Goal: Task Accomplishment & Management: Manage account settings

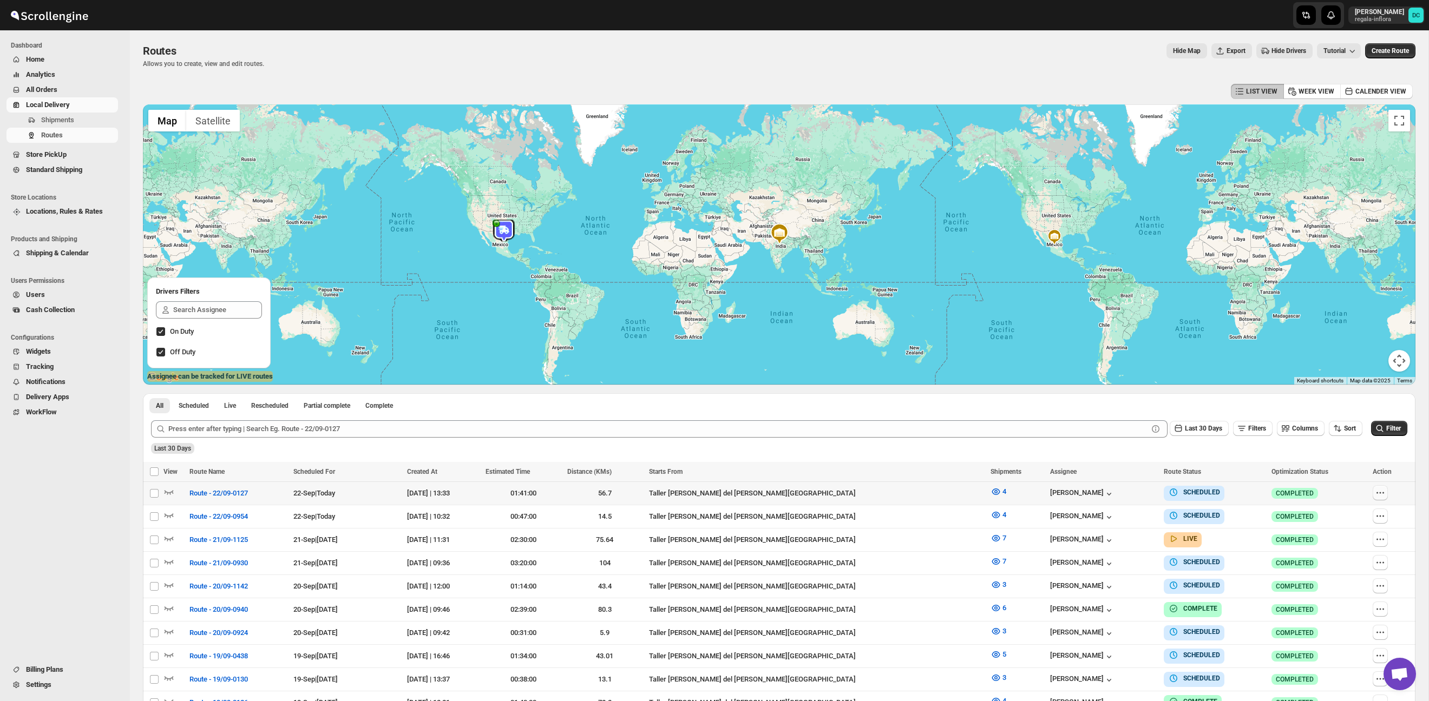
click at [1380, 494] on icon "button" at bounding box center [1381, 494] width 2 height 2
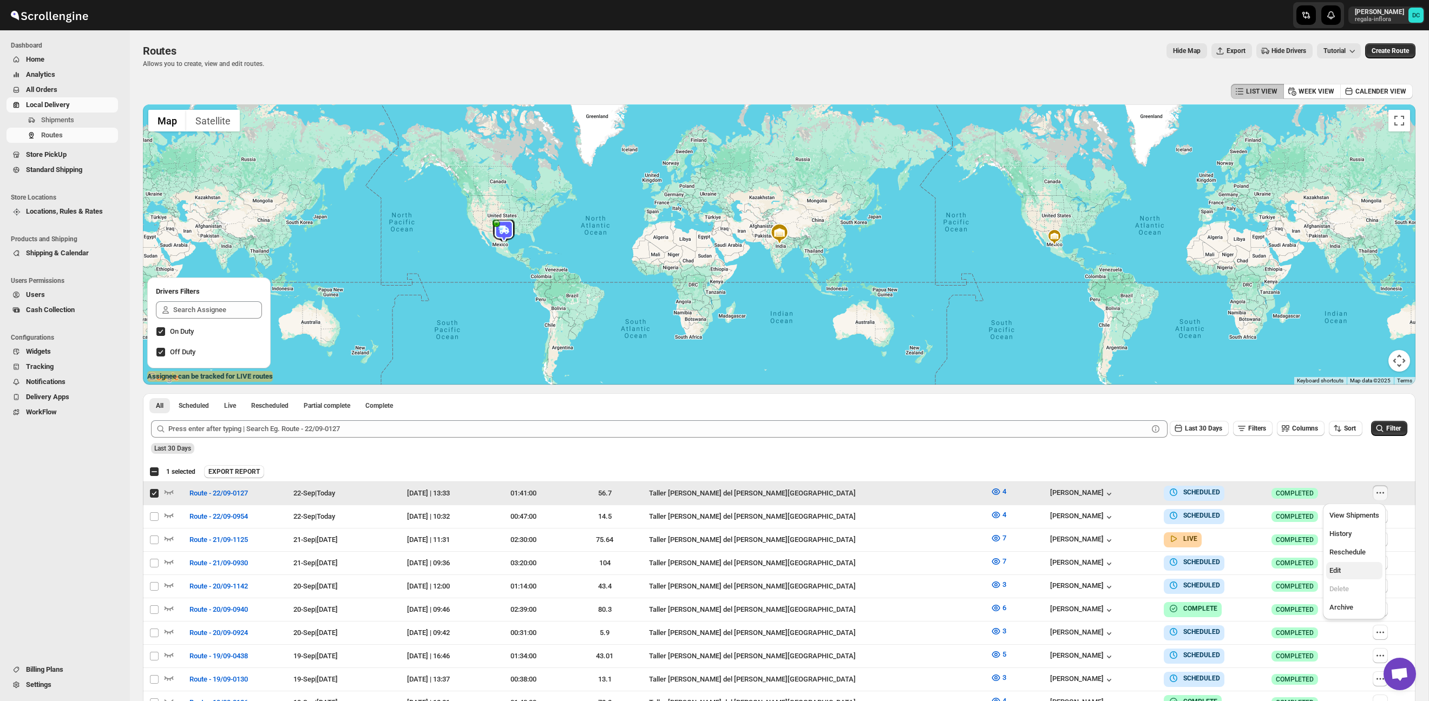
click at [1353, 573] on span "Edit" at bounding box center [1354, 571] width 50 height 11
checkbox input "false"
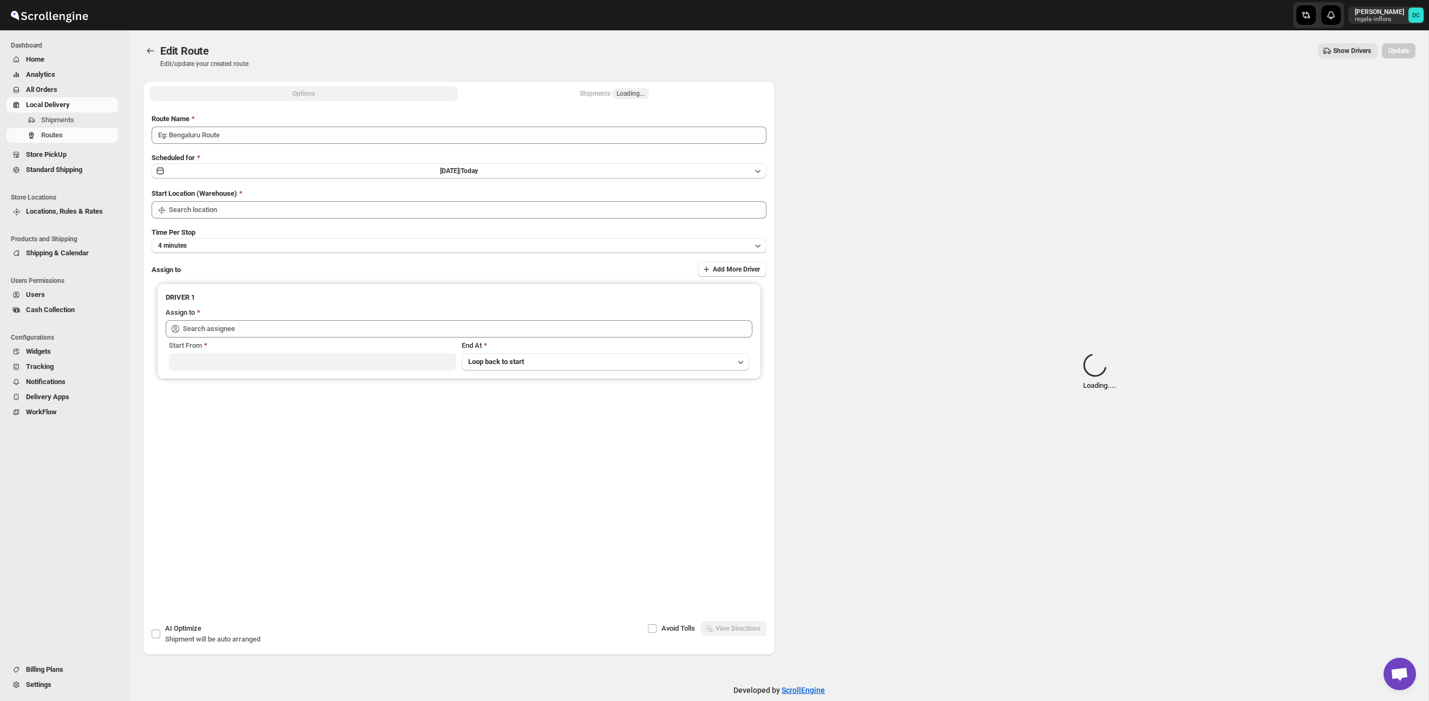
type input "Route - 22/09-0127"
type input "Taller [PERSON_NAME] del [PERSON_NAME][GEOGRAPHIC_DATA]"
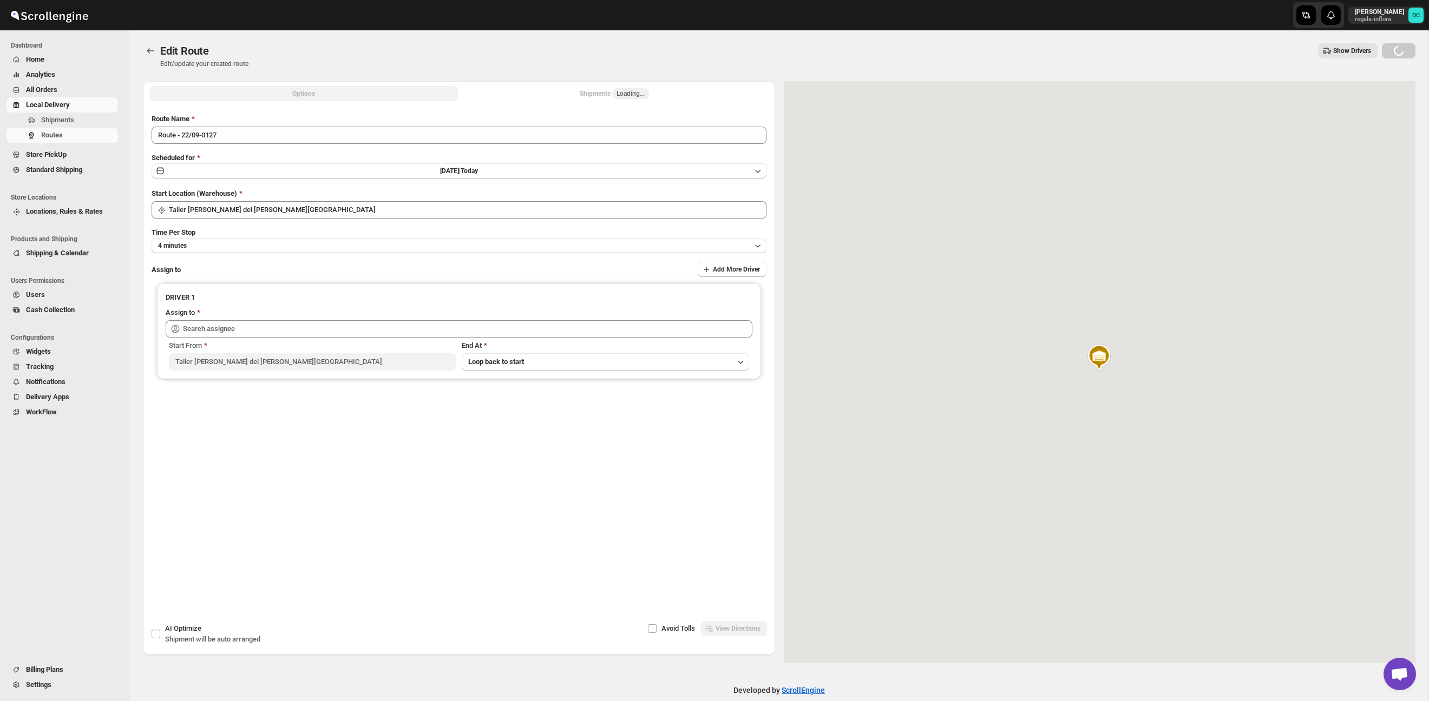
type input "[PERSON_NAME] ([EMAIL_ADDRESS][DOMAIN_NAME])"
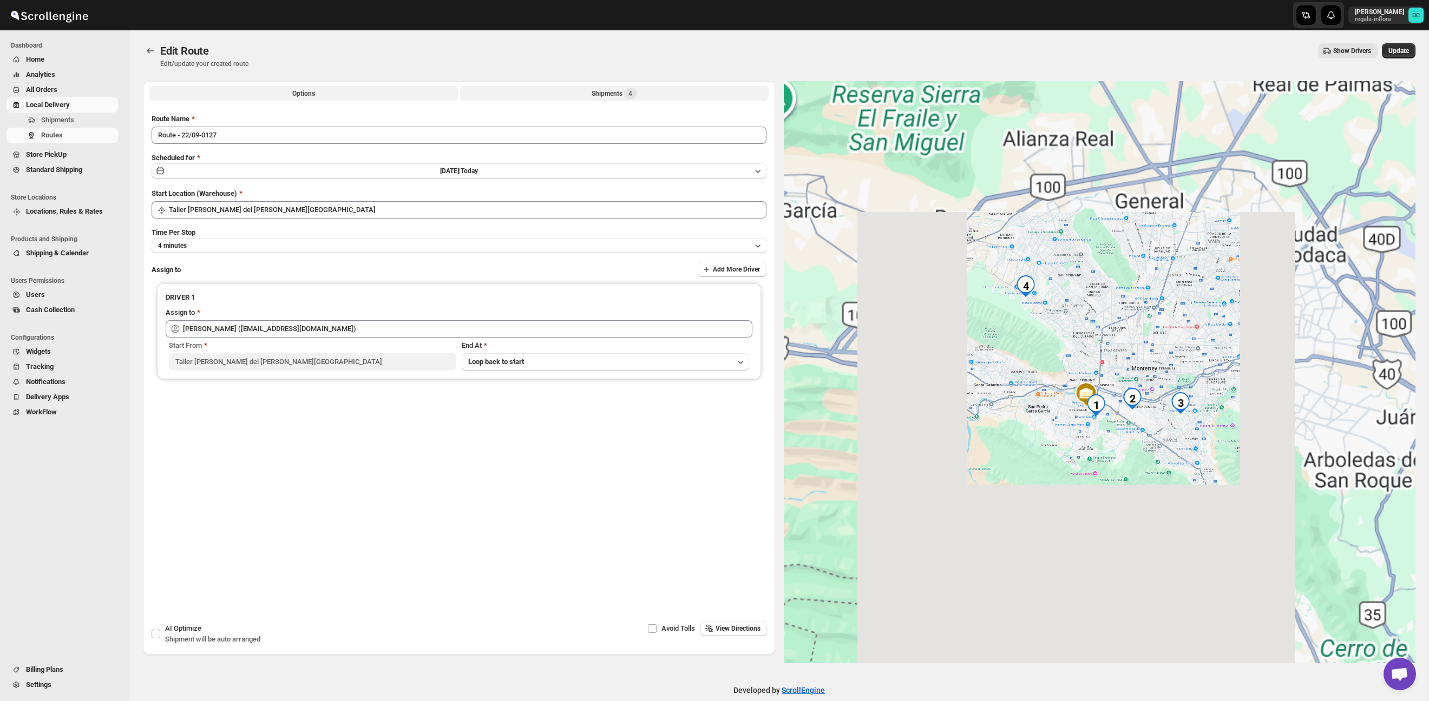
click at [632, 93] on span "4" at bounding box center [630, 93] width 4 height 9
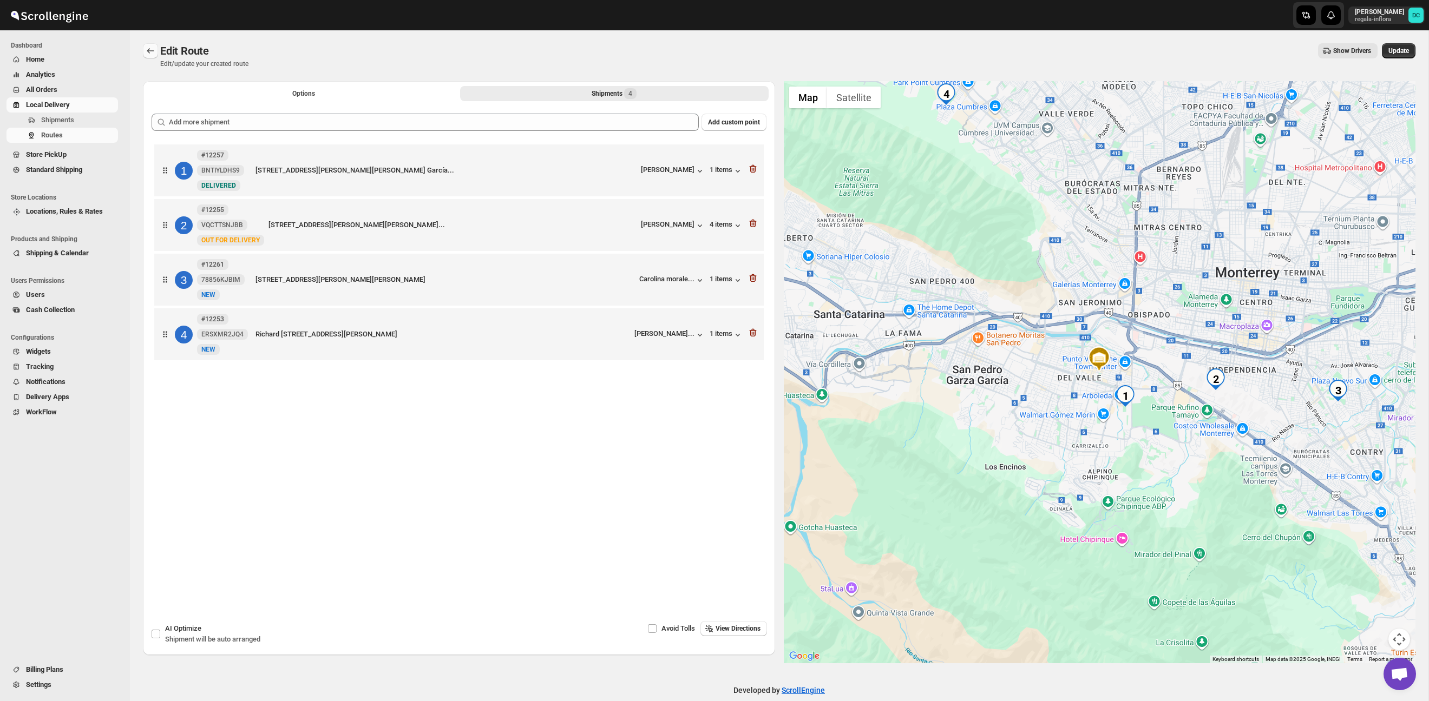
click at [158, 48] on div at bounding box center [151, 50] width 17 height 15
click at [158, 48] on button "Routes" at bounding box center [150, 50] width 15 height 15
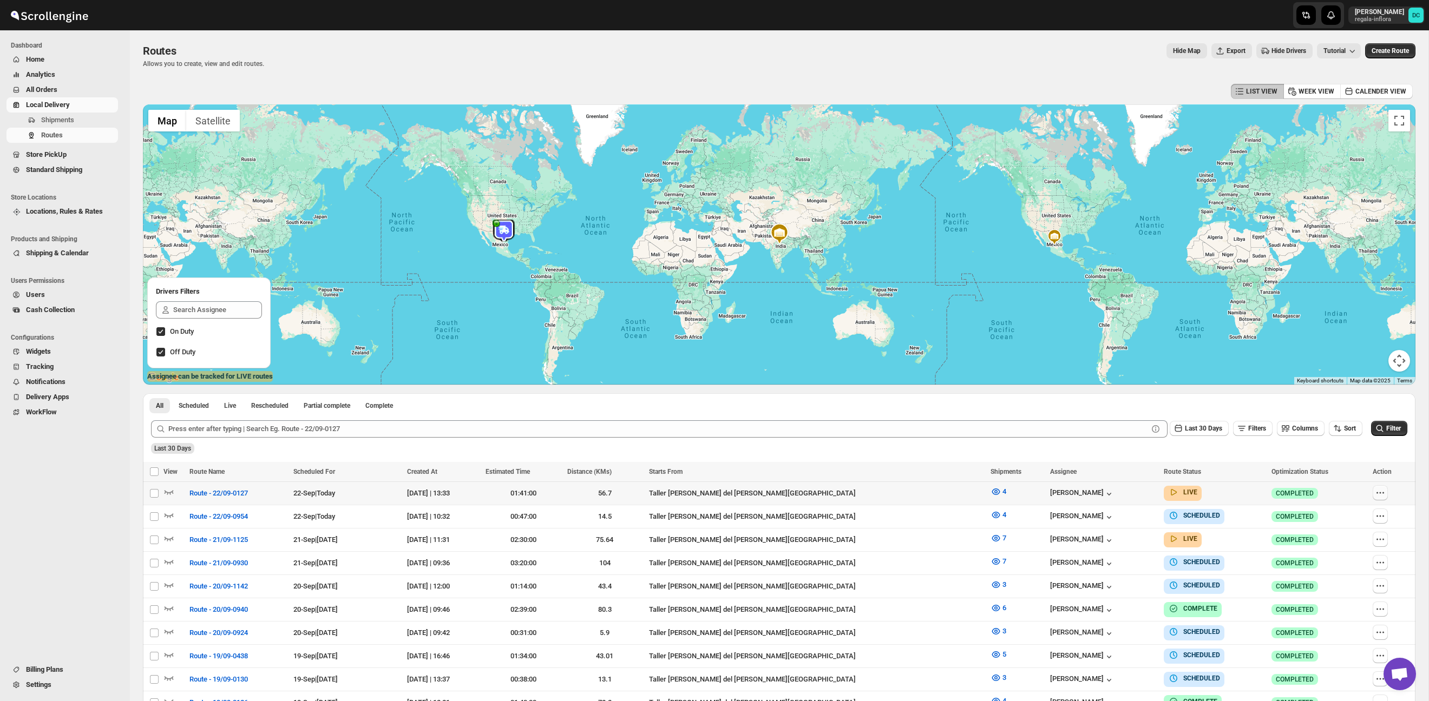
click at [1381, 496] on icon "button" at bounding box center [1380, 493] width 11 height 11
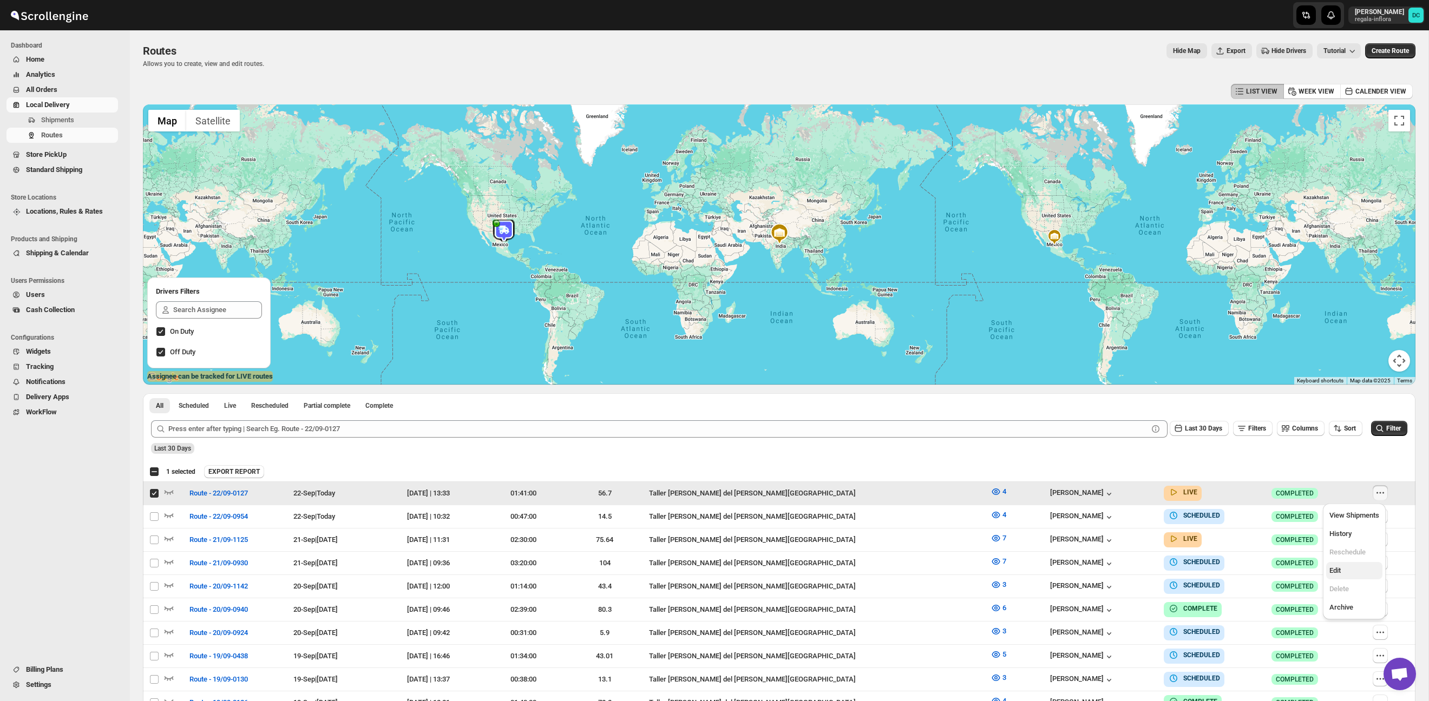
click at [1350, 574] on span "Edit" at bounding box center [1354, 571] width 50 height 11
checkbox input "false"
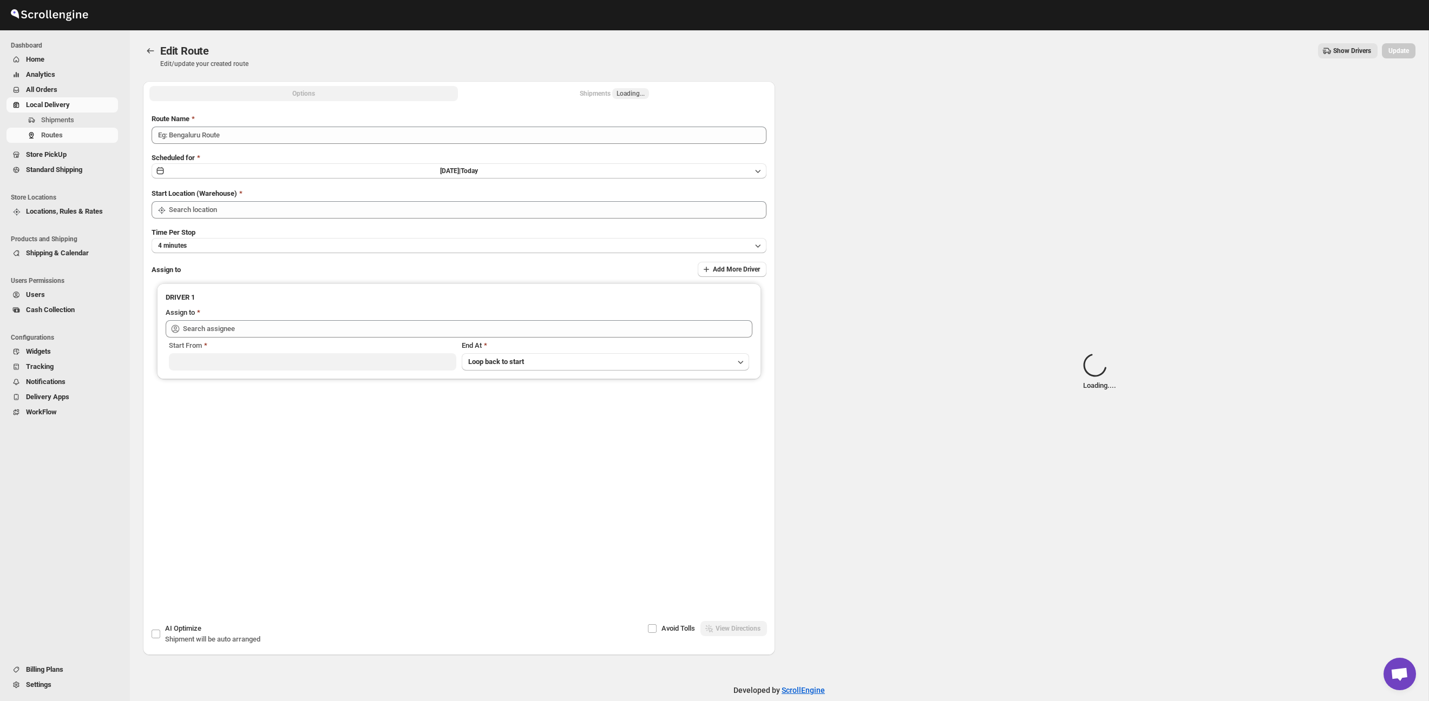
type input "Route - 22/09-0127"
type input "Taller [PERSON_NAME] del [PERSON_NAME][GEOGRAPHIC_DATA]"
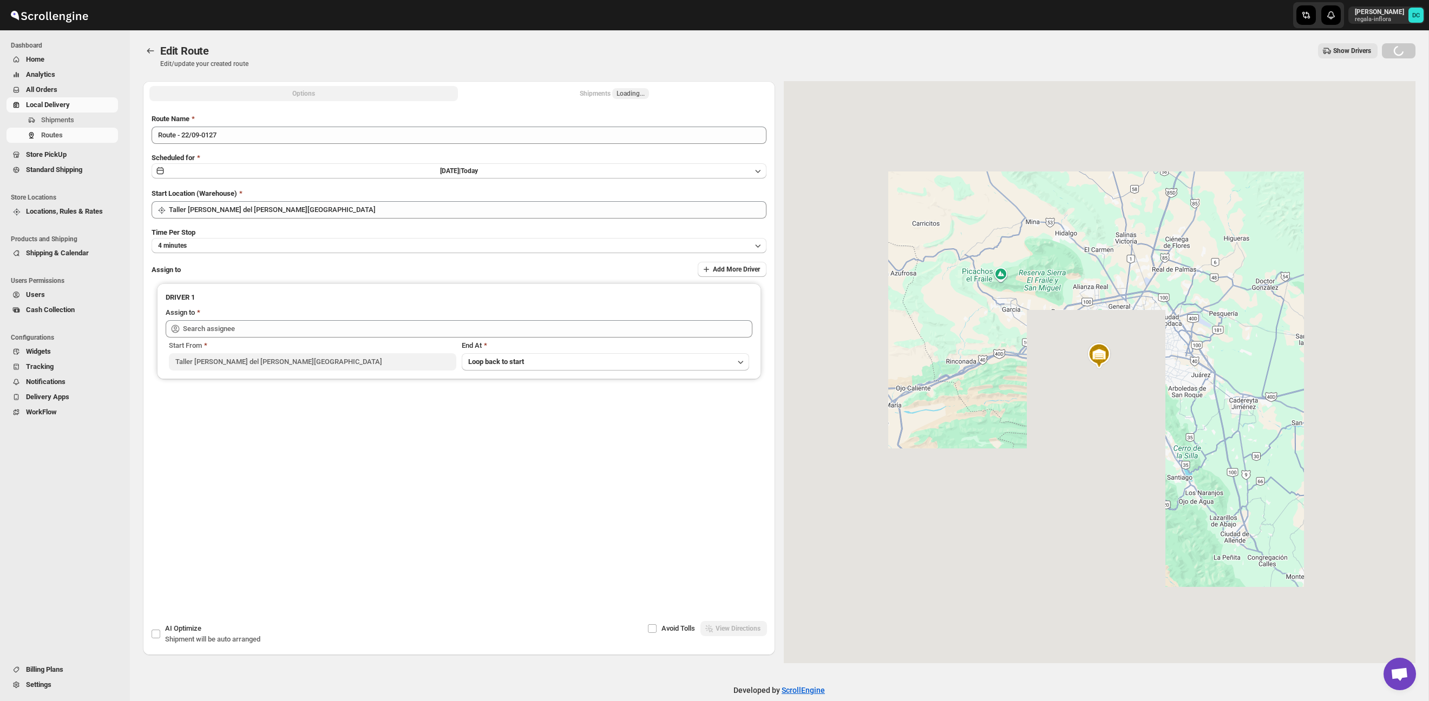
type input "[PERSON_NAME] ([EMAIL_ADDRESS][DOMAIN_NAME])"
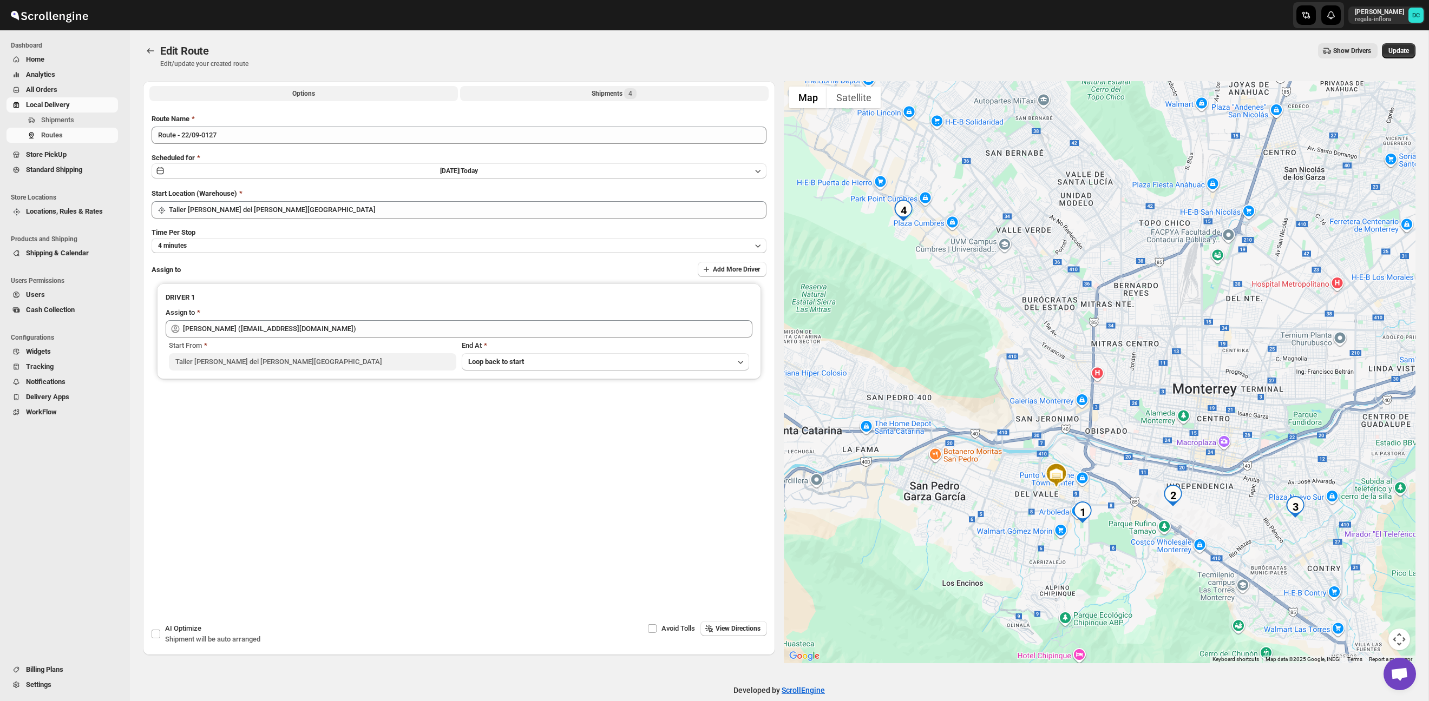
click at [635, 94] on span "4" at bounding box center [630, 93] width 12 height 11
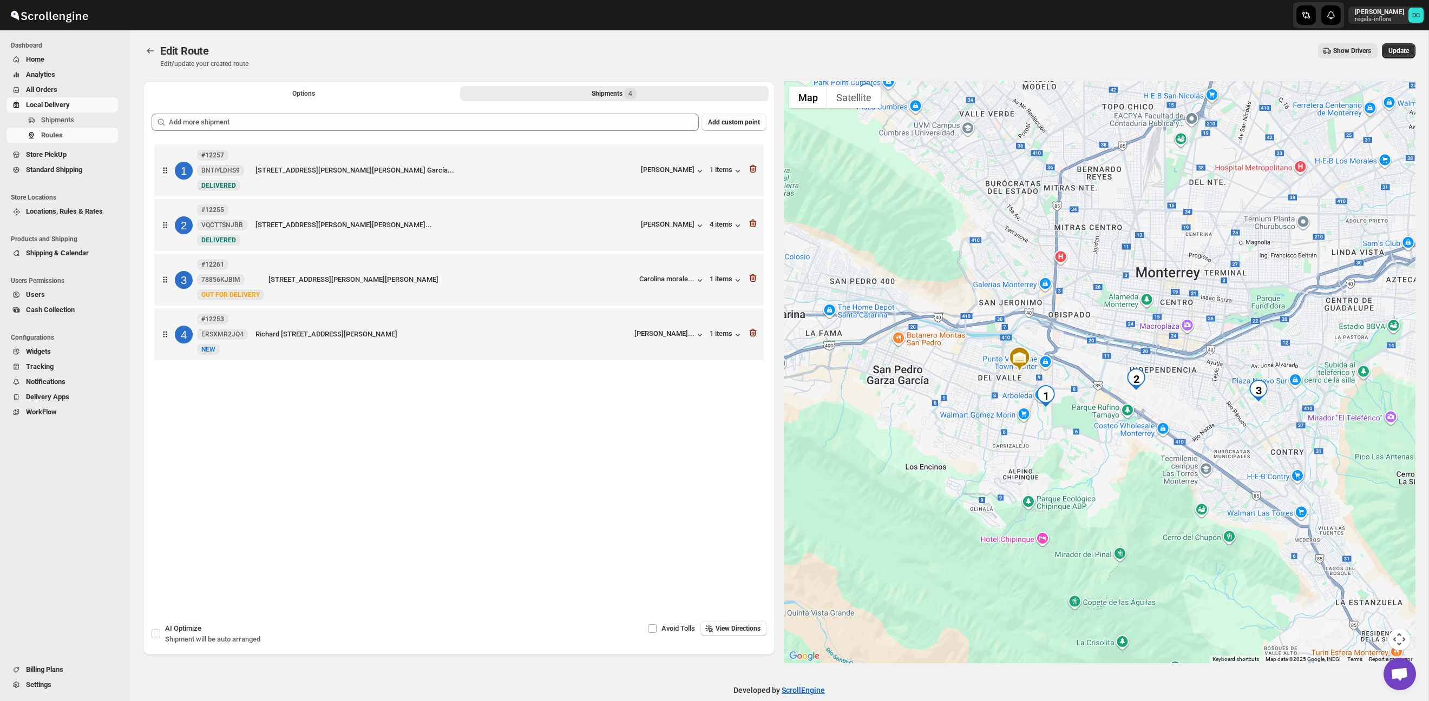
drag, startPoint x: 1330, startPoint y: 419, endPoint x: 1217, endPoint y: 417, distance: 113.7
click at [1250, 419] on div at bounding box center [1100, 372] width 632 height 582
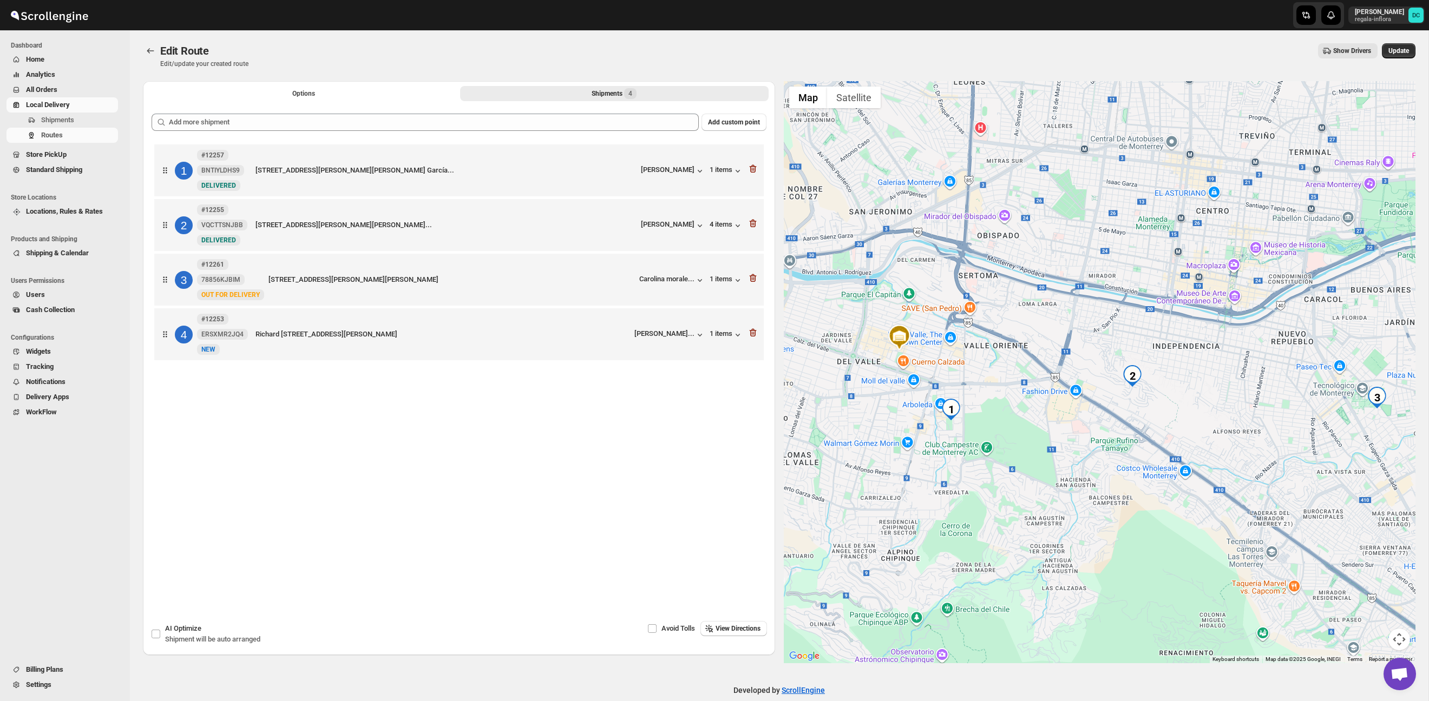
click at [57, 88] on span "All Orders" at bounding box center [41, 90] width 31 height 8
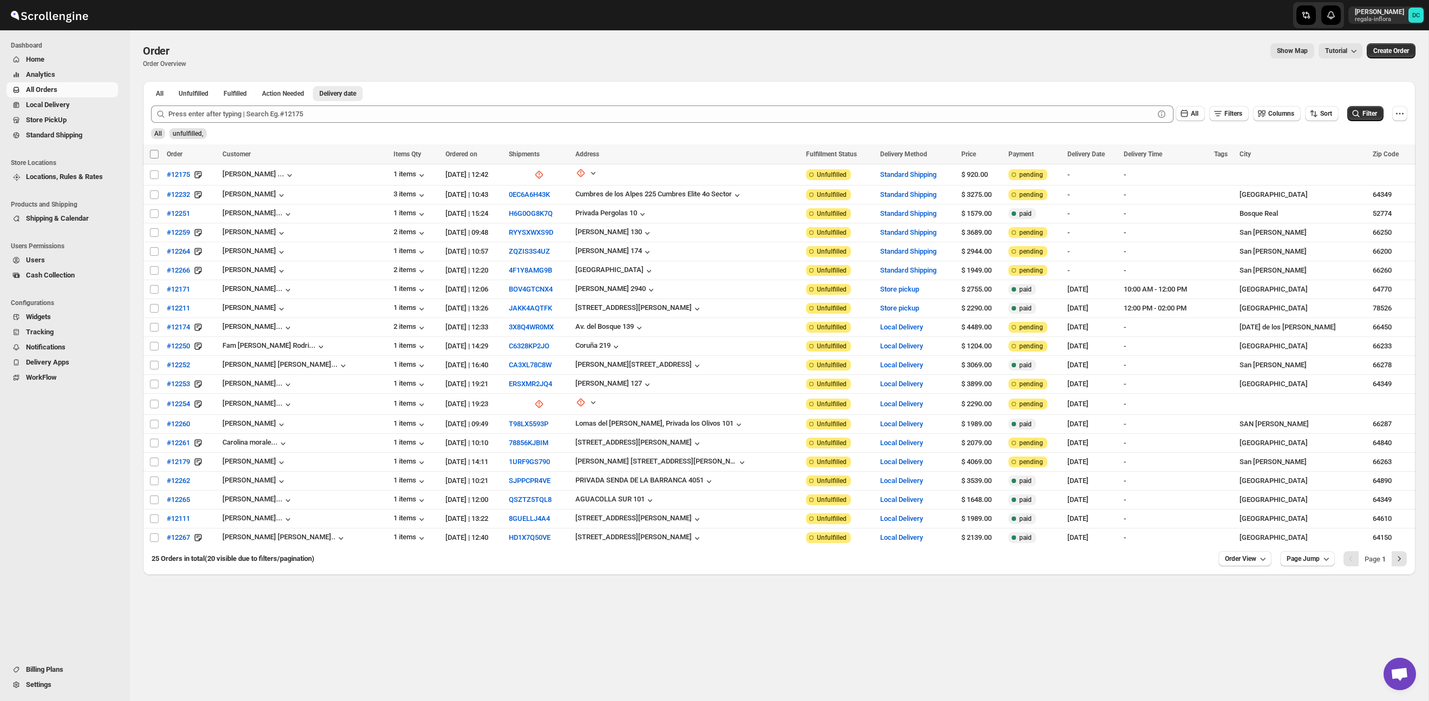
click at [155, 153] on input "Select all orders" at bounding box center [154, 154] width 9 height 9
checkbox input "true"
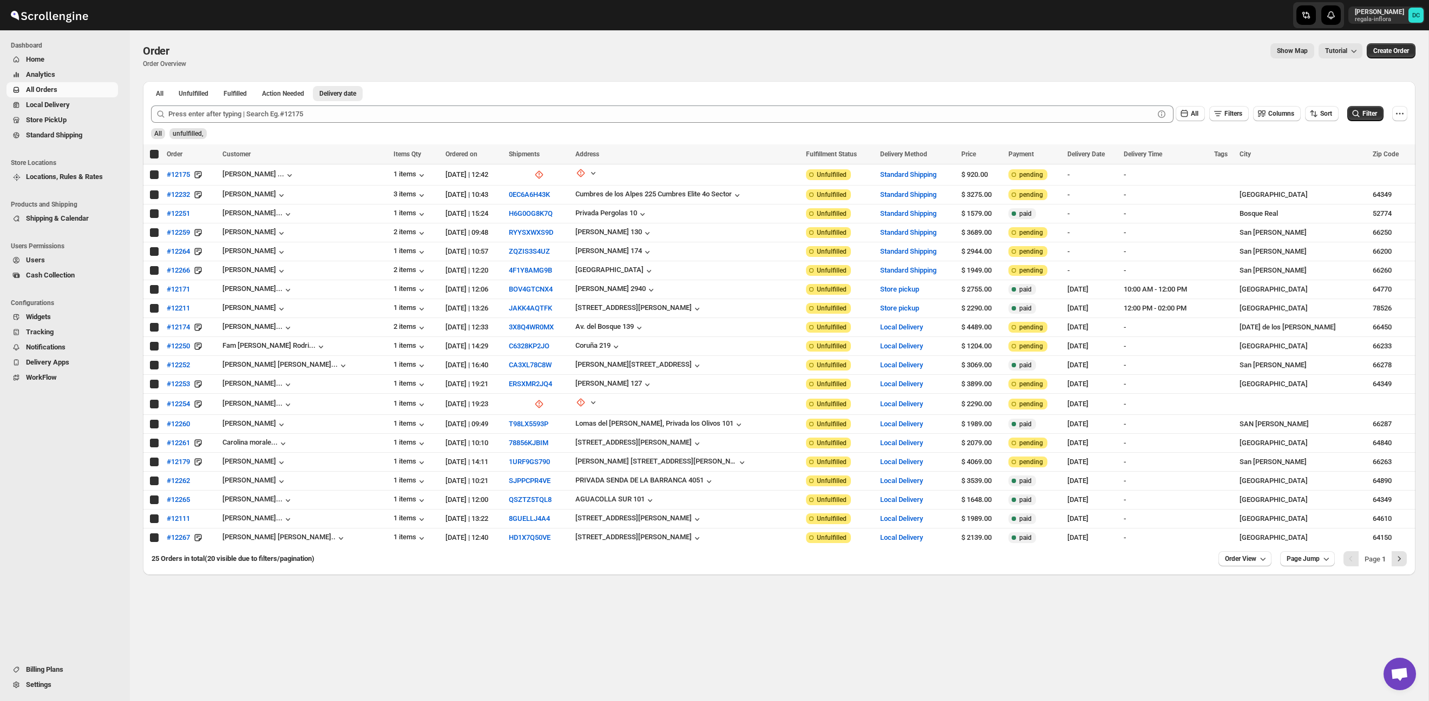
checkbox input "true"
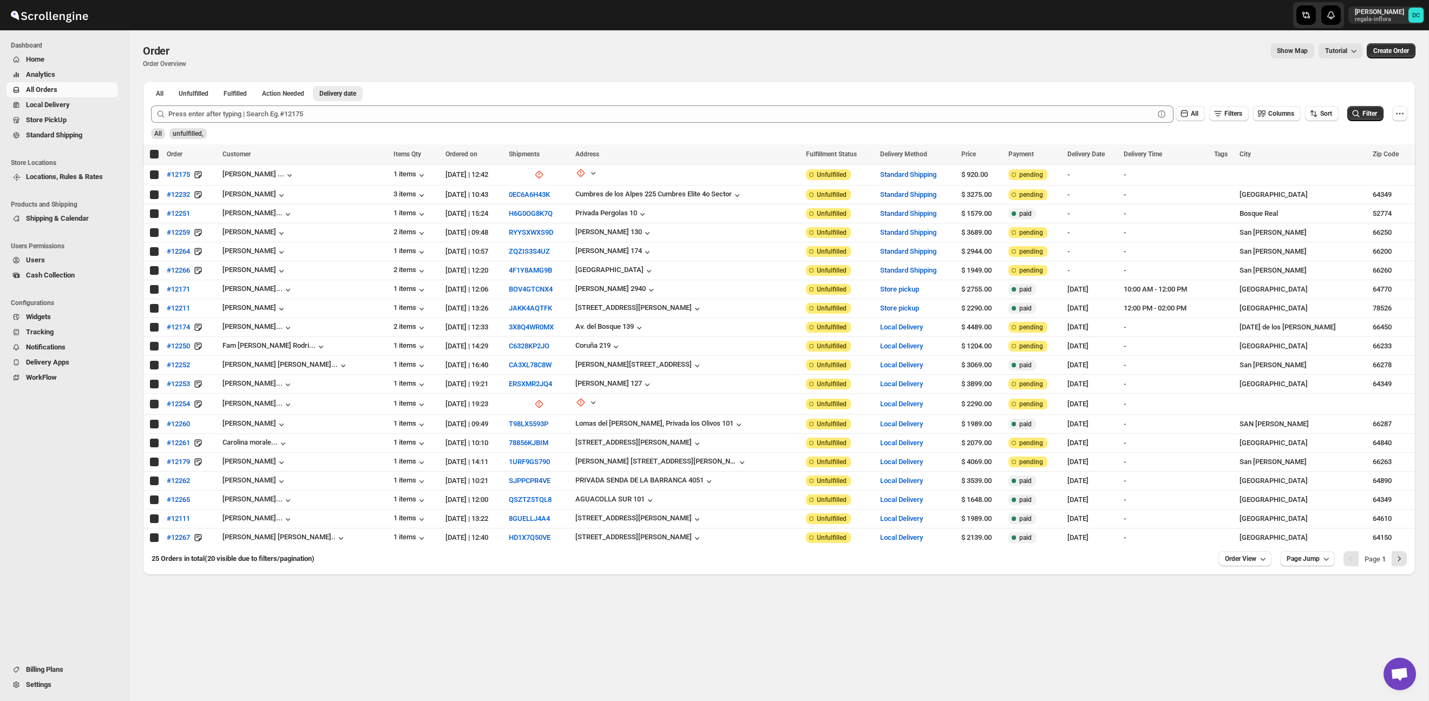
checkbox input "true"
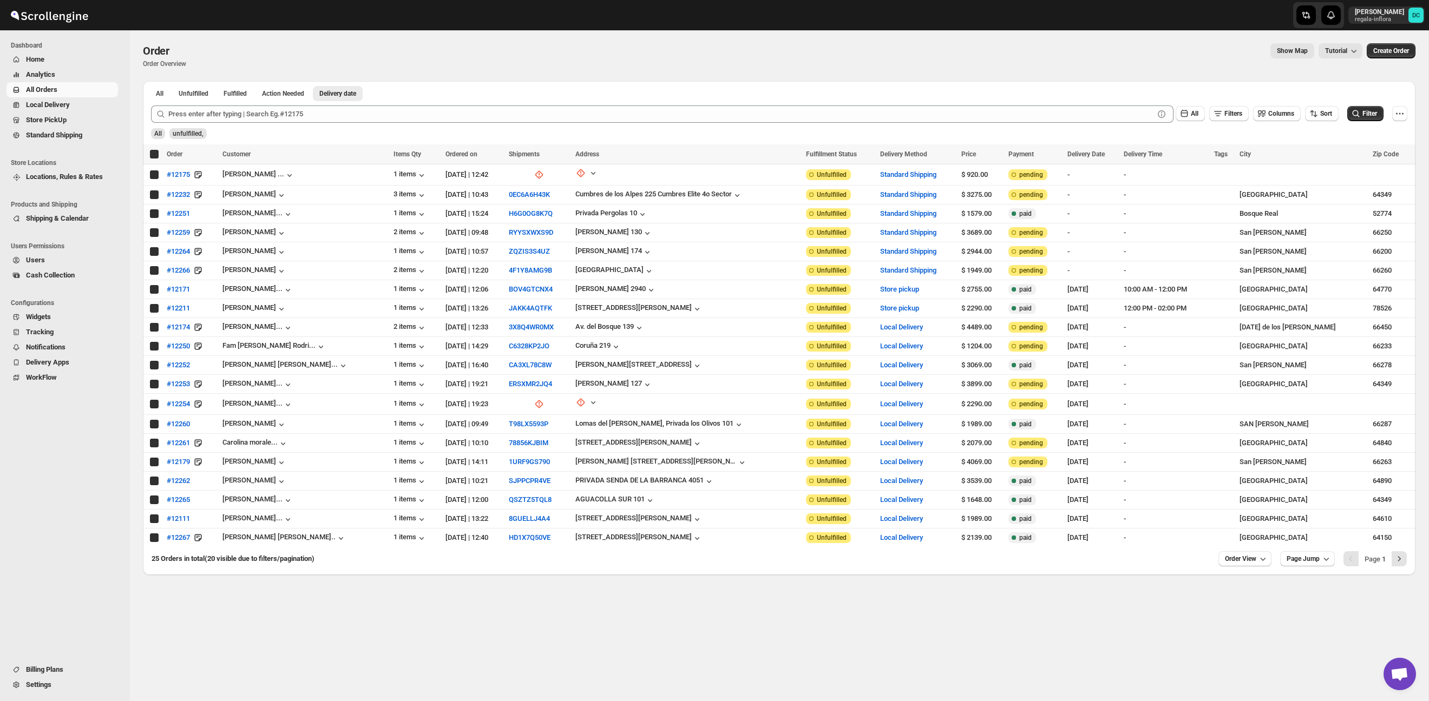
checkbox input "true"
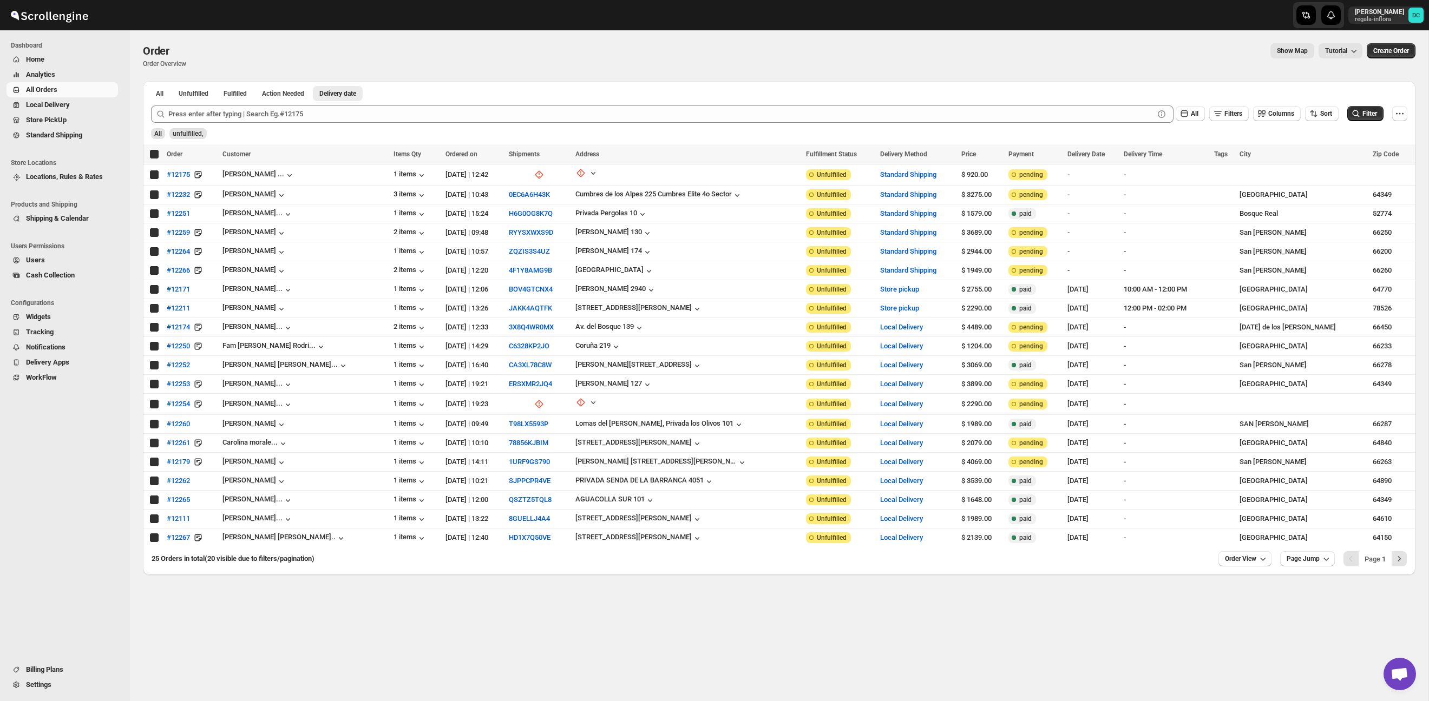
checkbox input "true"
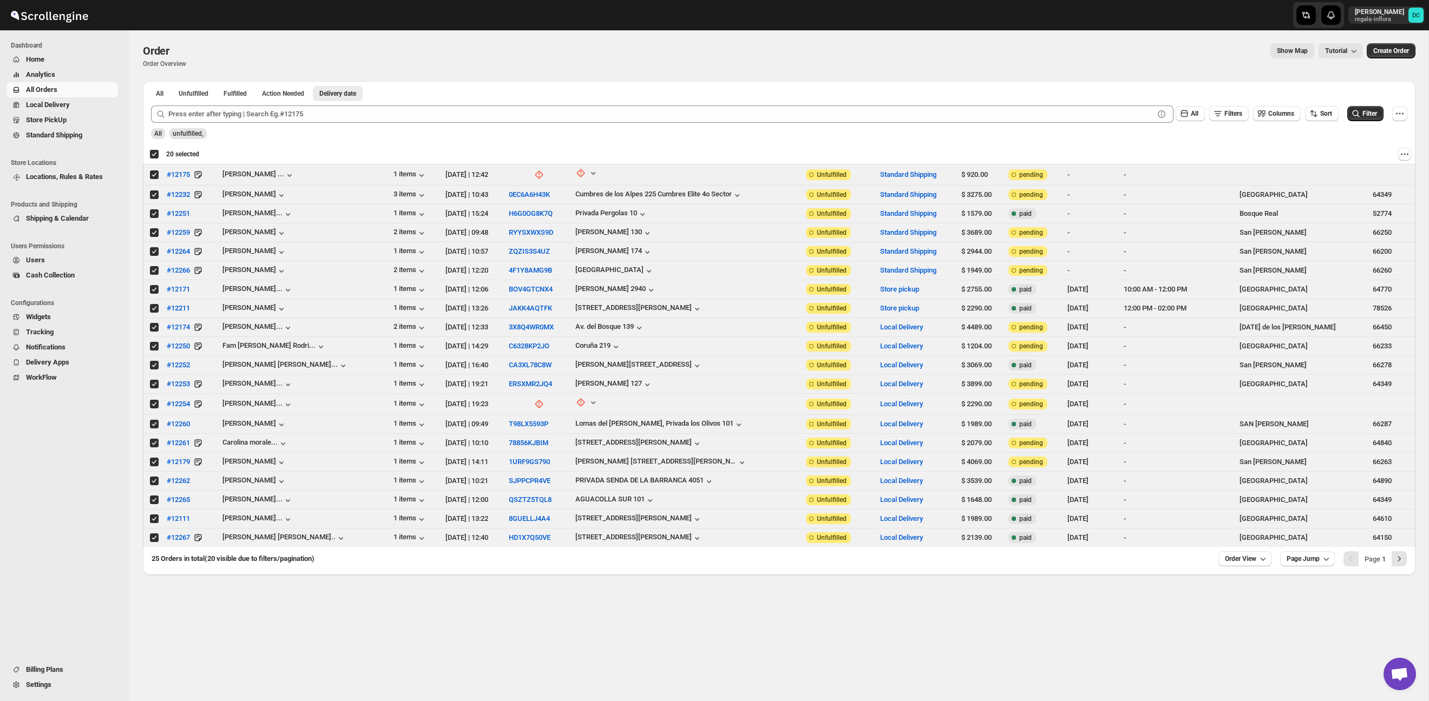
click at [154, 153] on div "Deselect all 20 orders 20 selected" at bounding box center [174, 154] width 50 height 10
checkbox input "false"
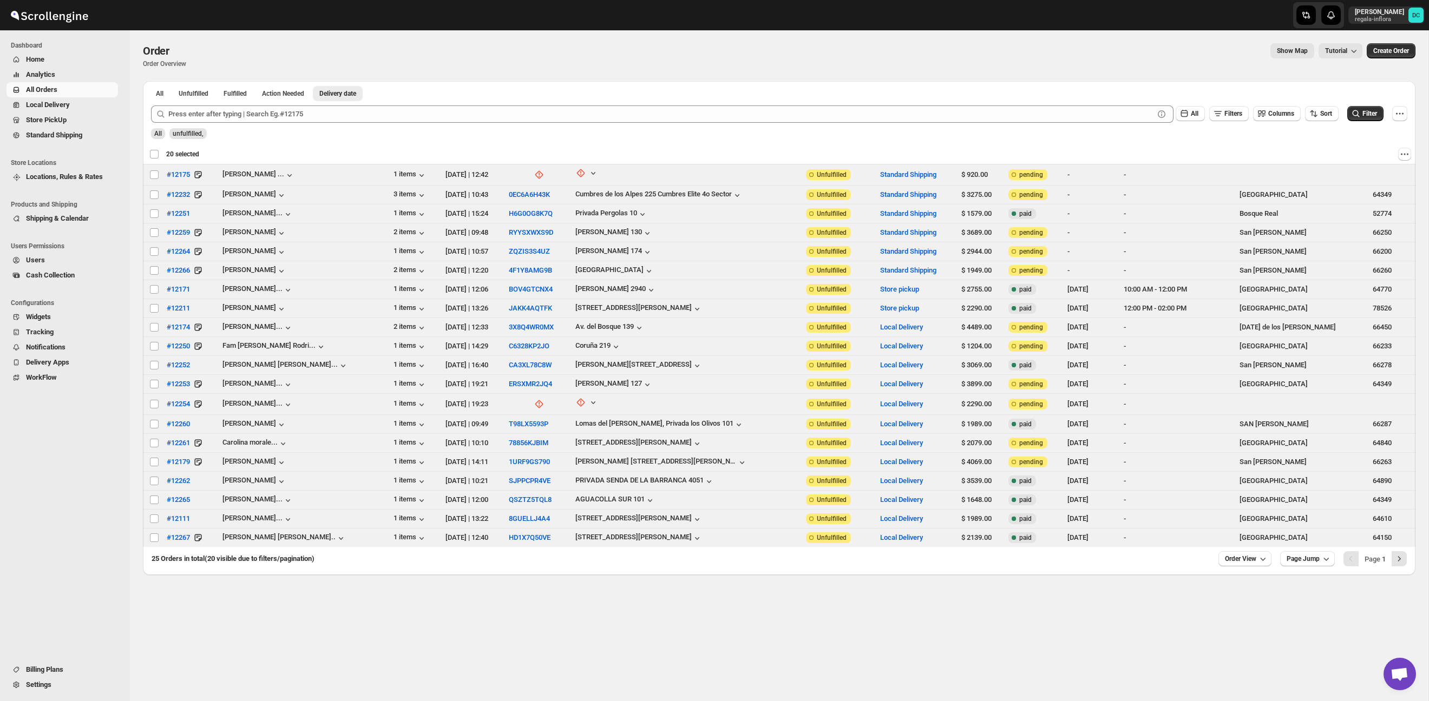
checkbox input "false"
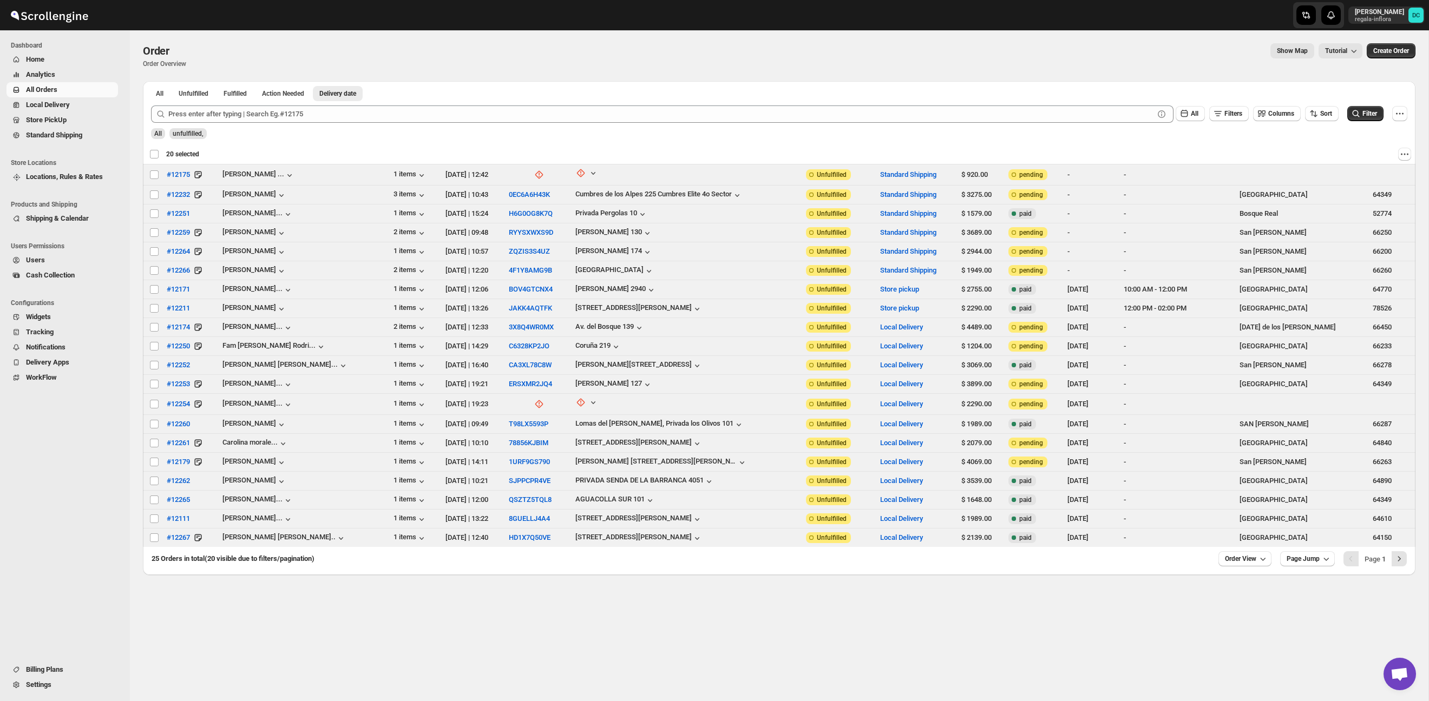
checkbox input "false"
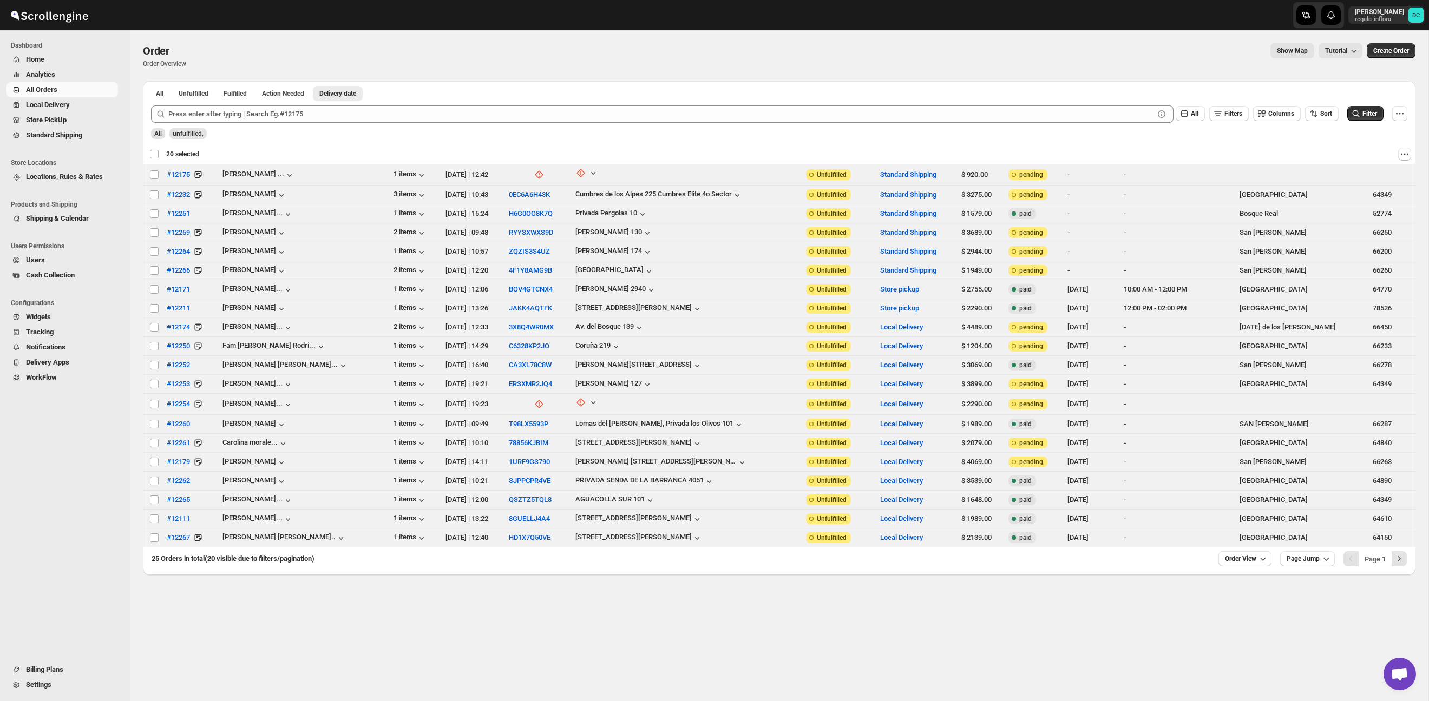
checkbox input "false"
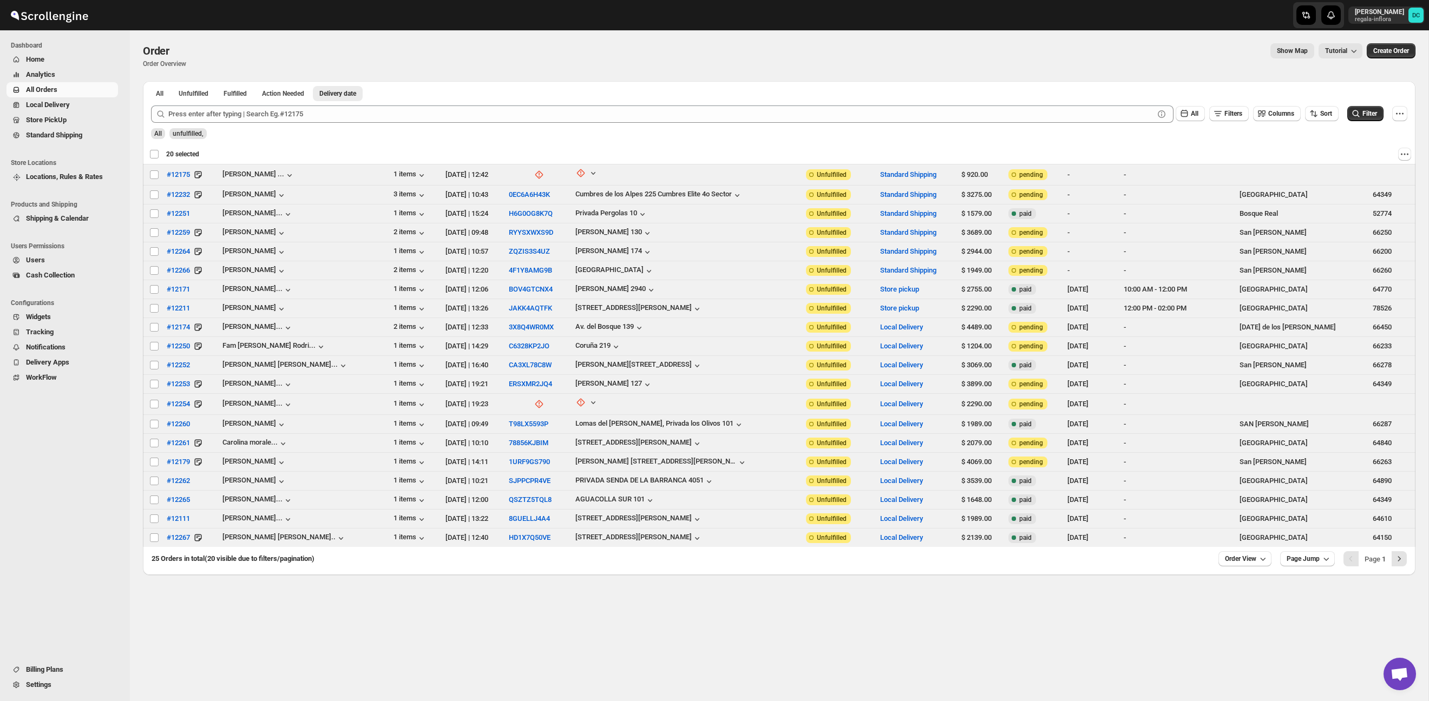
checkbox input "false"
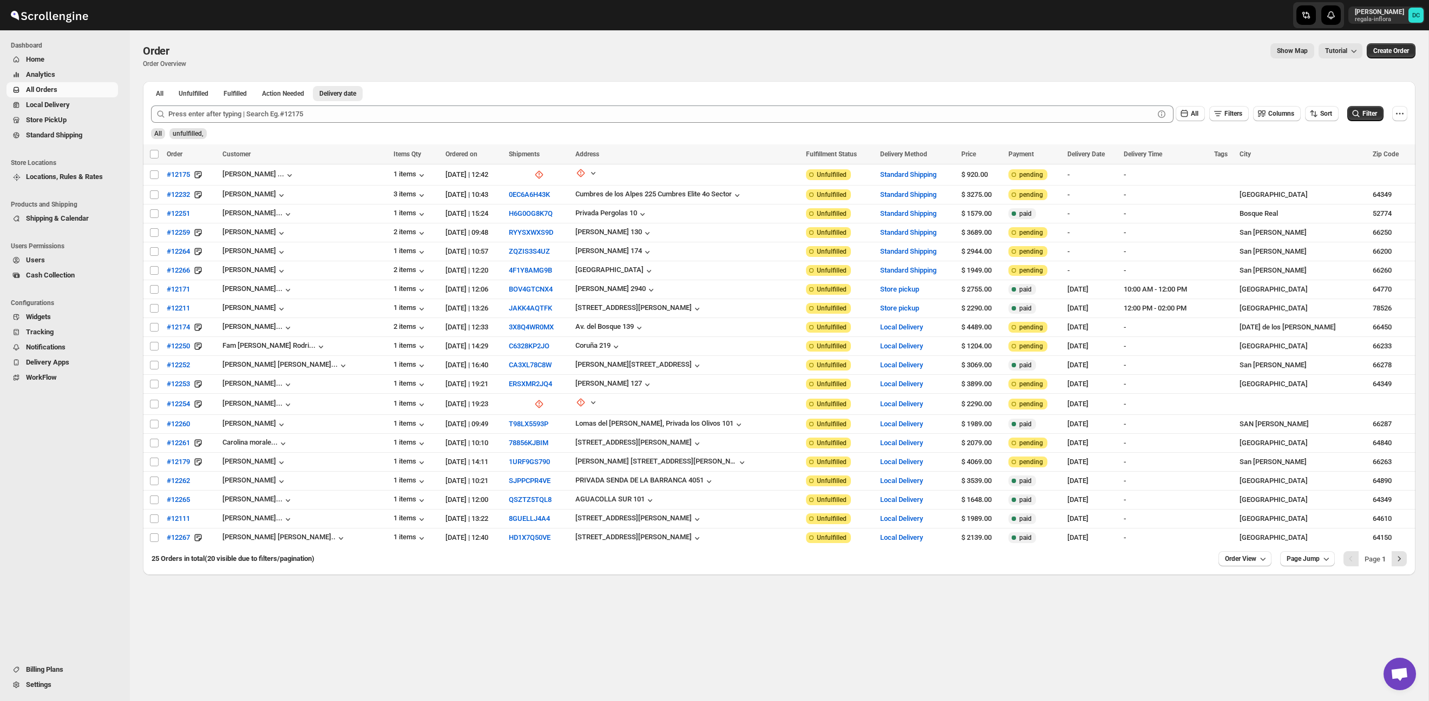
click at [154, 153] on input "Select all orders" at bounding box center [154, 154] width 9 height 9
checkbox input "true"
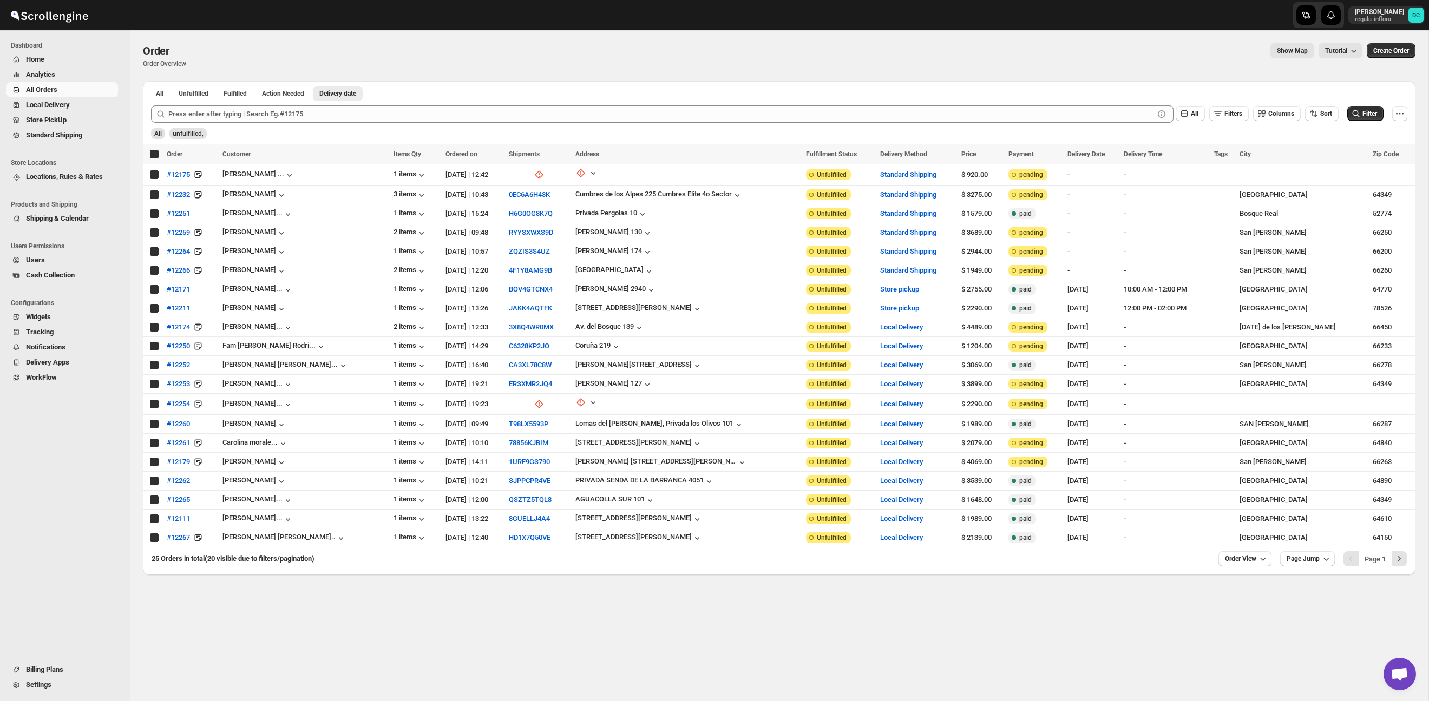
checkbox input "true"
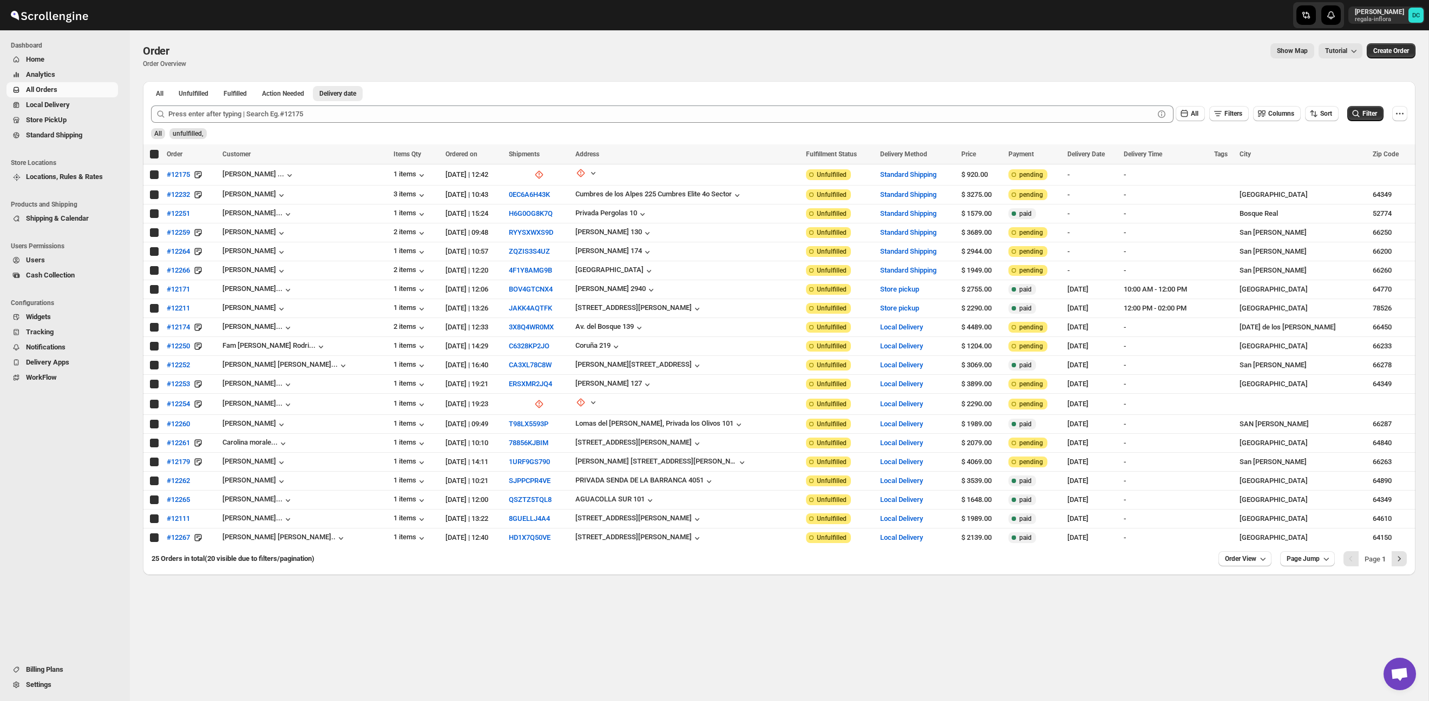
checkbox input "true"
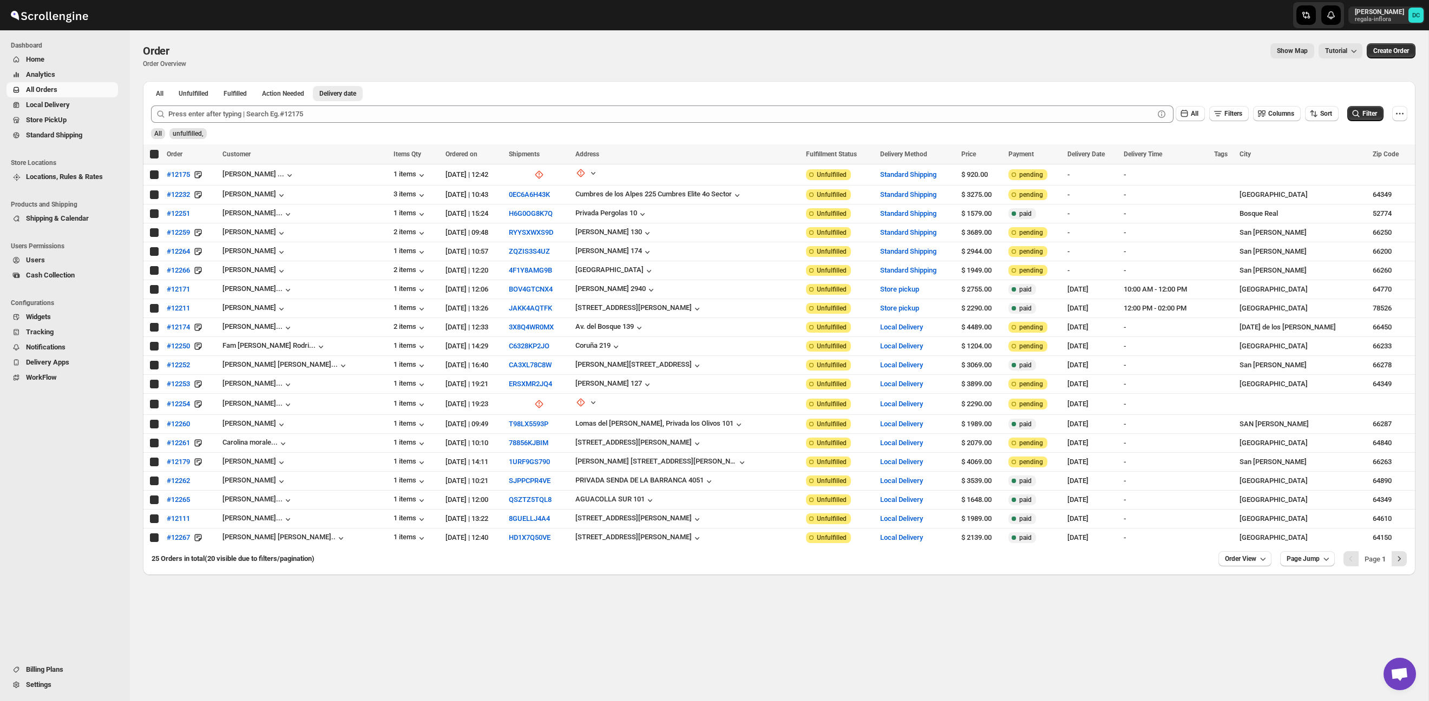
checkbox input "true"
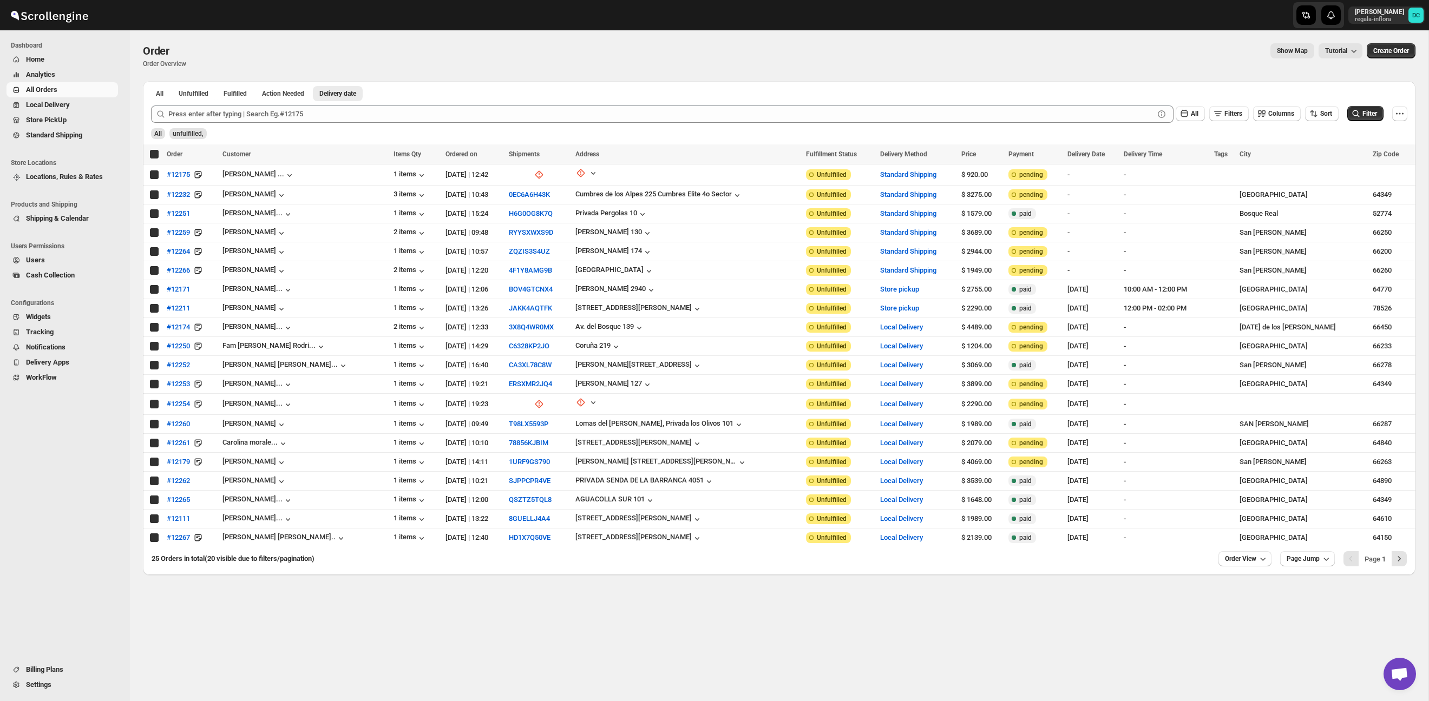
checkbox input "true"
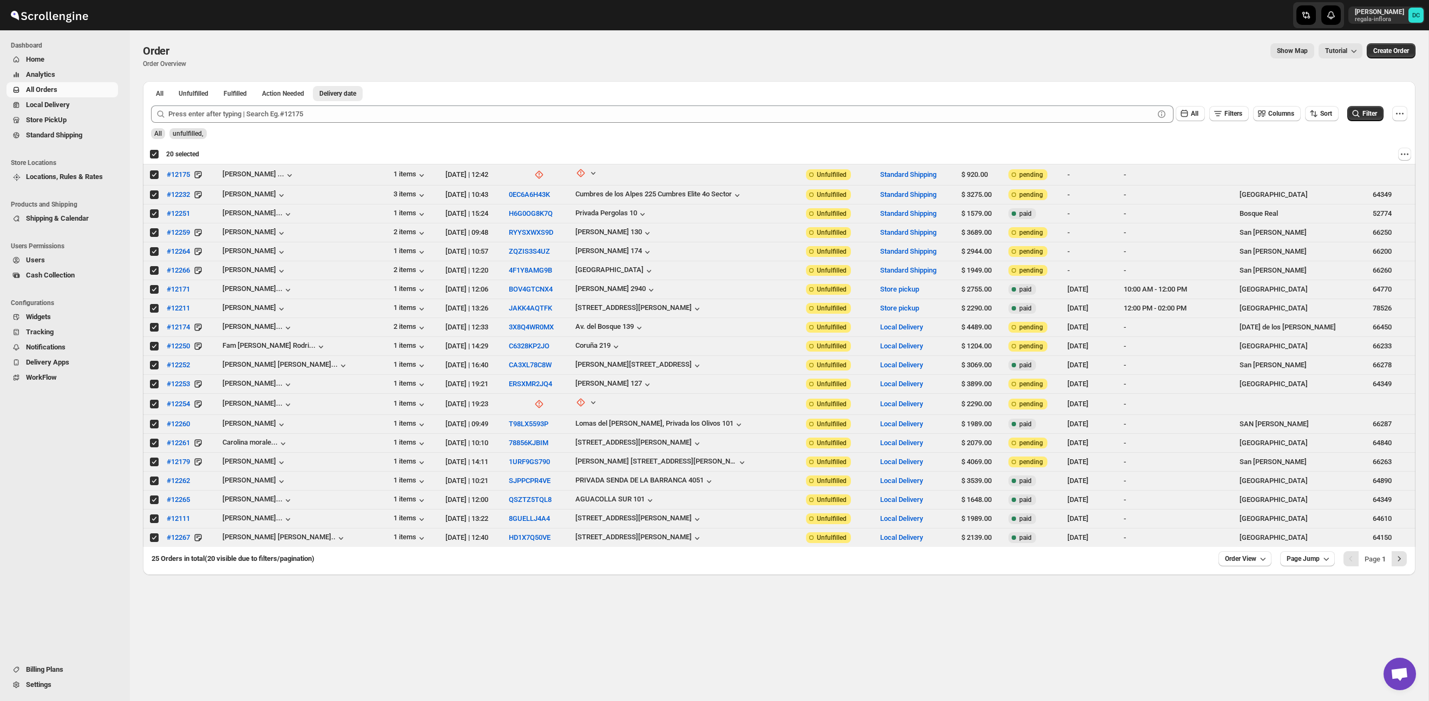
drag, startPoint x: 150, startPoint y: 153, endPoint x: 152, endPoint y: 168, distance: 15.2
click at [150, 154] on div "Deselect all 20 orders 20 selected" at bounding box center [174, 154] width 50 height 10
checkbox input "false"
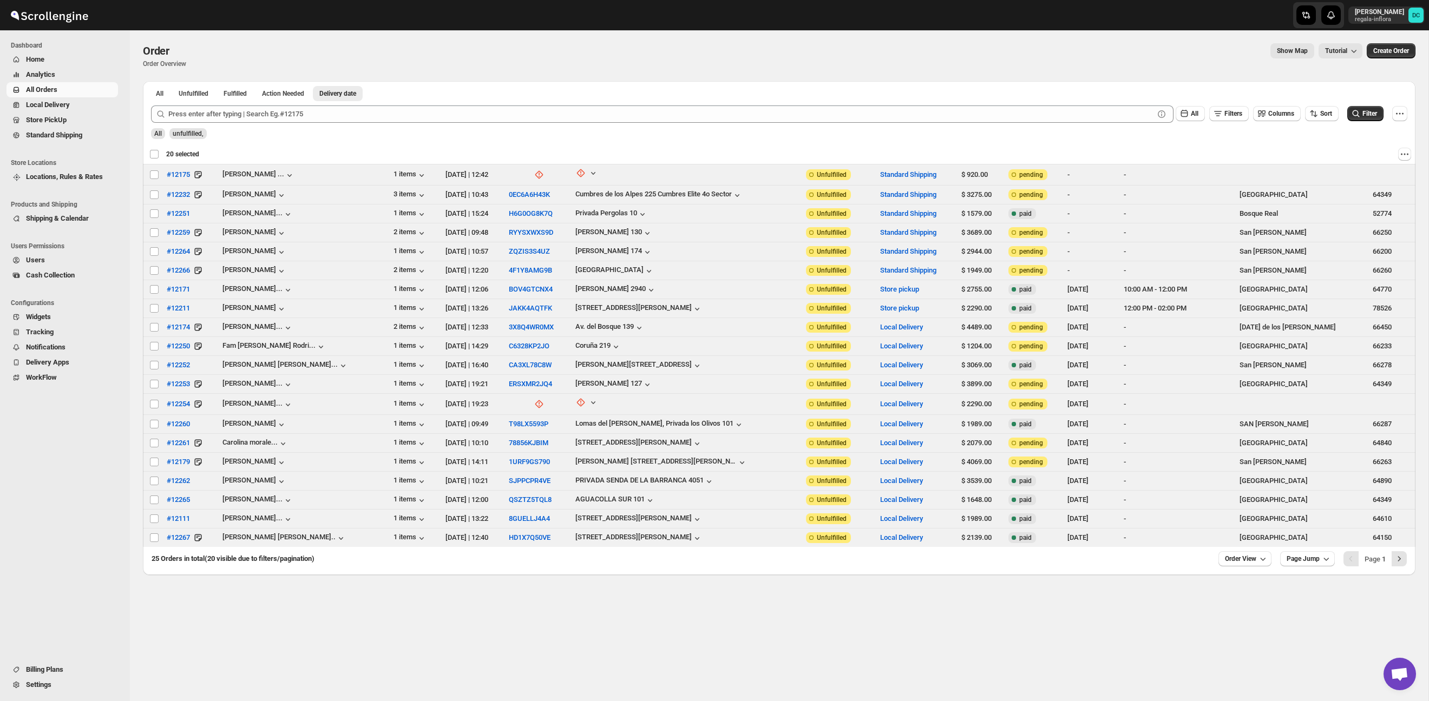
checkbox input "false"
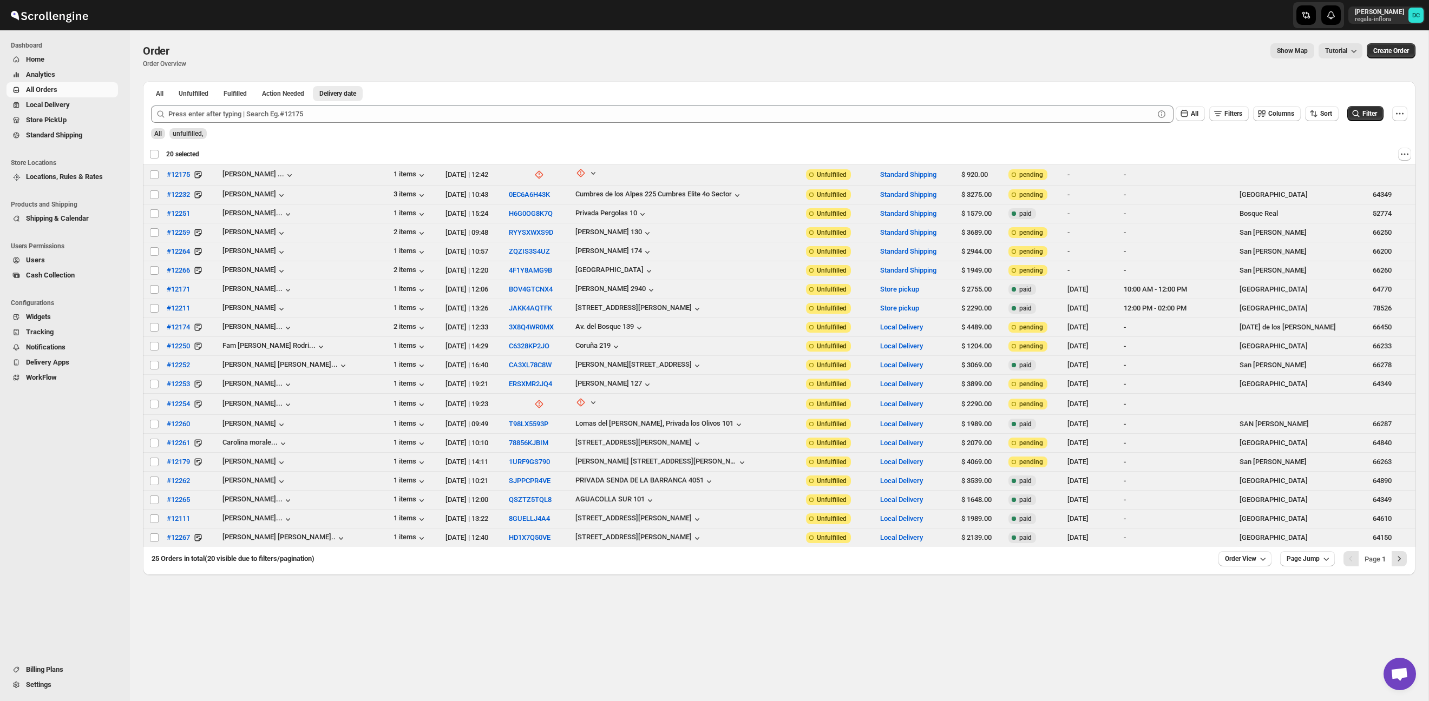
checkbox input "false"
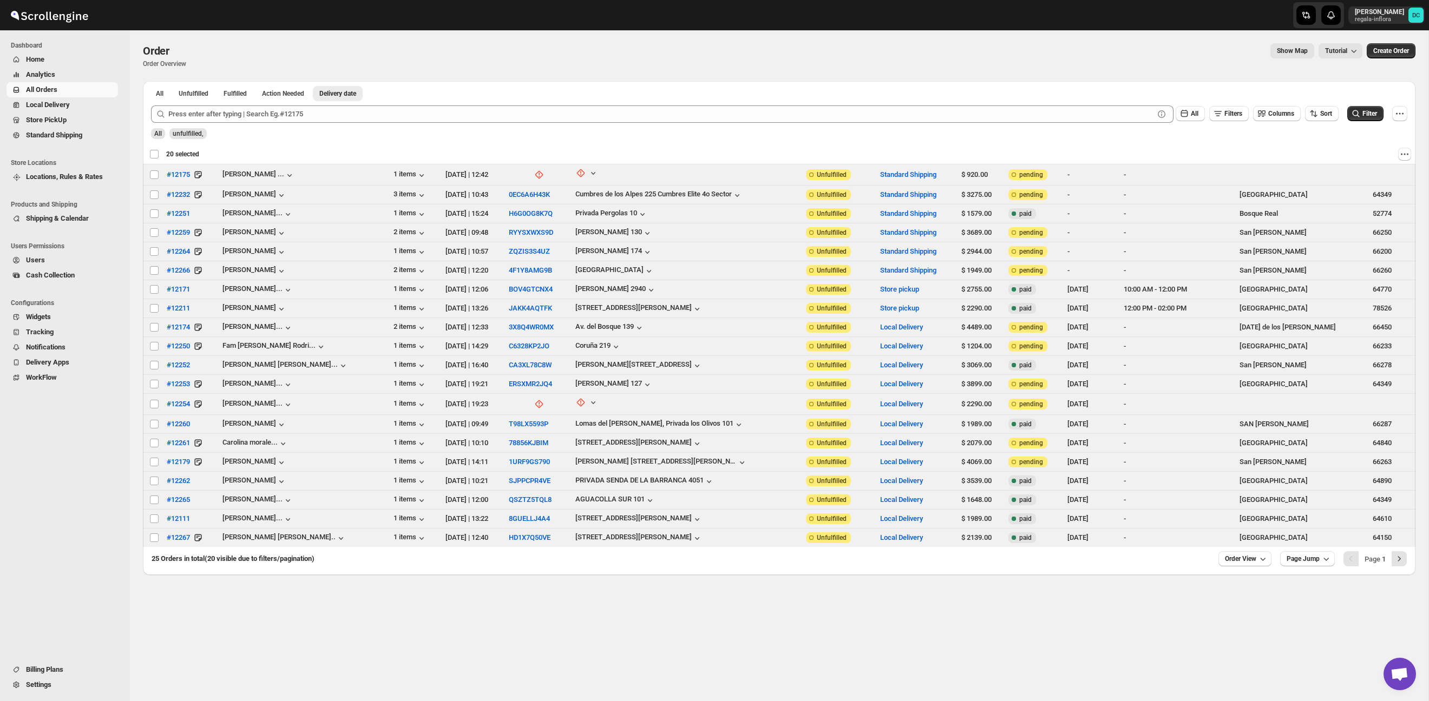
checkbox input "false"
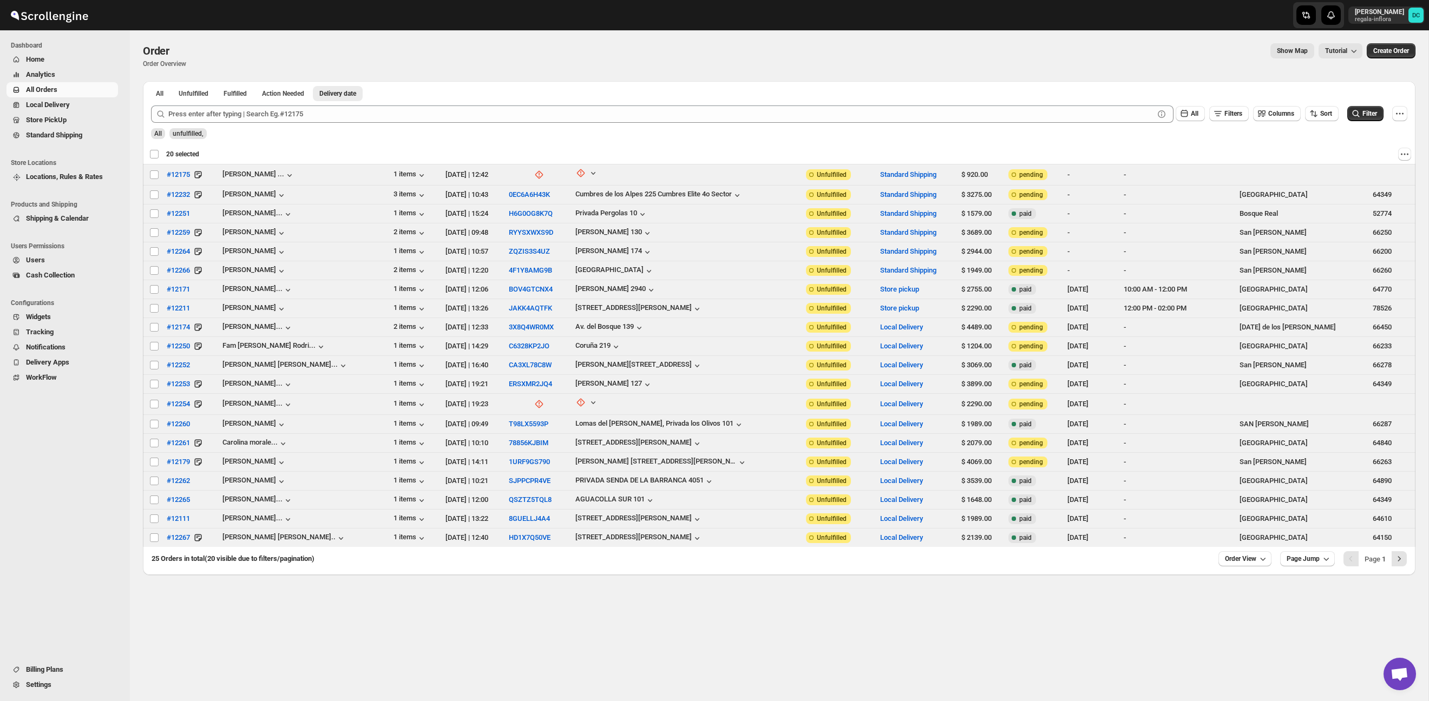
checkbox input "false"
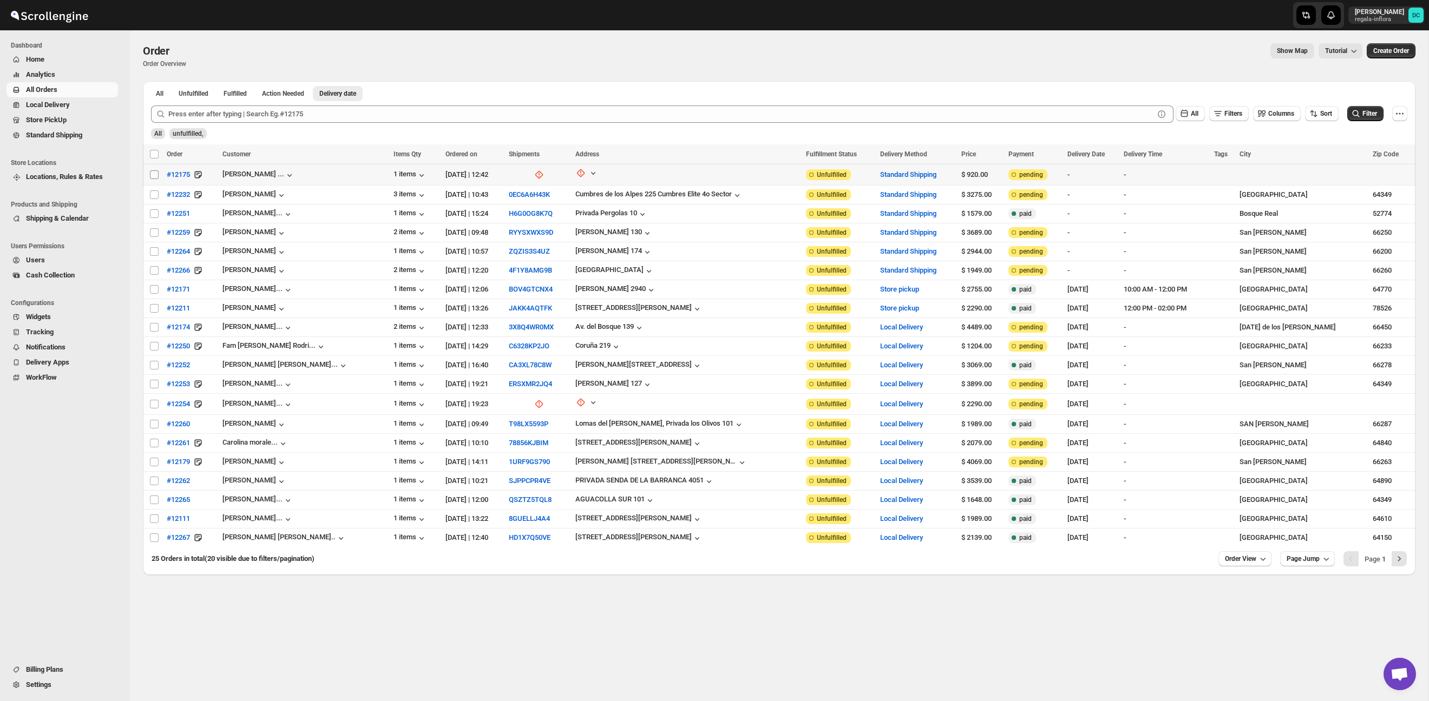
click at [152, 174] on input "Select order" at bounding box center [154, 174] width 9 height 9
checkbox input "true"
click at [153, 194] on input "Select order" at bounding box center [154, 195] width 9 height 9
checkbox input "true"
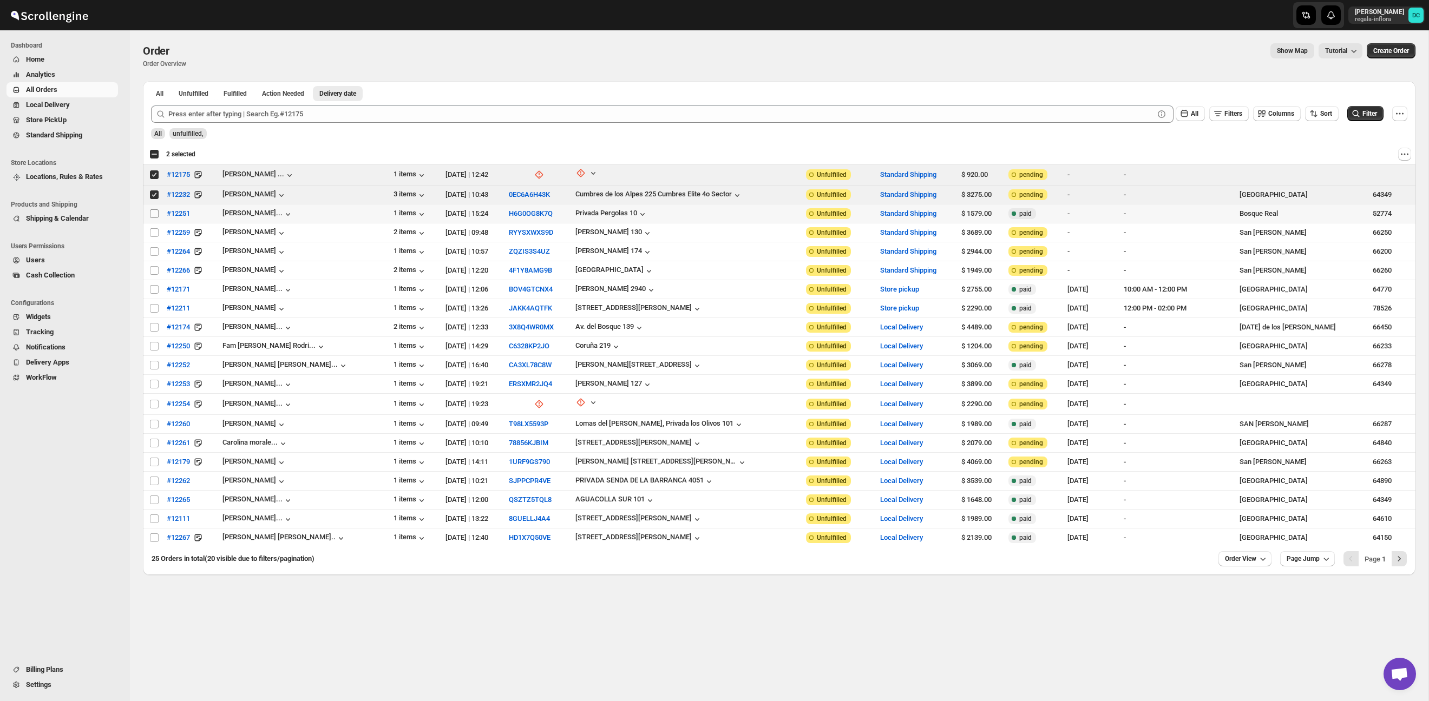
click at [153, 214] on input "Select order" at bounding box center [154, 213] width 9 height 9
checkbox input "true"
click at [155, 234] on input "Select order" at bounding box center [154, 232] width 9 height 9
checkbox input "true"
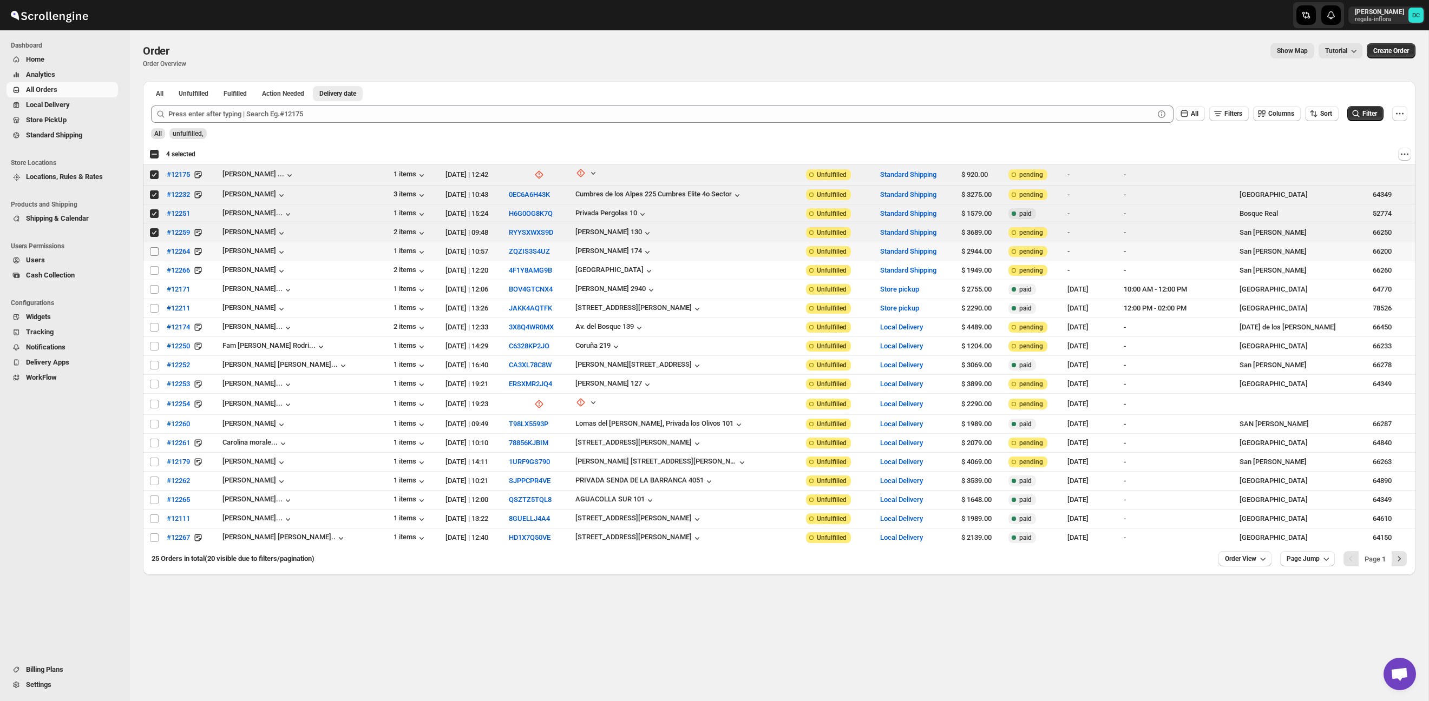
click at [154, 253] on input "Select order" at bounding box center [154, 251] width 9 height 9
checkbox input "true"
click at [88, 120] on span "Shipments" at bounding box center [78, 120] width 75 height 11
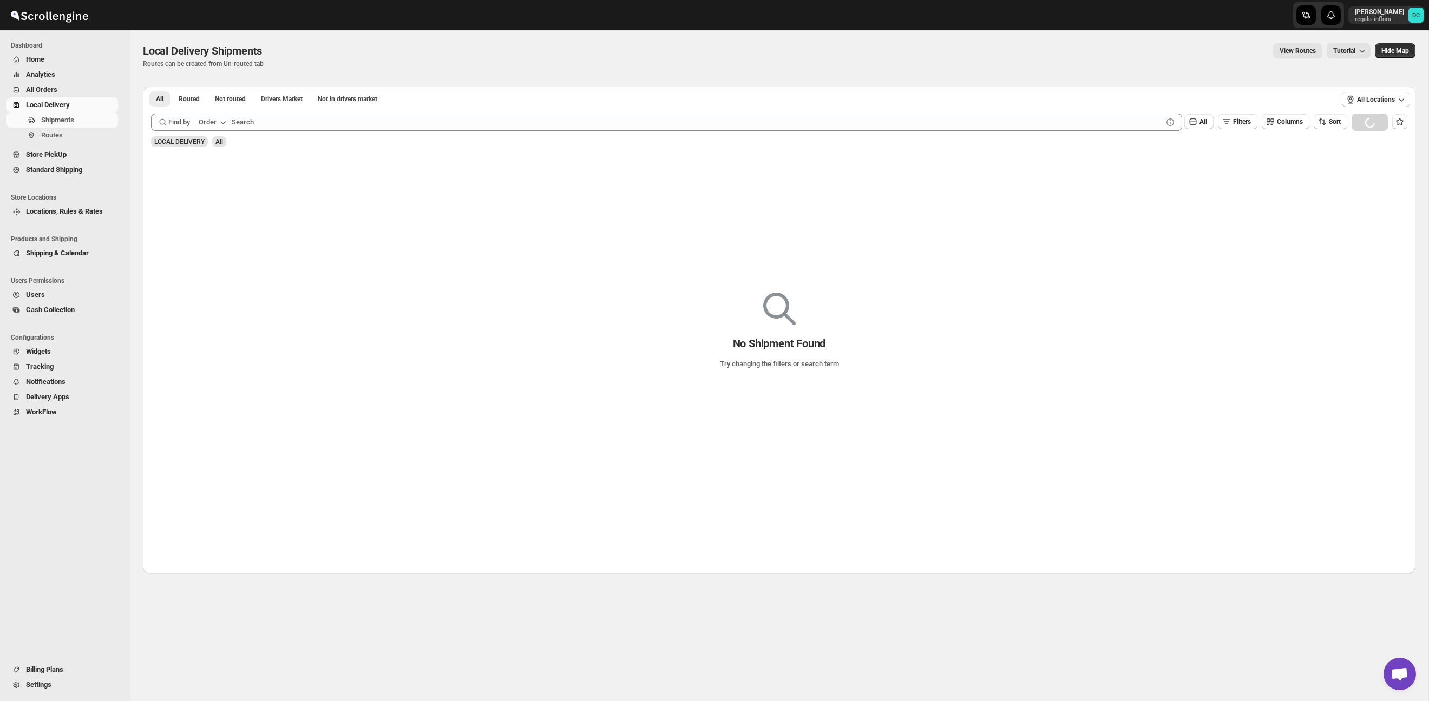
click at [77, 88] on span "All Orders" at bounding box center [71, 89] width 90 height 11
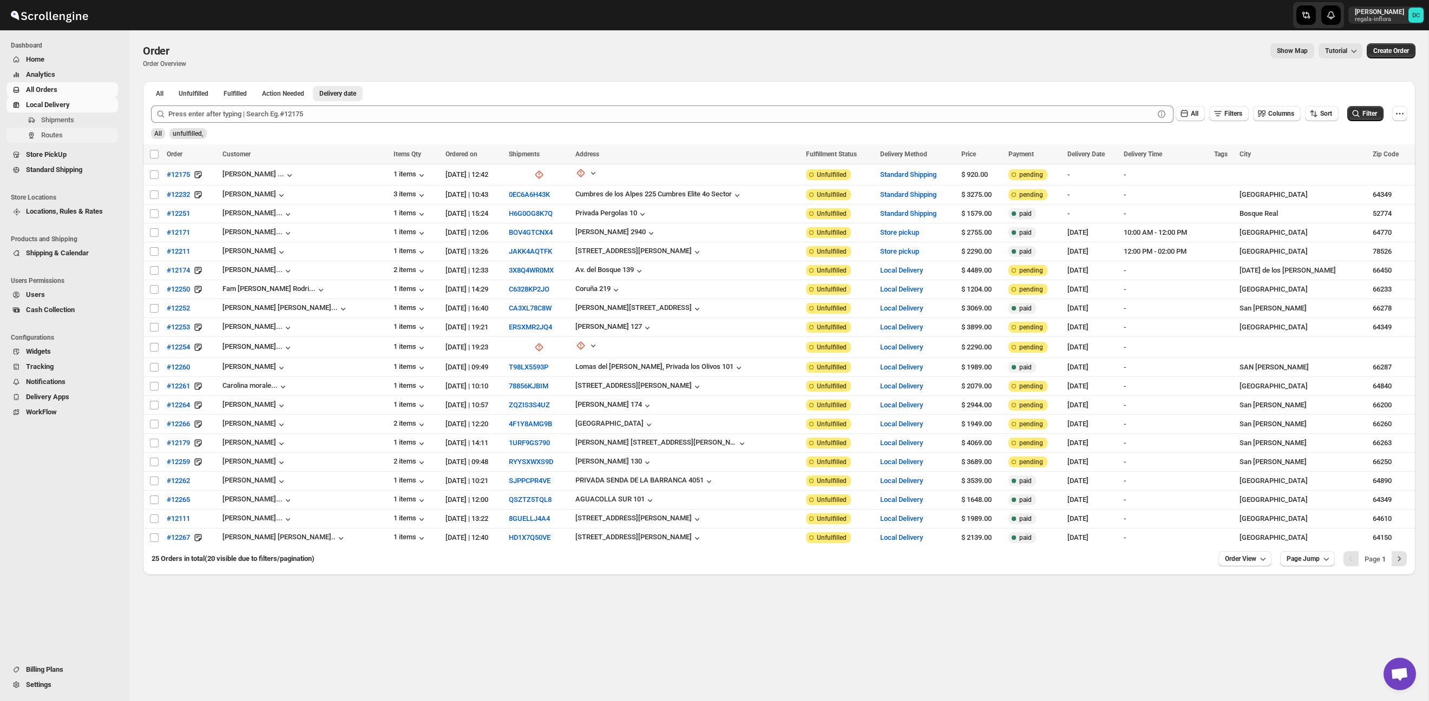
click at [67, 132] on span "Routes" at bounding box center [78, 135] width 75 height 11
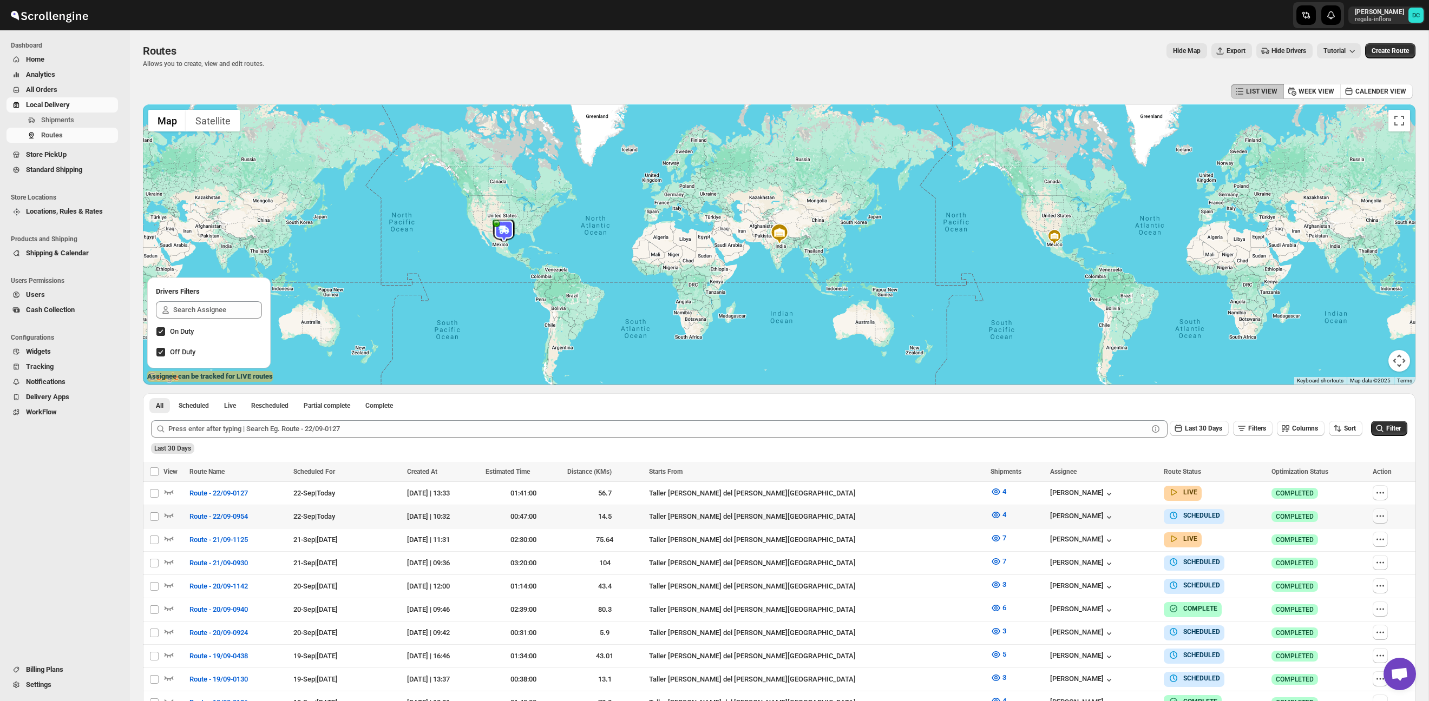
click at [1380, 515] on icon "button" at bounding box center [1380, 516] width 11 height 11
checkbox input "true"
drag, startPoint x: 1254, startPoint y: 462, endPoint x: 1234, endPoint y: 458, distance: 20.4
click at [64, 120] on span "Shipments" at bounding box center [57, 120] width 33 height 8
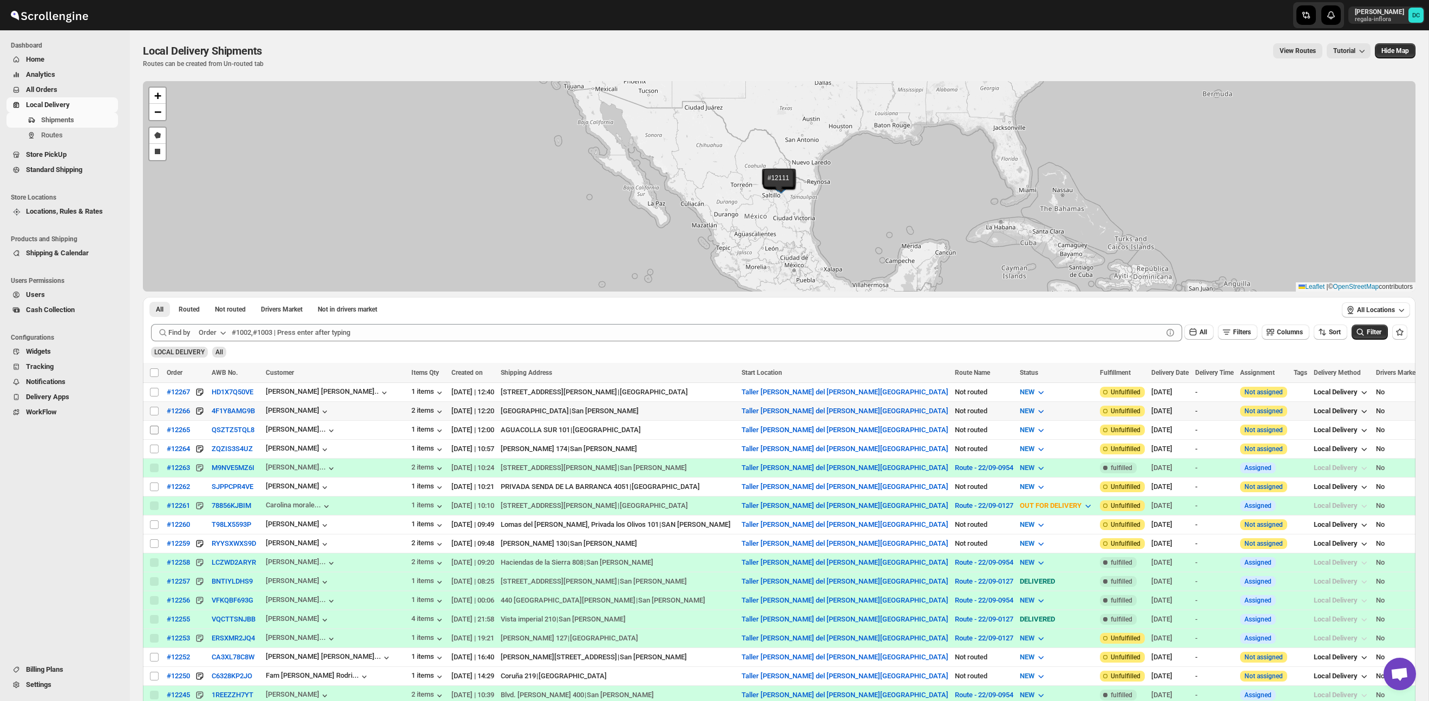
drag, startPoint x: 152, startPoint y: 412, endPoint x: 157, endPoint y: 431, distance: 20.1
click at [153, 411] on input "Select shipment" at bounding box center [154, 411] width 9 height 9
checkbox input "true"
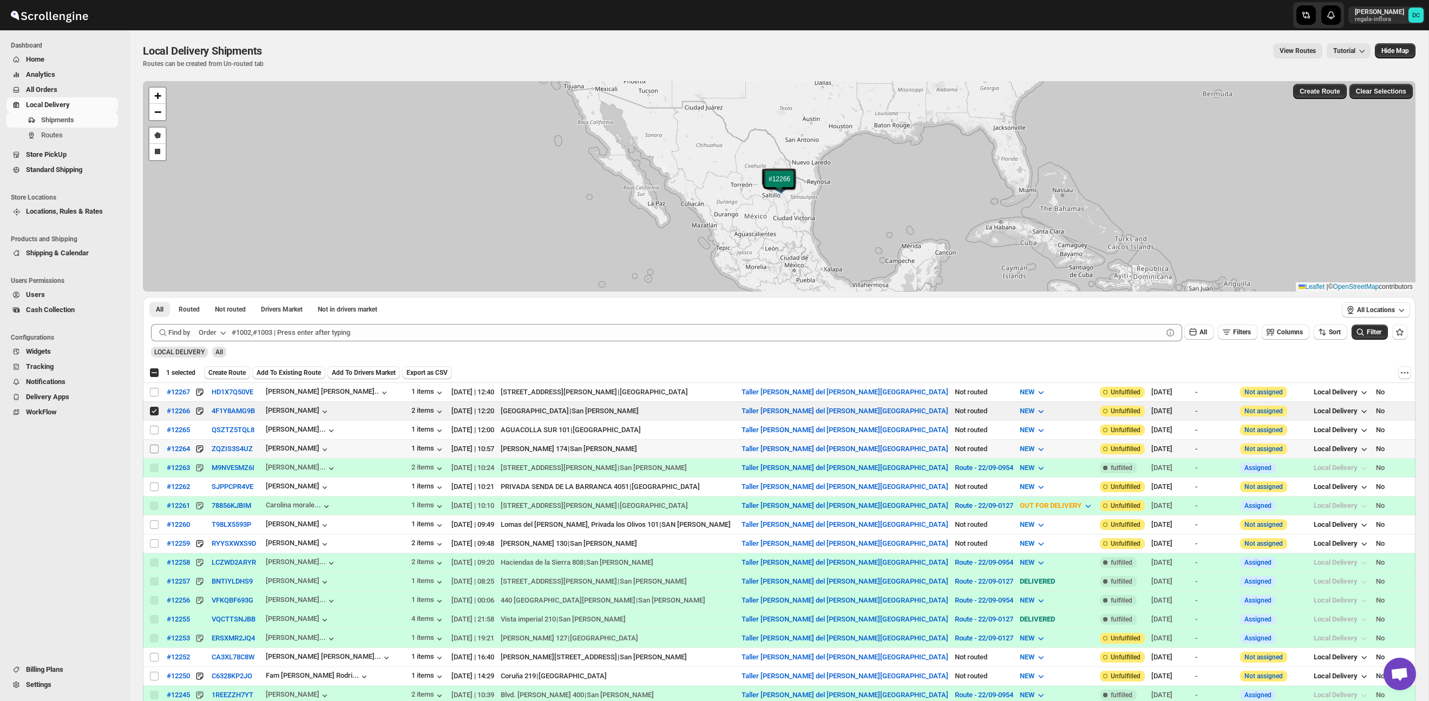
click at [154, 448] on input "Select shipment" at bounding box center [154, 449] width 9 height 9
checkbox input "true"
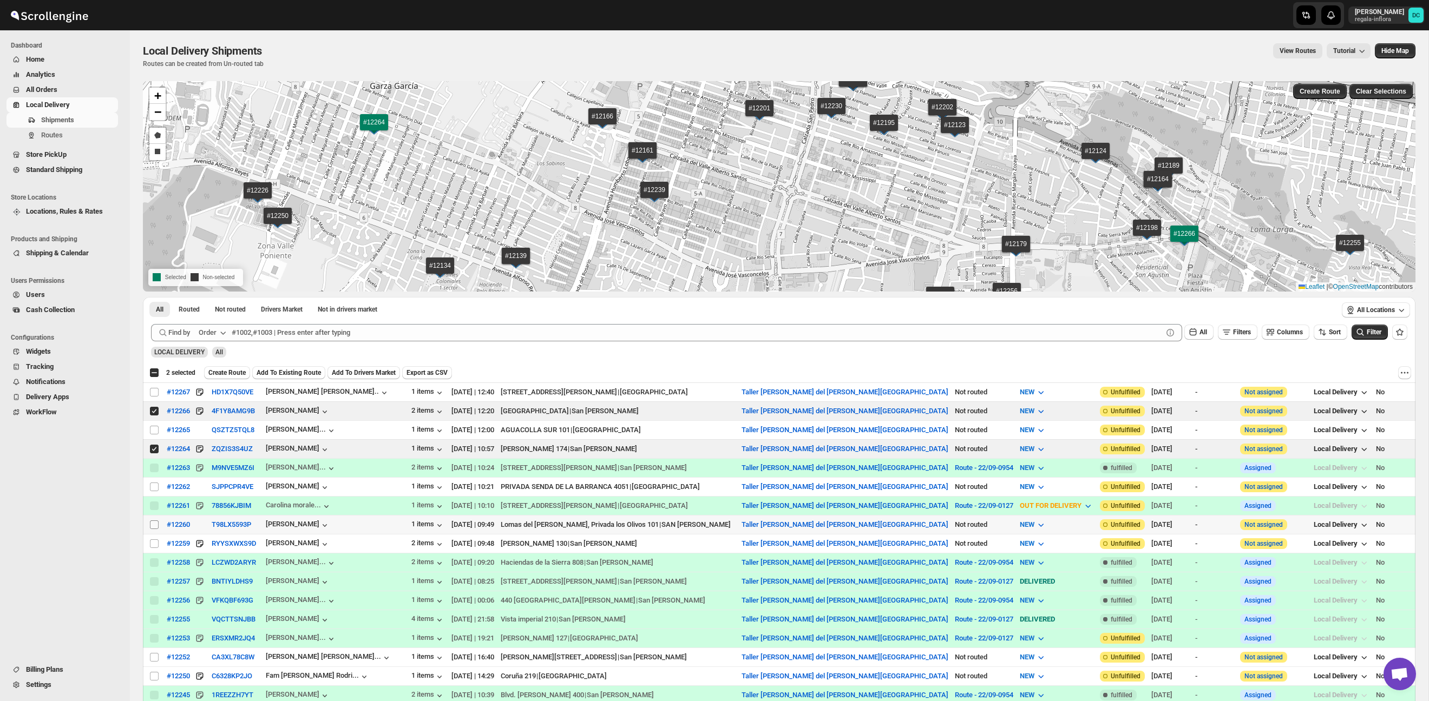
click at [151, 525] on input "Select shipment" at bounding box center [154, 525] width 9 height 9
checkbox input "true"
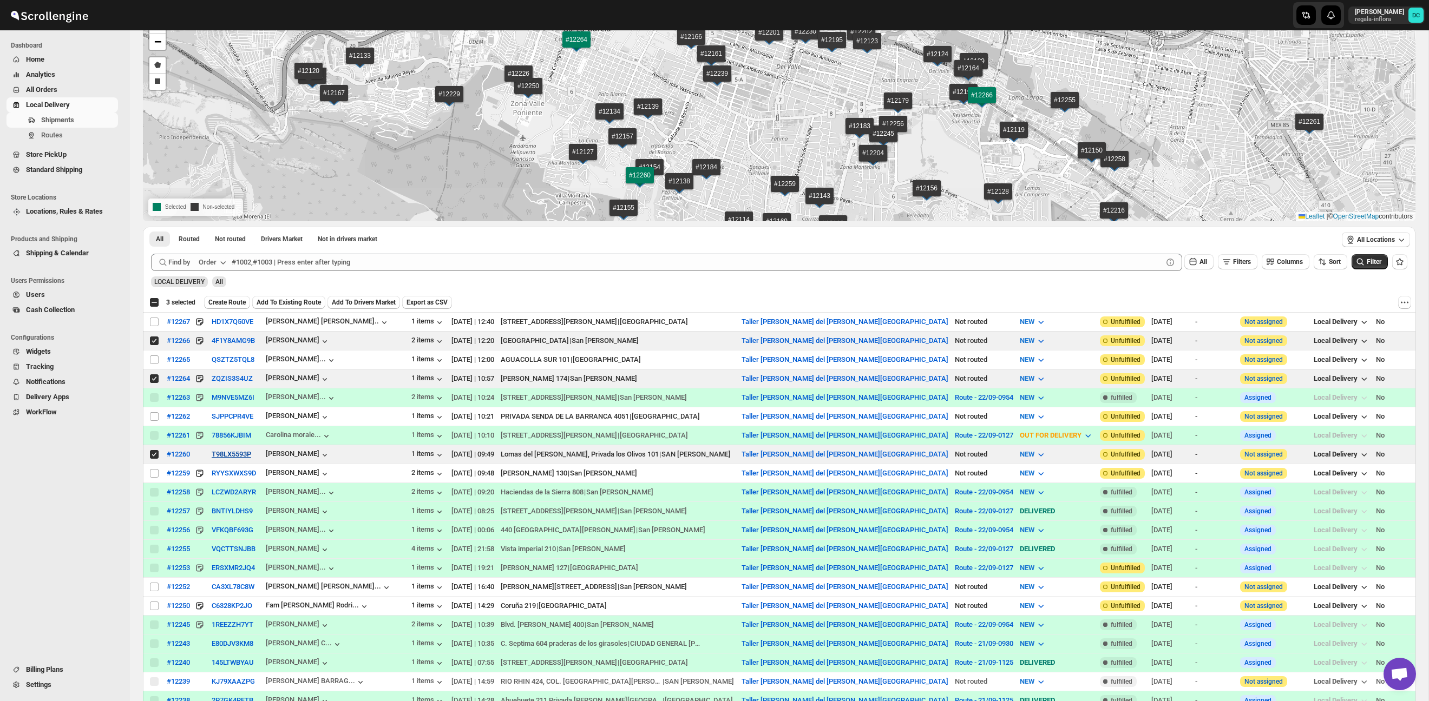
scroll to position [80, 0]
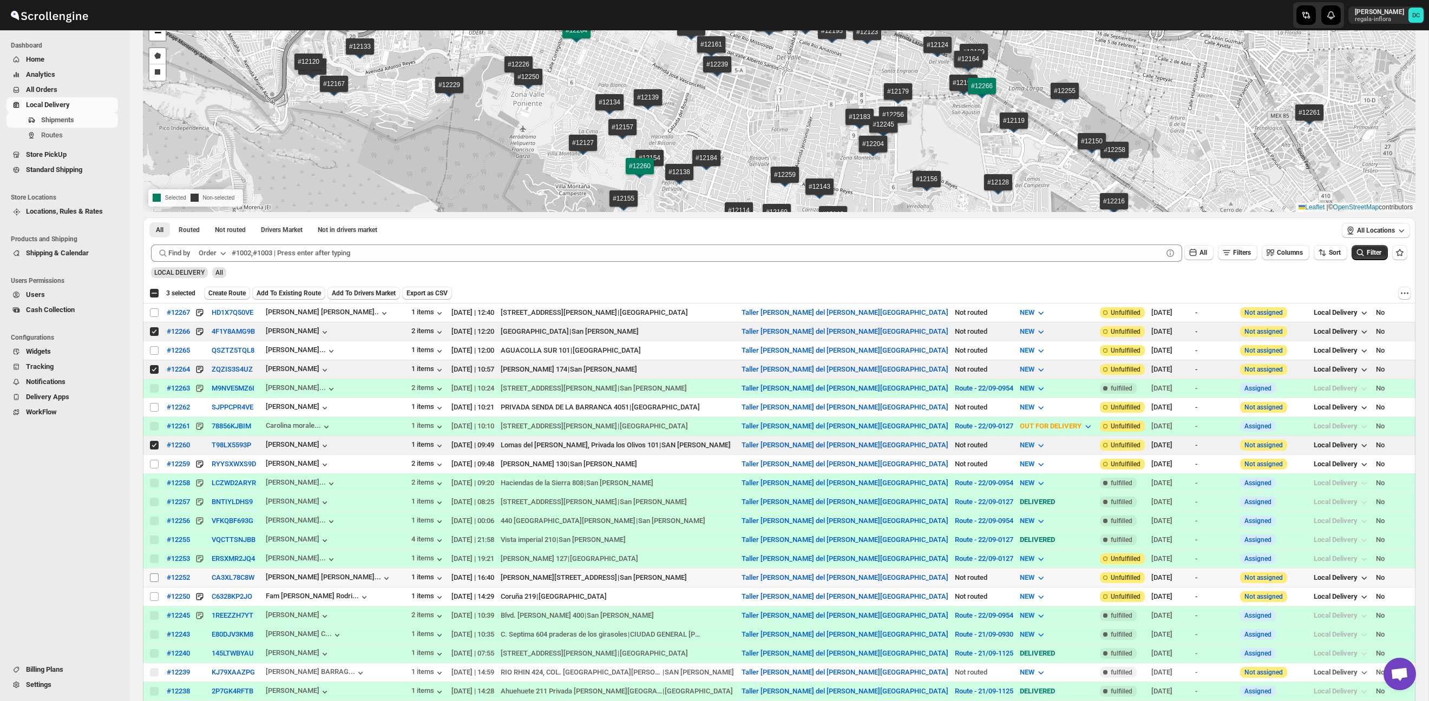
click at [155, 579] on input "Select shipment" at bounding box center [154, 578] width 9 height 9
checkbox input "true"
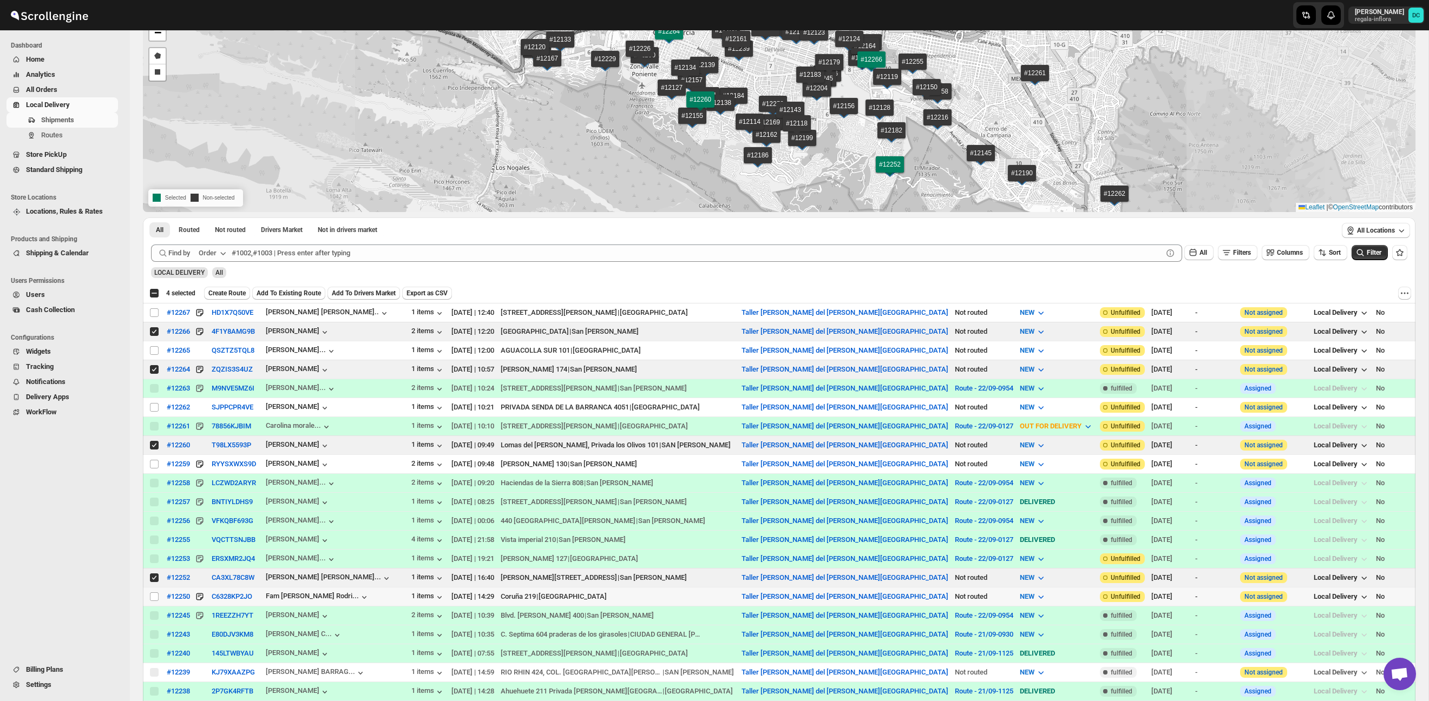
drag, startPoint x: 154, startPoint y: 597, endPoint x: 270, endPoint y: 514, distance: 142.4
click at [155, 596] on input "Select shipment" at bounding box center [154, 597] width 9 height 9
checkbox input "true"
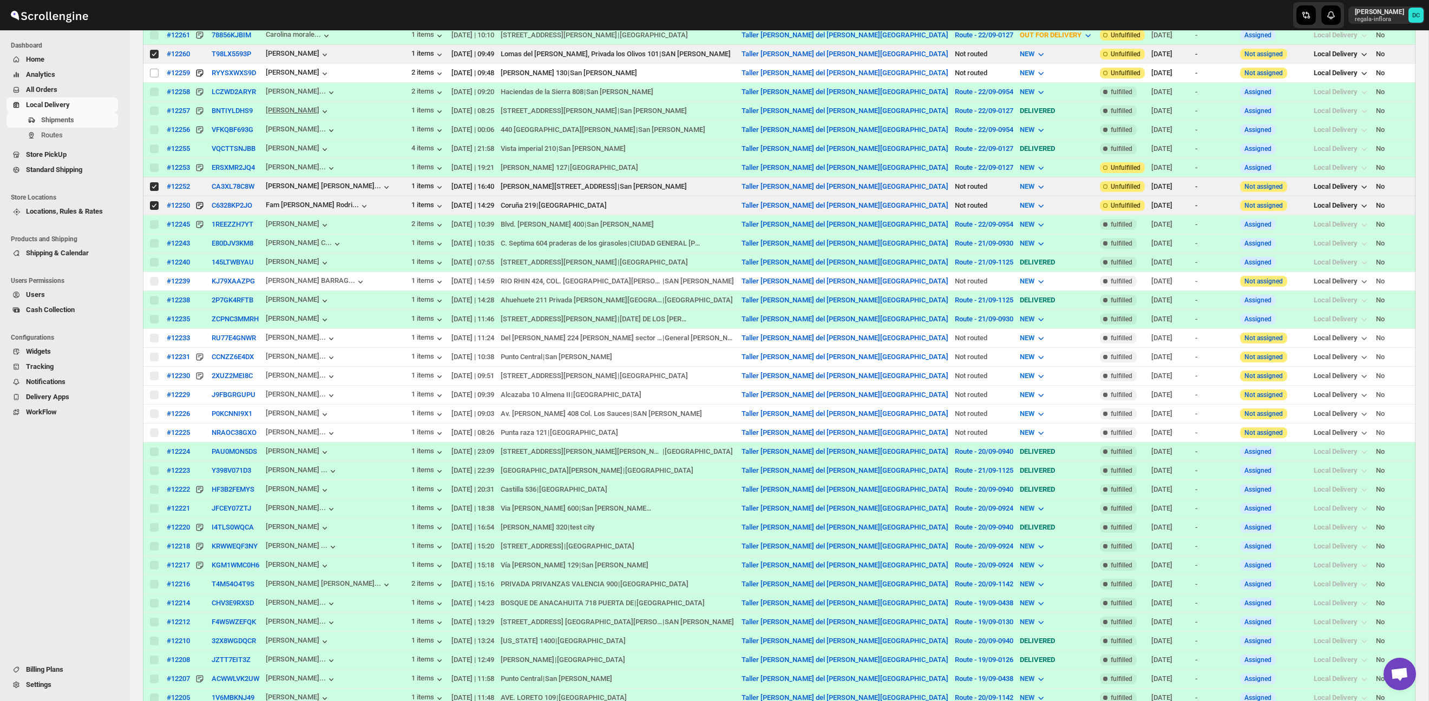
scroll to position [0, 0]
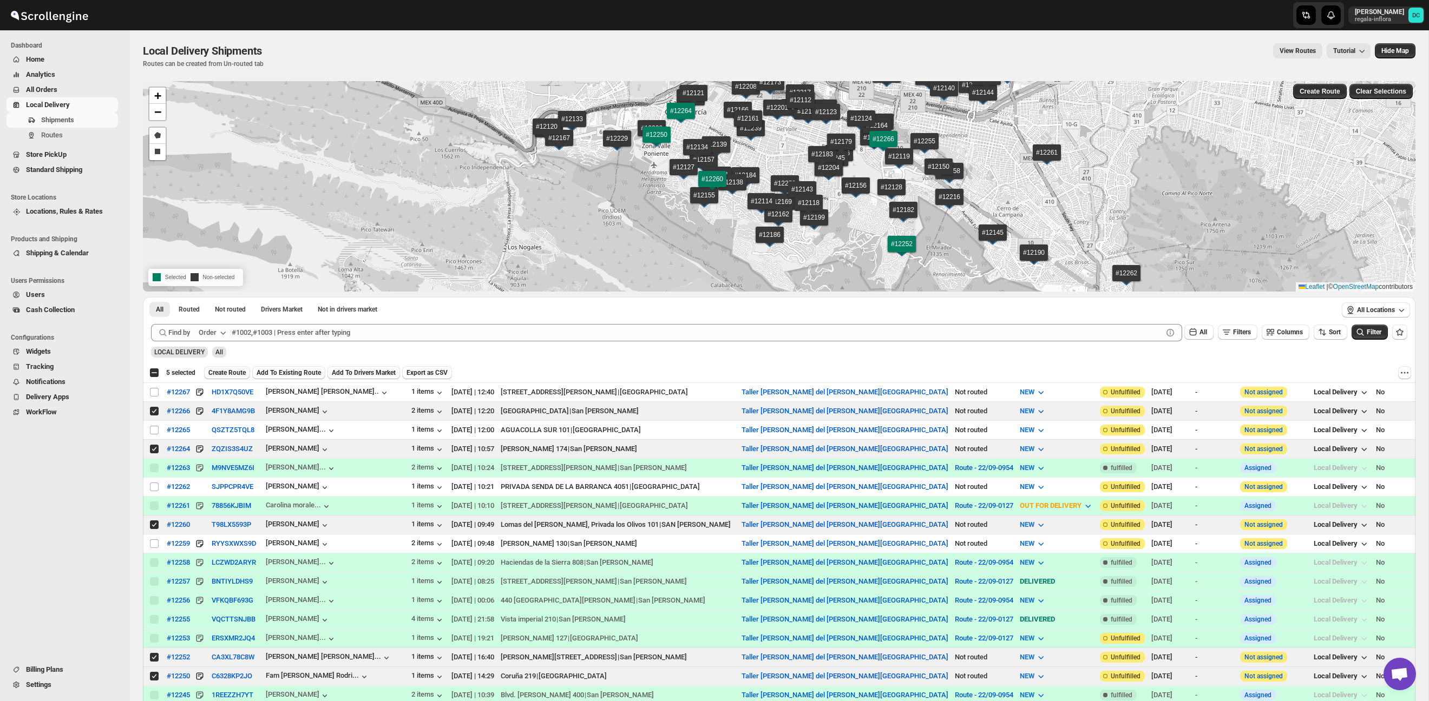
click at [238, 369] on span "Create Route" at bounding box center [226, 373] width 37 height 9
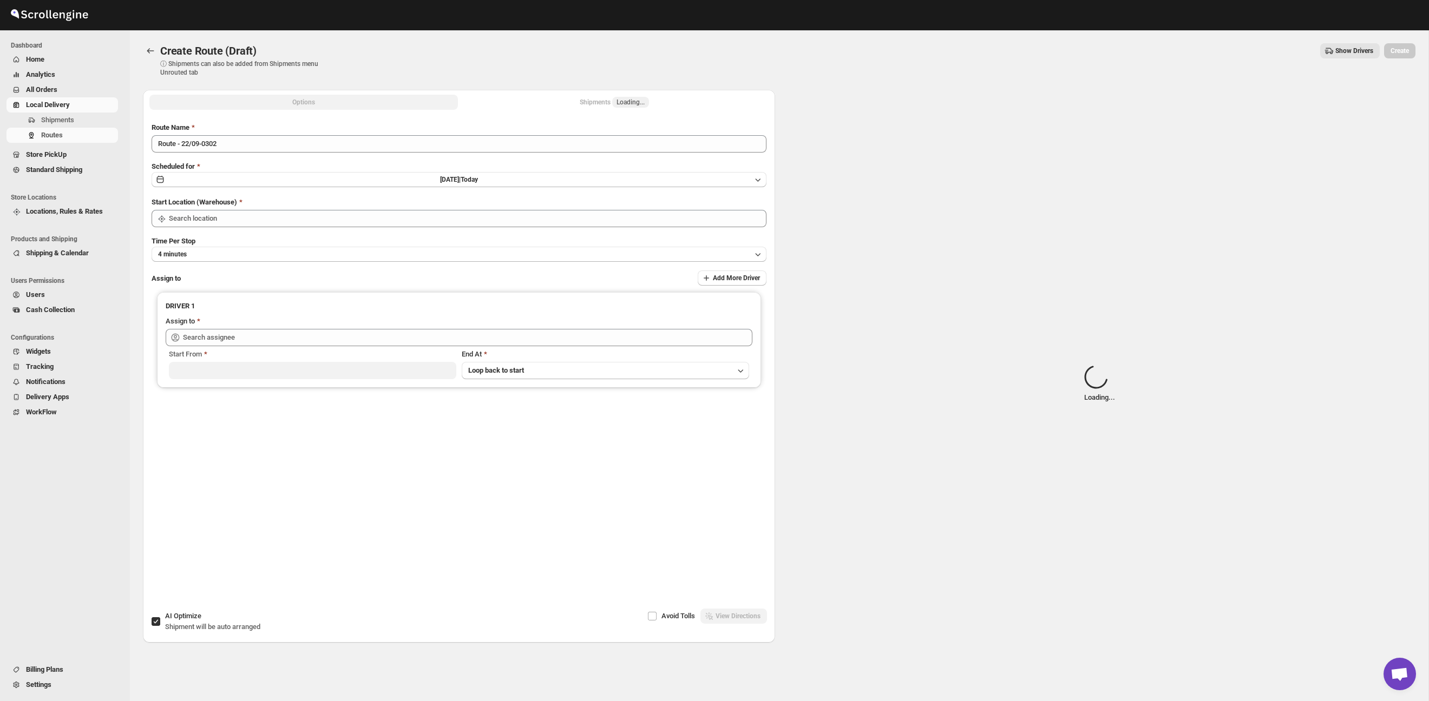
type input "Taller [PERSON_NAME] del [PERSON_NAME][GEOGRAPHIC_DATA]"
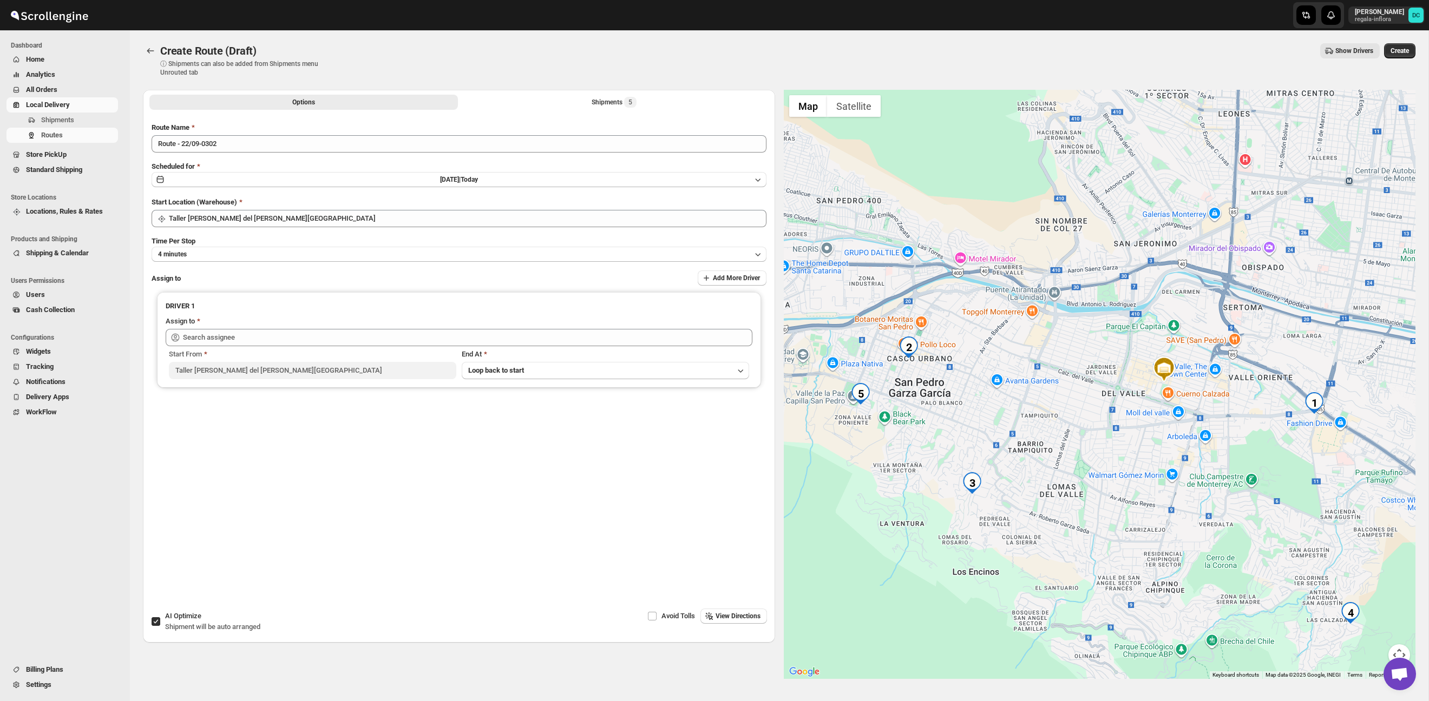
drag, startPoint x: 956, startPoint y: 430, endPoint x: 997, endPoint y: 430, distance: 41.1
click at [997, 430] on div at bounding box center [1100, 384] width 632 height 589
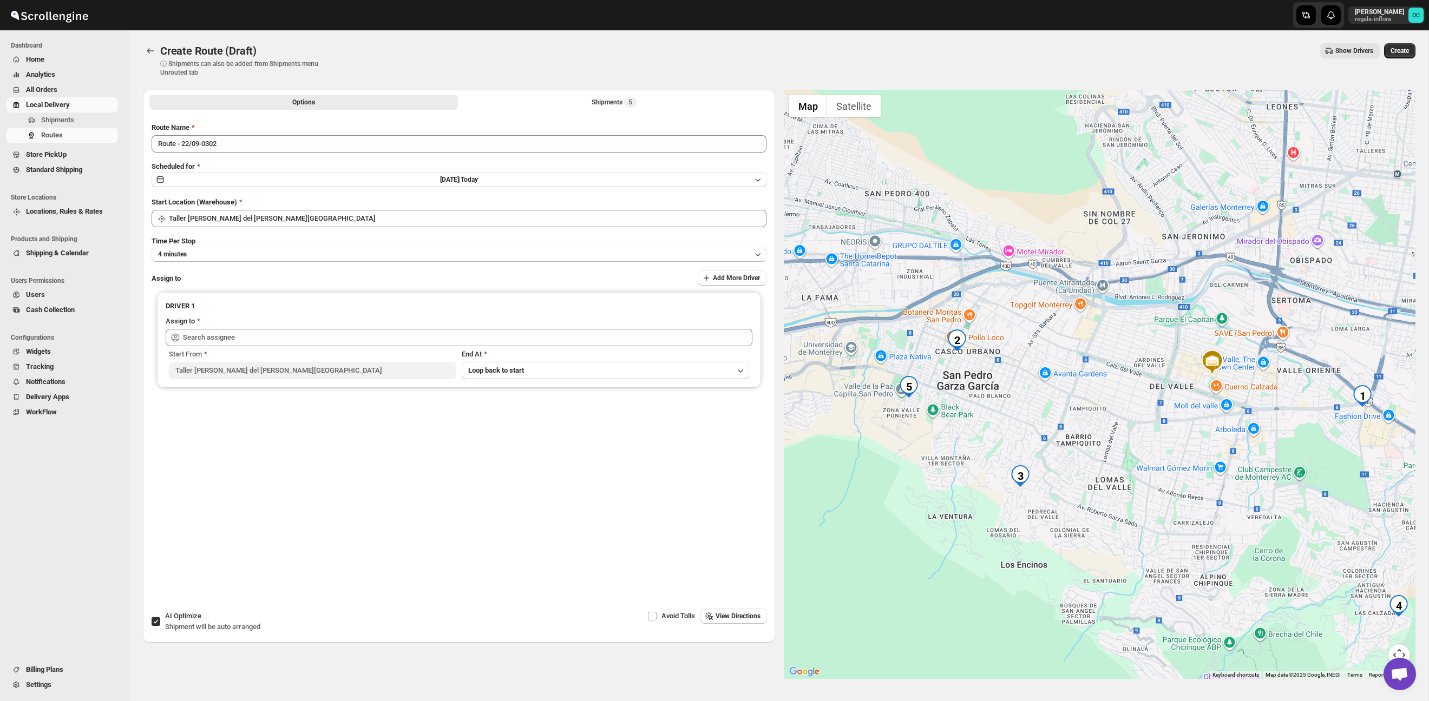
click at [1008, 421] on div at bounding box center [1100, 384] width 632 height 589
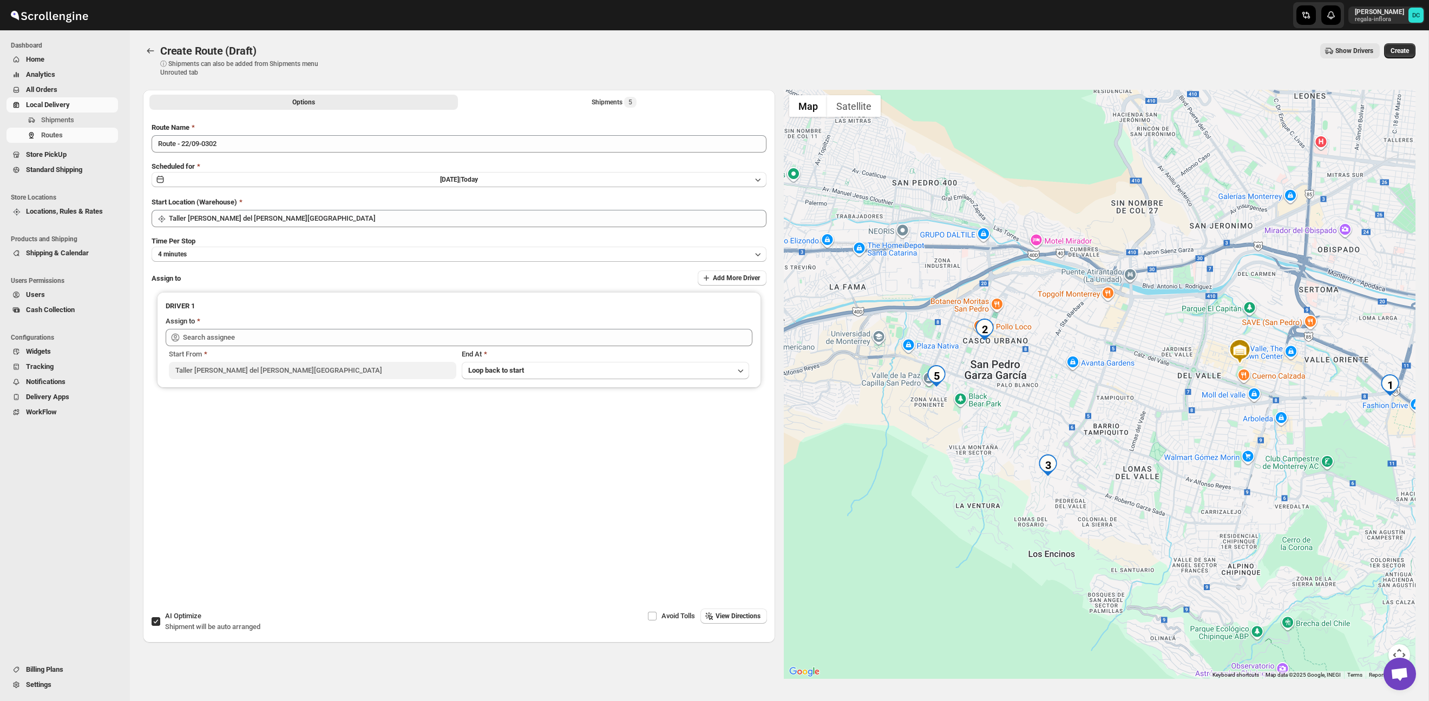
drag, startPoint x: 1065, startPoint y: 428, endPoint x: 1085, endPoint y: 419, distance: 21.1
click at [1085, 419] on div at bounding box center [1100, 384] width 632 height 589
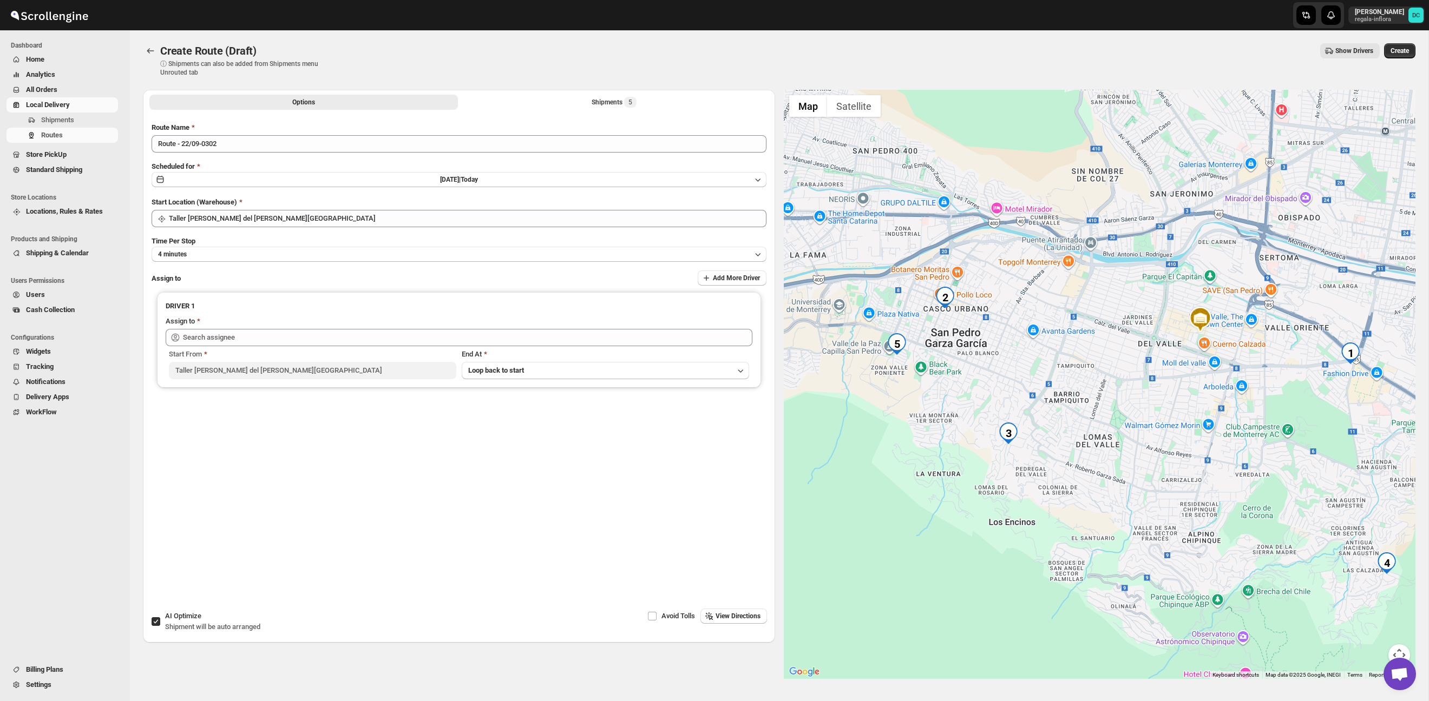
drag, startPoint x: 1090, startPoint y: 412, endPoint x: 1080, endPoint y: 415, distance: 10.1
click at [1080, 415] on div at bounding box center [1100, 384] width 632 height 589
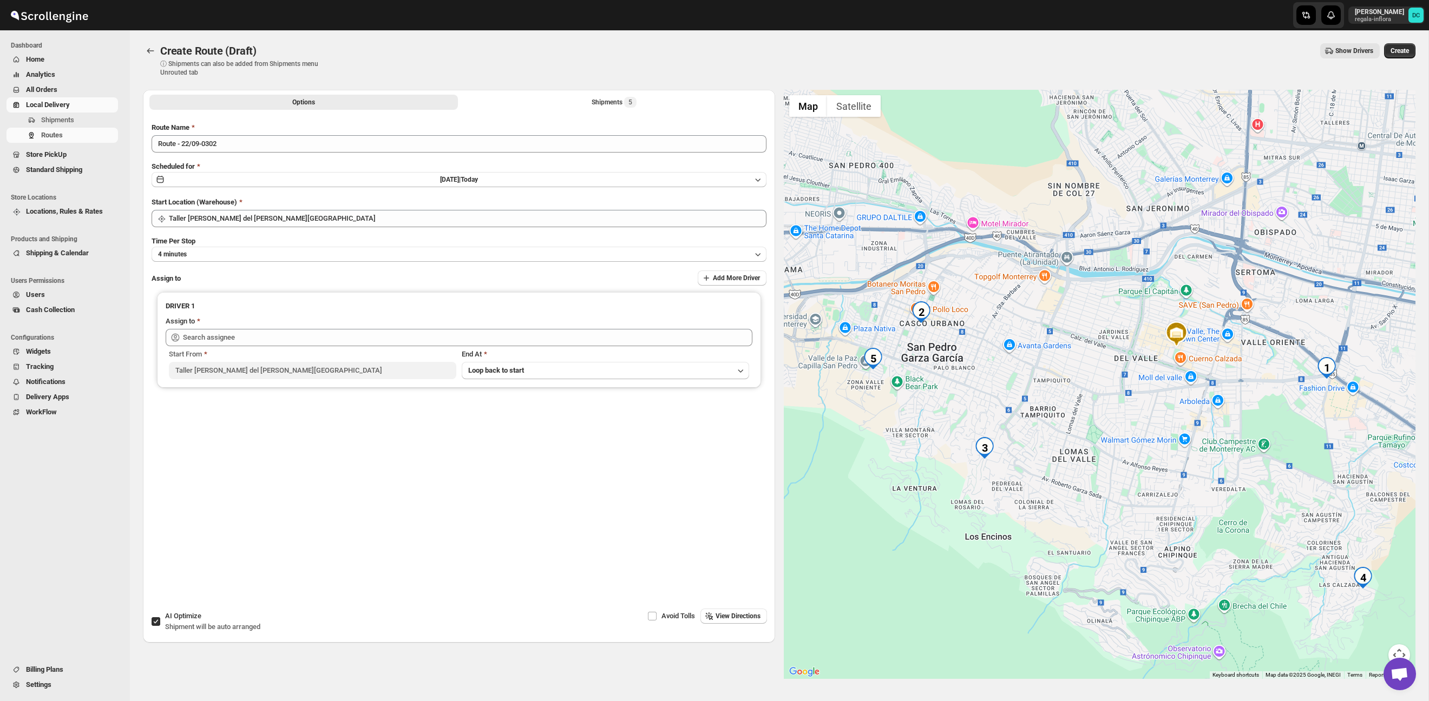
drag, startPoint x: 1143, startPoint y: 408, endPoint x: 1114, endPoint y: 416, distance: 30.0
click at [1114, 416] on div at bounding box center [1100, 384] width 632 height 589
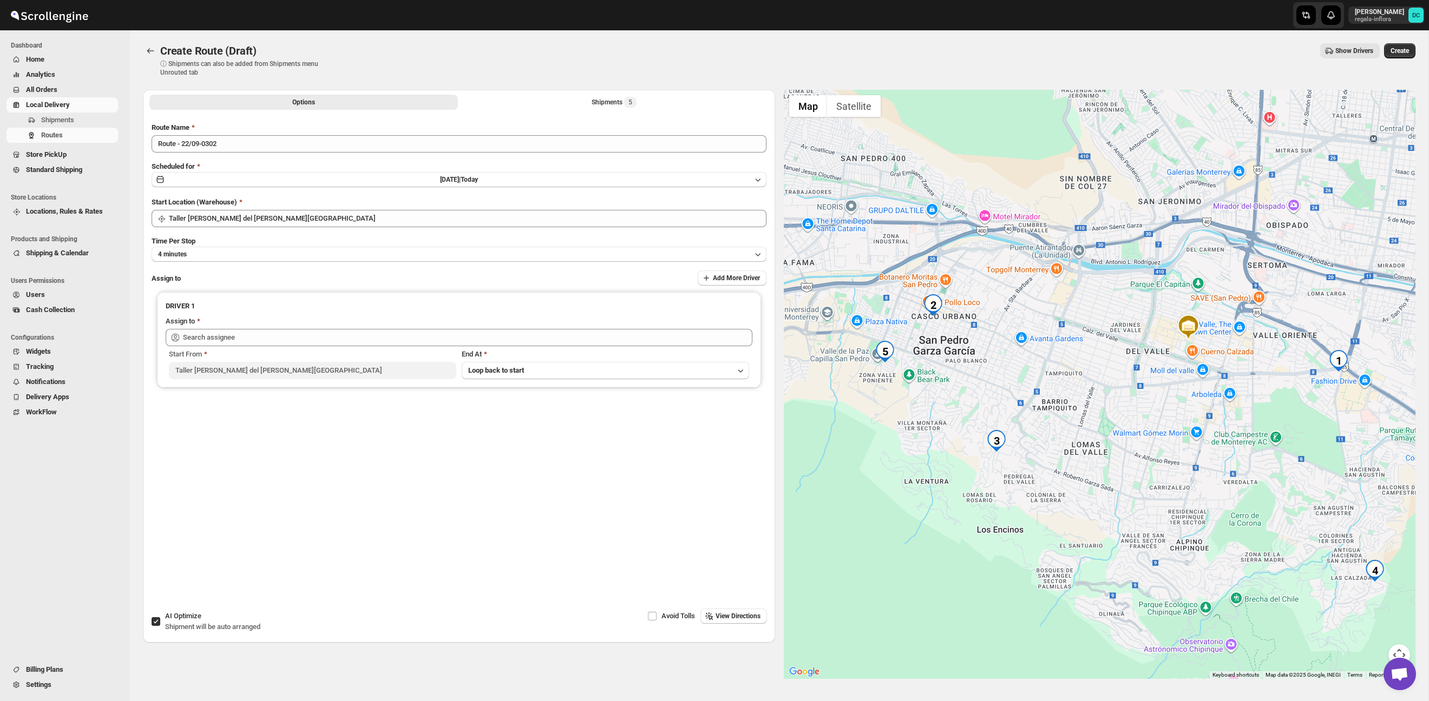
drag, startPoint x: 1053, startPoint y: 386, endPoint x: 1066, endPoint y: 378, distance: 15.8
click at [1066, 378] on div at bounding box center [1100, 384] width 632 height 589
click at [599, 100] on div "Shipments 5" at bounding box center [614, 102] width 45 height 11
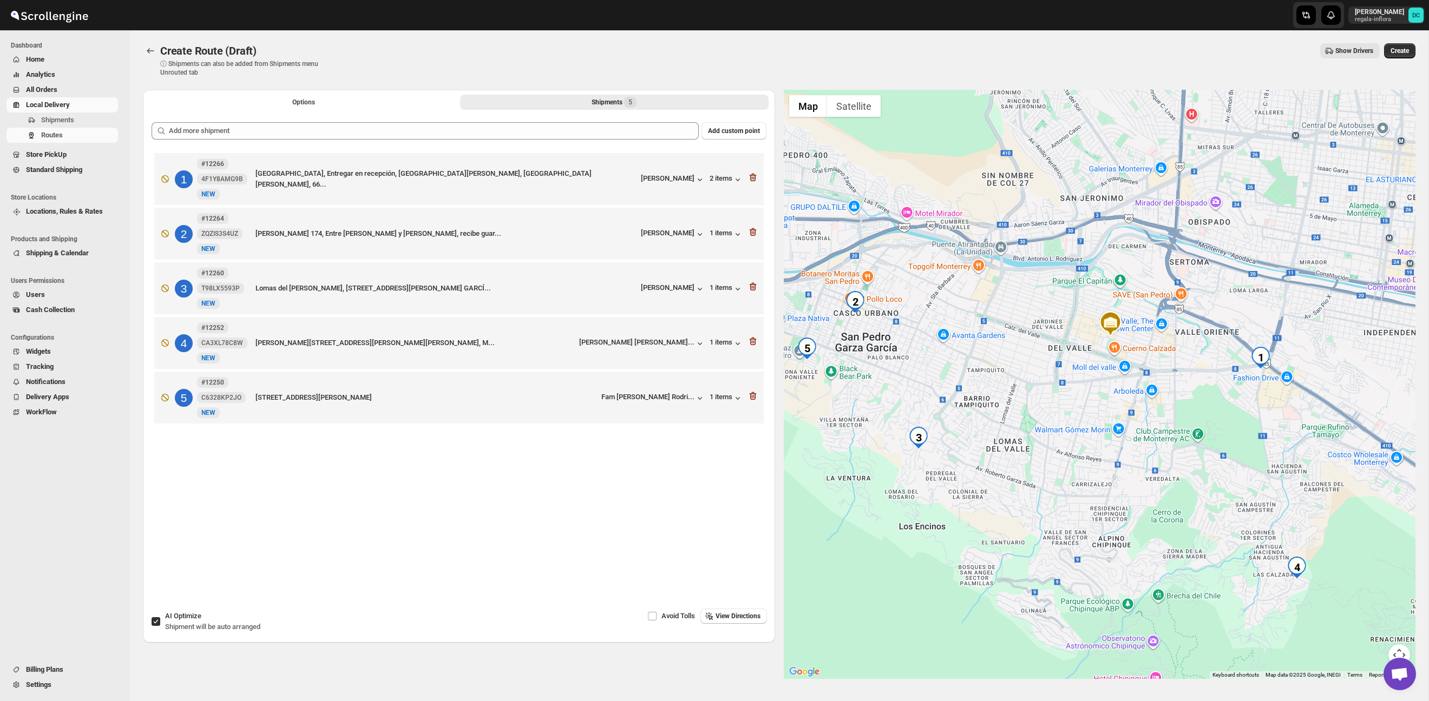
drag, startPoint x: 1157, startPoint y: 473, endPoint x: 1169, endPoint y: 429, distance: 45.3
click at [1169, 429] on div at bounding box center [1100, 384] width 632 height 589
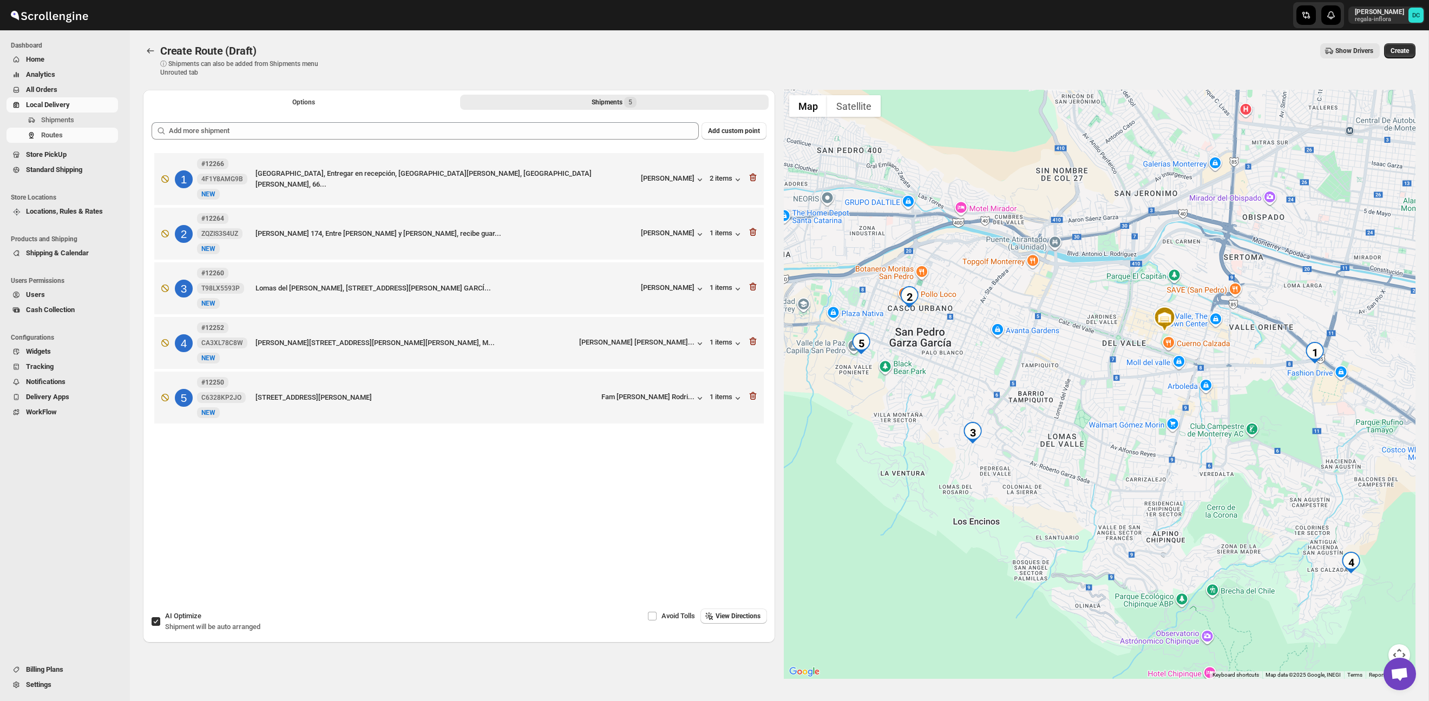
drag, startPoint x: 1175, startPoint y: 409, endPoint x: 1229, endPoint y: 404, distance: 54.9
click at [1229, 404] on div at bounding box center [1100, 384] width 632 height 589
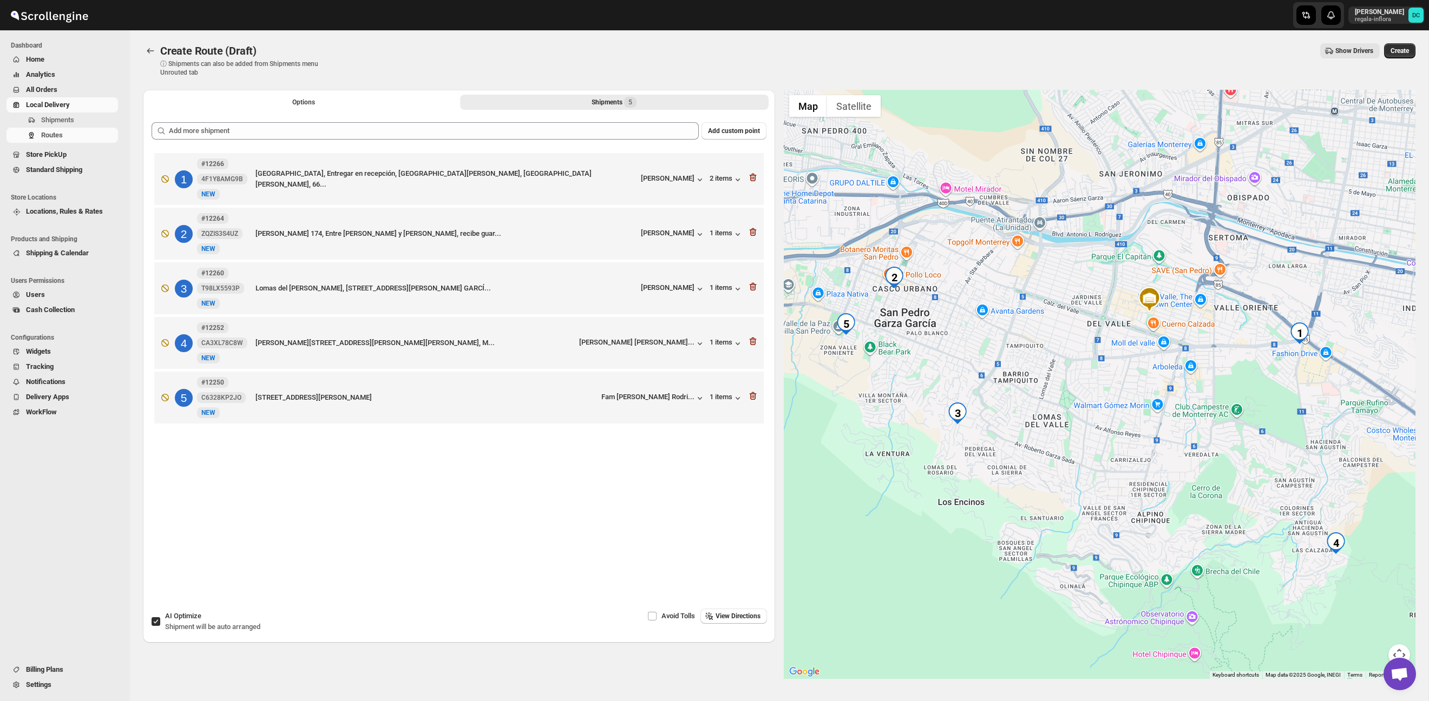
drag, startPoint x: 1179, startPoint y: 392, endPoint x: 1173, endPoint y: 383, distance: 11.3
click at [1173, 383] on div at bounding box center [1100, 384] width 632 height 589
click at [158, 624] on input "AI Optimize Shipment will be auto arranged" at bounding box center [156, 622] width 9 height 9
checkbox input "false"
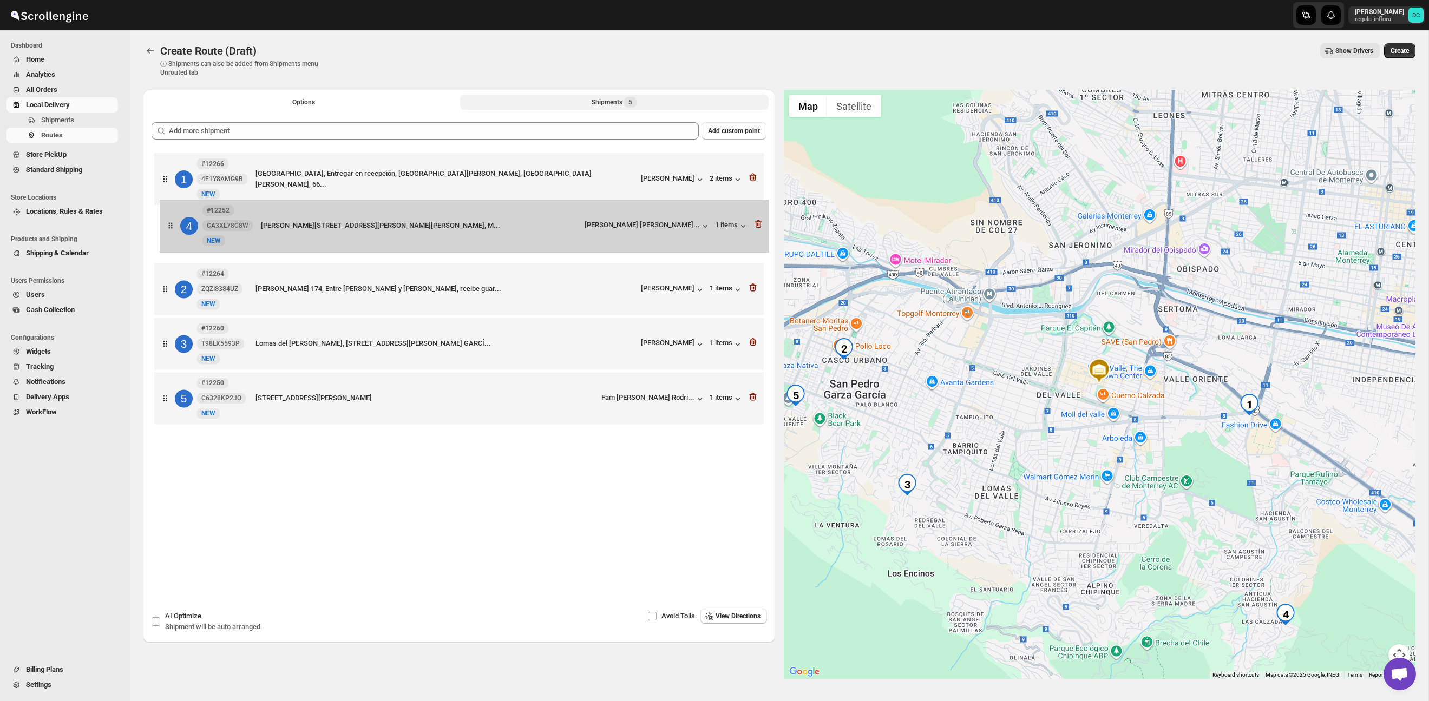
drag, startPoint x: 167, startPoint y: 349, endPoint x: 173, endPoint y: 226, distance: 123.0
click at [173, 226] on div "1 #12266 4F1Y8AMG9B [GEOGRAPHIC_DATA], Entregar en recepción, [PERSON_NAME], [G…" at bounding box center [459, 289] width 615 height 279
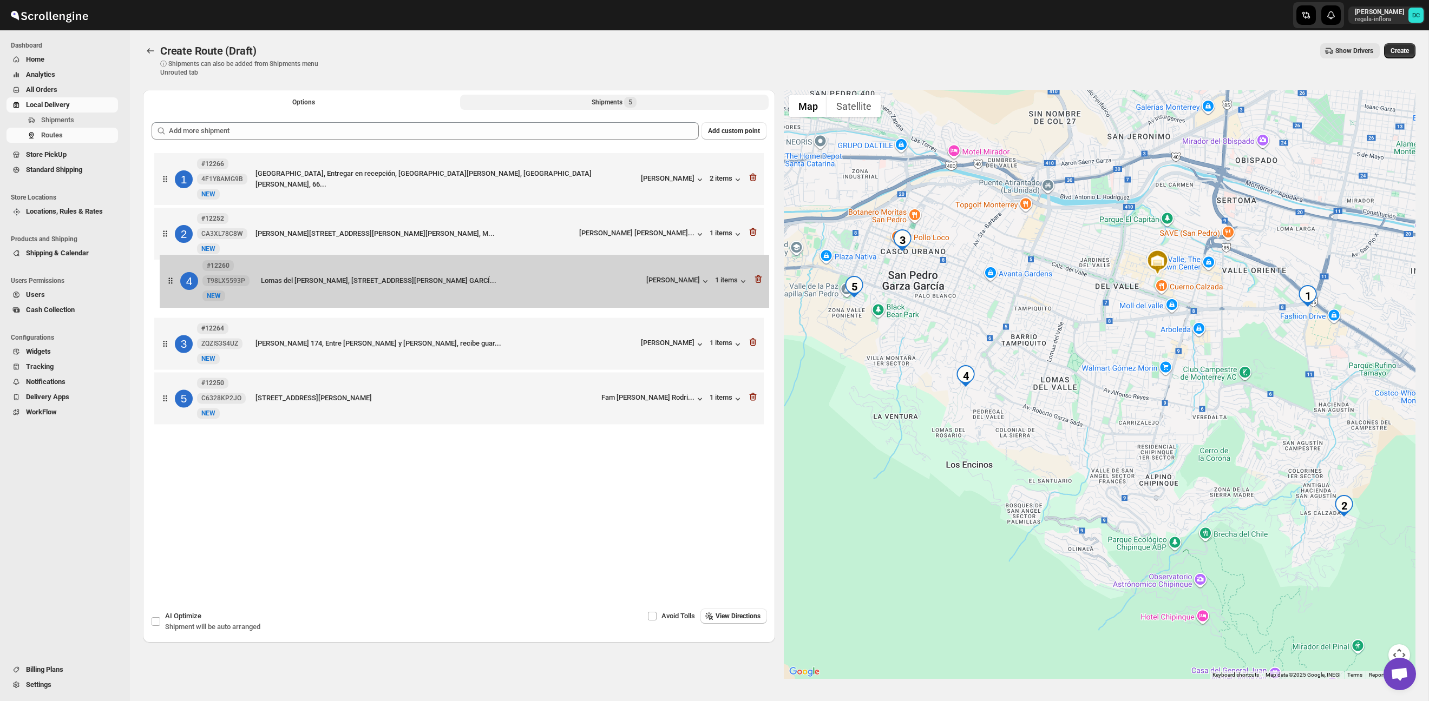
drag, startPoint x: 167, startPoint y: 356, endPoint x: 174, endPoint y: 287, distance: 68.6
click at [174, 287] on div "1 #12266 4F1Y8AMG9B [GEOGRAPHIC_DATA], Entregar en recepción, [PERSON_NAME], [G…" at bounding box center [459, 289] width 615 height 279
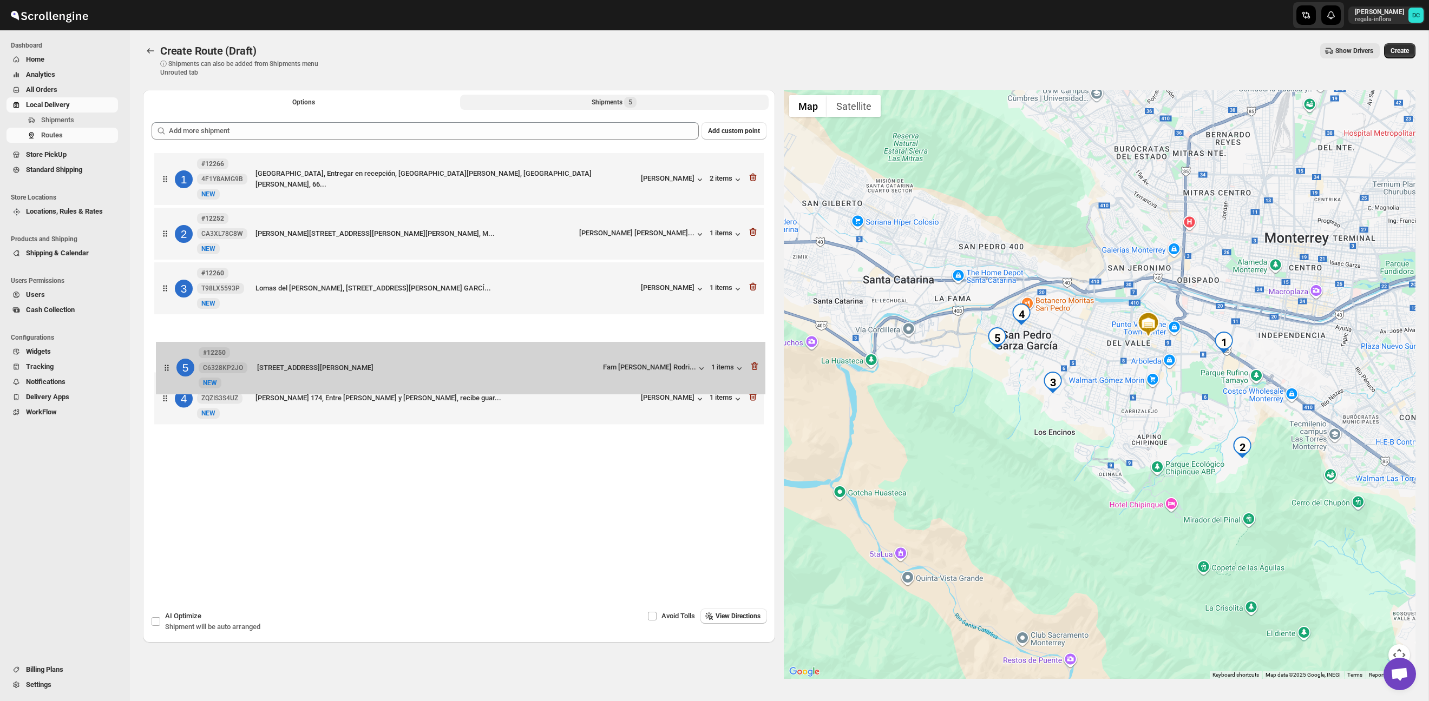
drag, startPoint x: 163, startPoint y: 407, endPoint x: 167, endPoint y: 361, distance: 46.2
click at [165, 362] on div "1 #12266 4F1Y8AMG9B [GEOGRAPHIC_DATA], Entregar en recepción, [PERSON_NAME], [G…" at bounding box center [459, 289] width 615 height 279
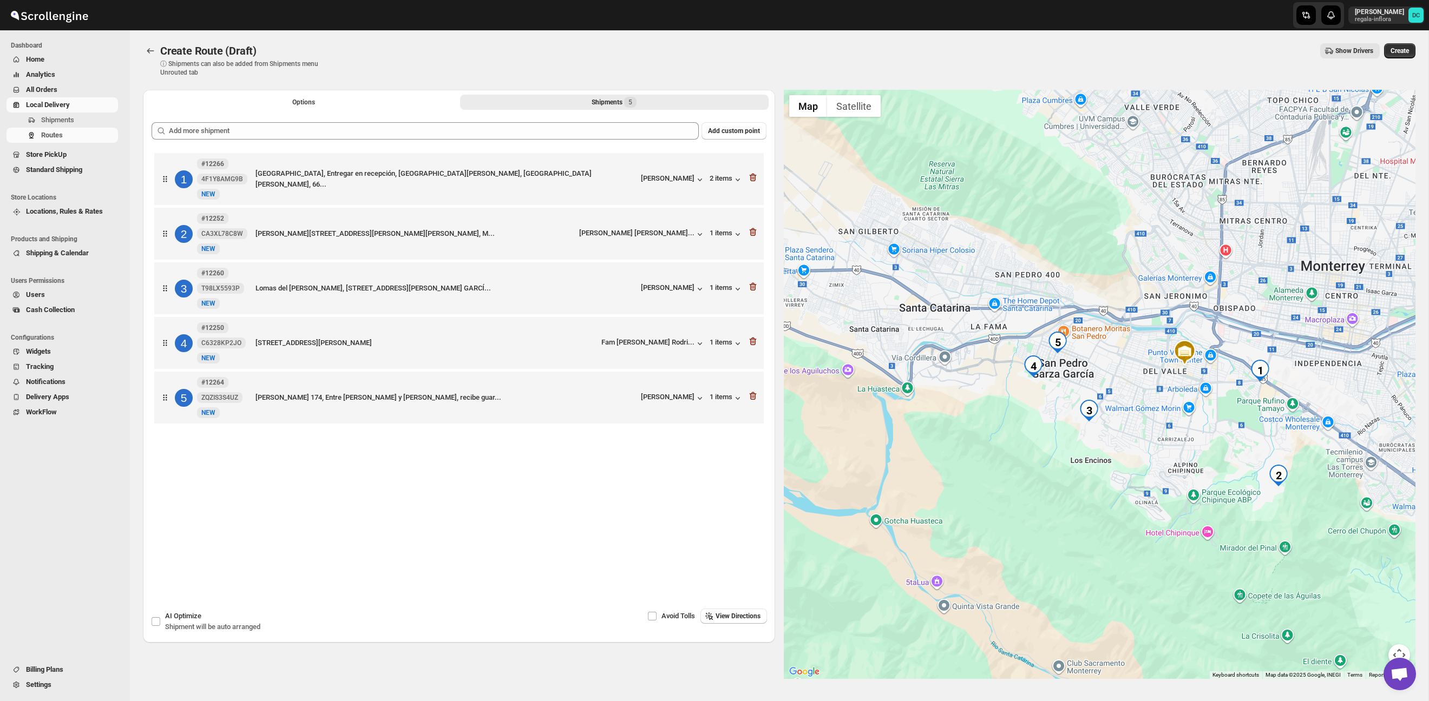
drag, startPoint x: 1186, startPoint y: 474, endPoint x: 1172, endPoint y: 468, distance: 14.8
click at [1173, 469] on div at bounding box center [1100, 384] width 632 height 589
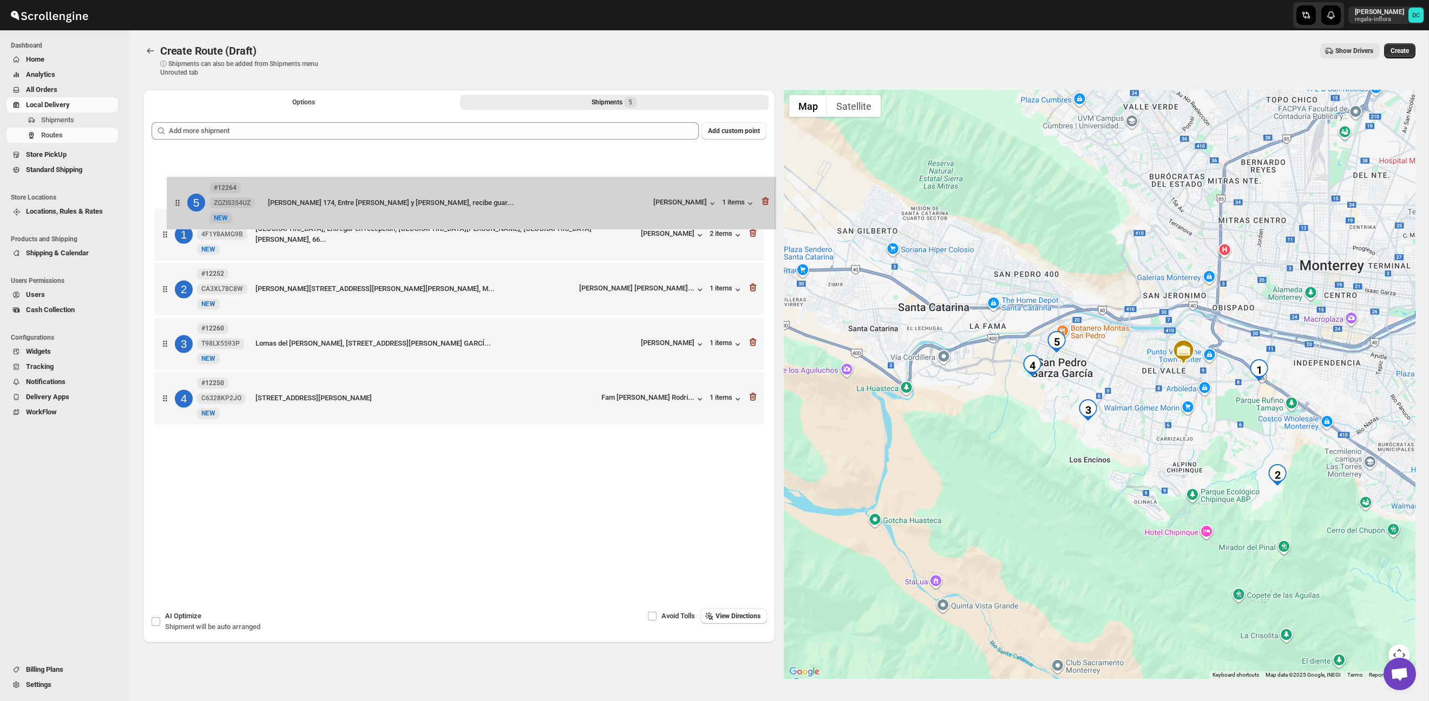
drag, startPoint x: 158, startPoint y: 406, endPoint x: 171, endPoint y: 203, distance: 203.4
click at [171, 204] on div "1 #12266 4F1Y8AMG9B [GEOGRAPHIC_DATA], Entregar en recepción, [PERSON_NAME], [G…" at bounding box center [459, 289] width 615 height 279
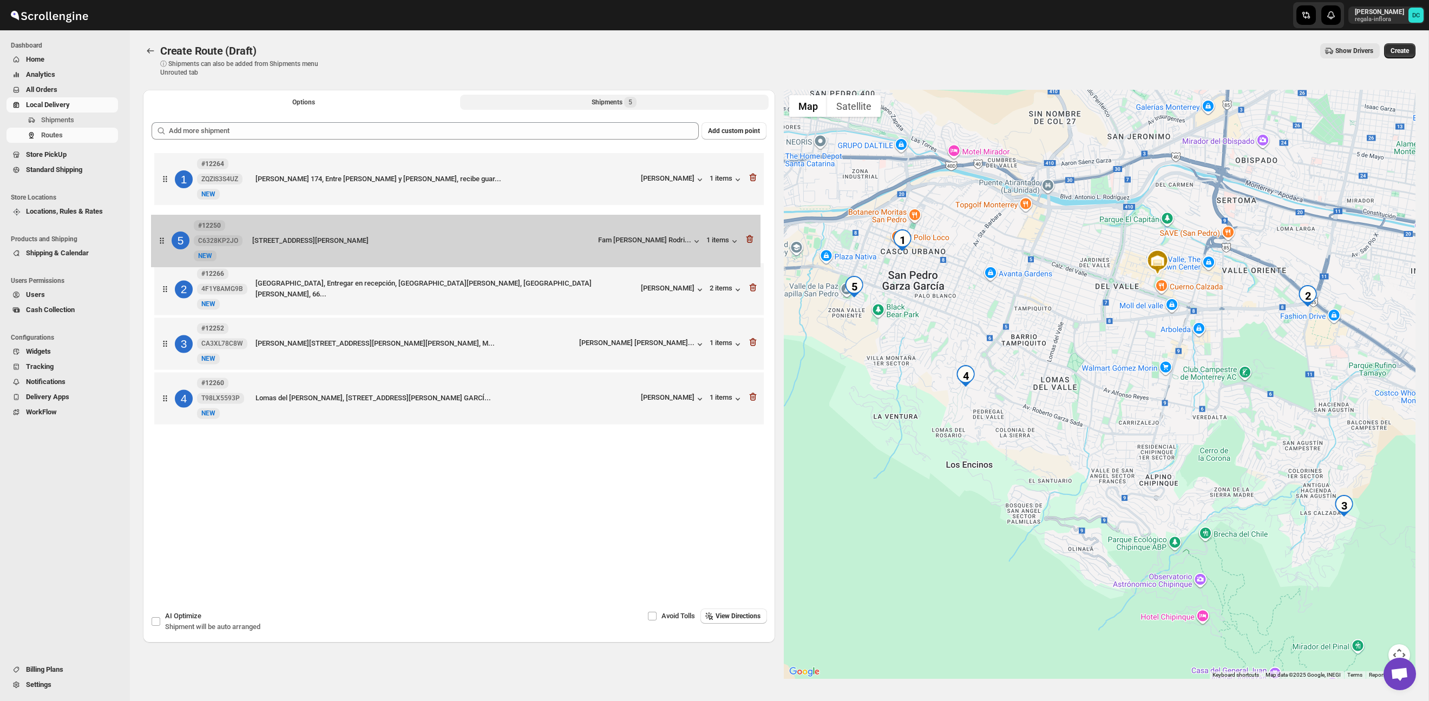
drag, startPoint x: 168, startPoint y: 386, endPoint x: 163, endPoint y: 233, distance: 153.3
click at [163, 233] on div "1 #12264 ZQZIS3S4UZ New NEW Lazaro [STREET_ADDRESS][PERSON_NAME][PERSON_NAME] g…" at bounding box center [459, 289] width 615 height 279
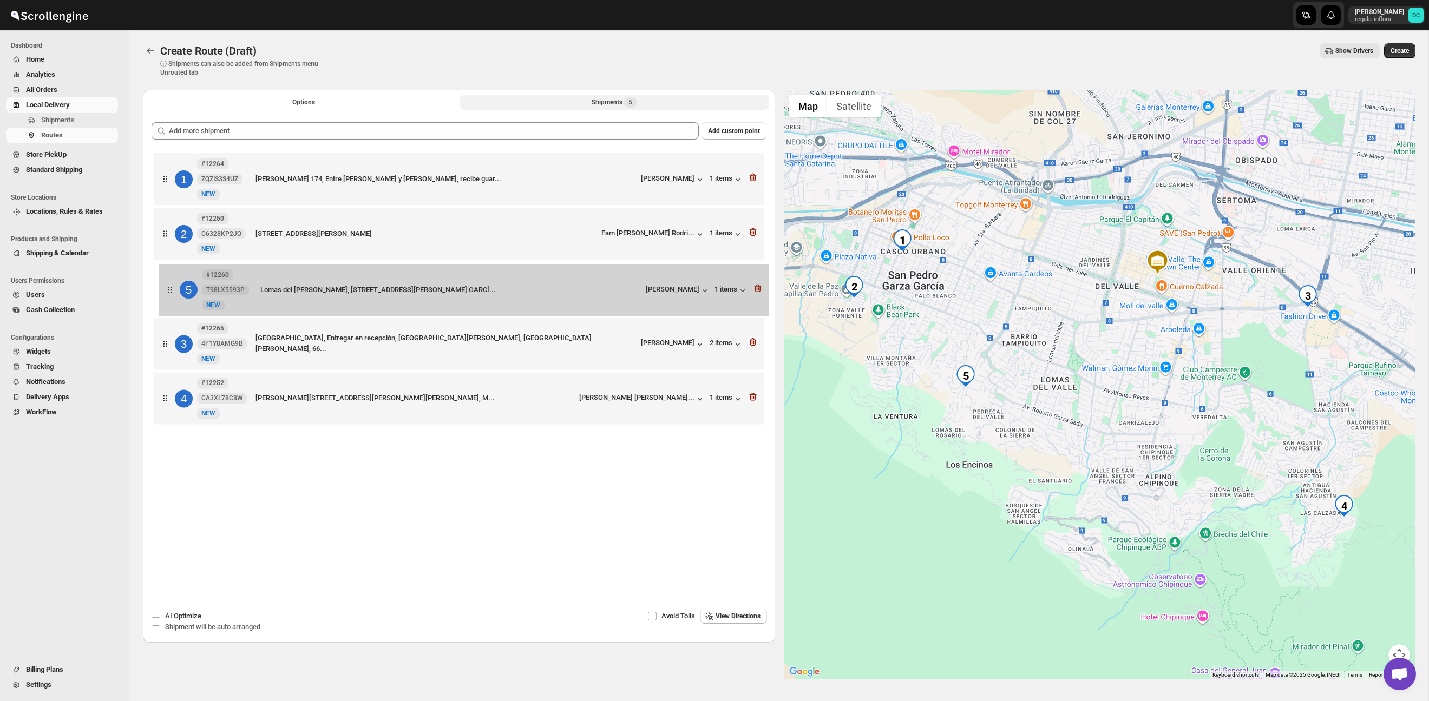
drag, startPoint x: 170, startPoint y: 406, endPoint x: 176, endPoint y: 289, distance: 117.0
click at [176, 289] on div "1 #12264 ZQZIS3S4UZ New NEW Lazaro [STREET_ADDRESS][PERSON_NAME][PERSON_NAME] g…" at bounding box center [459, 289] width 615 height 279
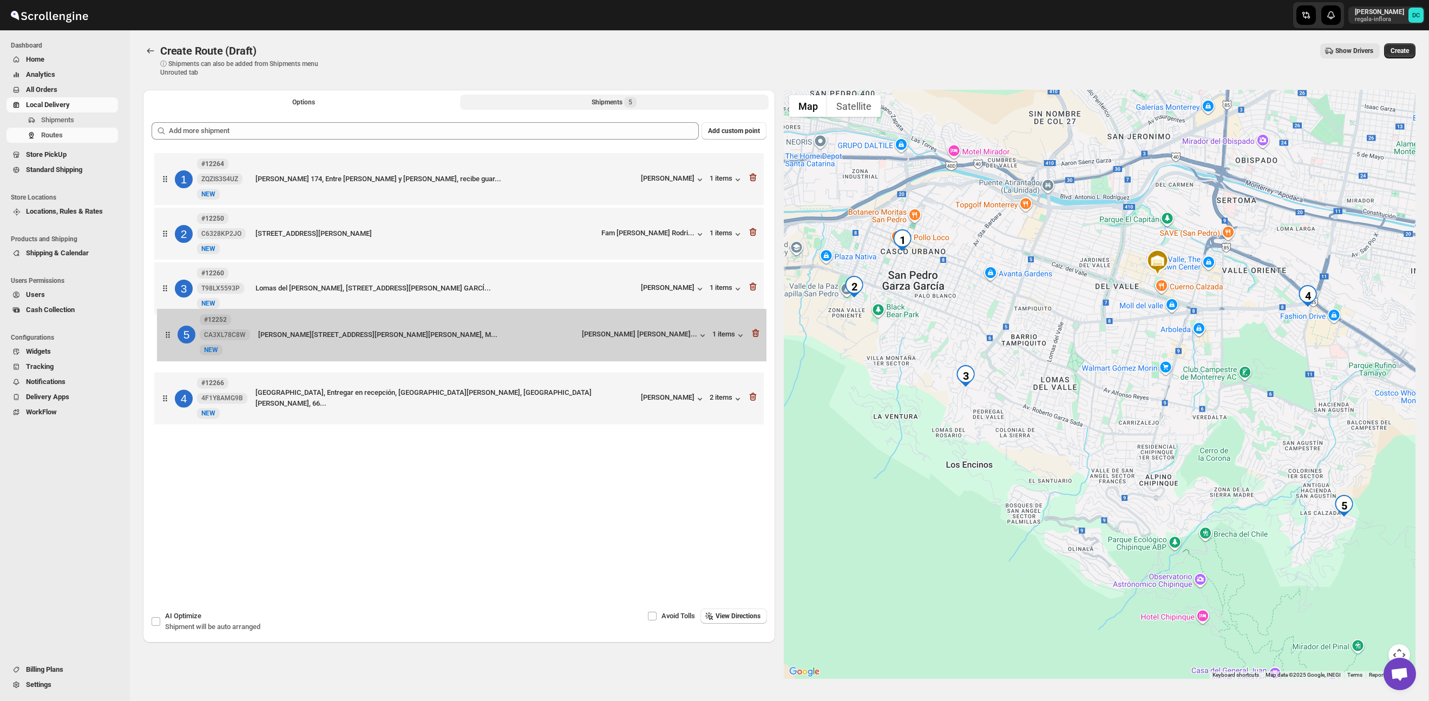
drag, startPoint x: 162, startPoint y: 400, endPoint x: 165, endPoint y: 337, distance: 63.4
click at [165, 337] on div "1 #12264 ZQZIS3S4UZ New NEW Lazaro [STREET_ADDRESS][PERSON_NAME][PERSON_NAME] g…" at bounding box center [459, 289] width 615 height 279
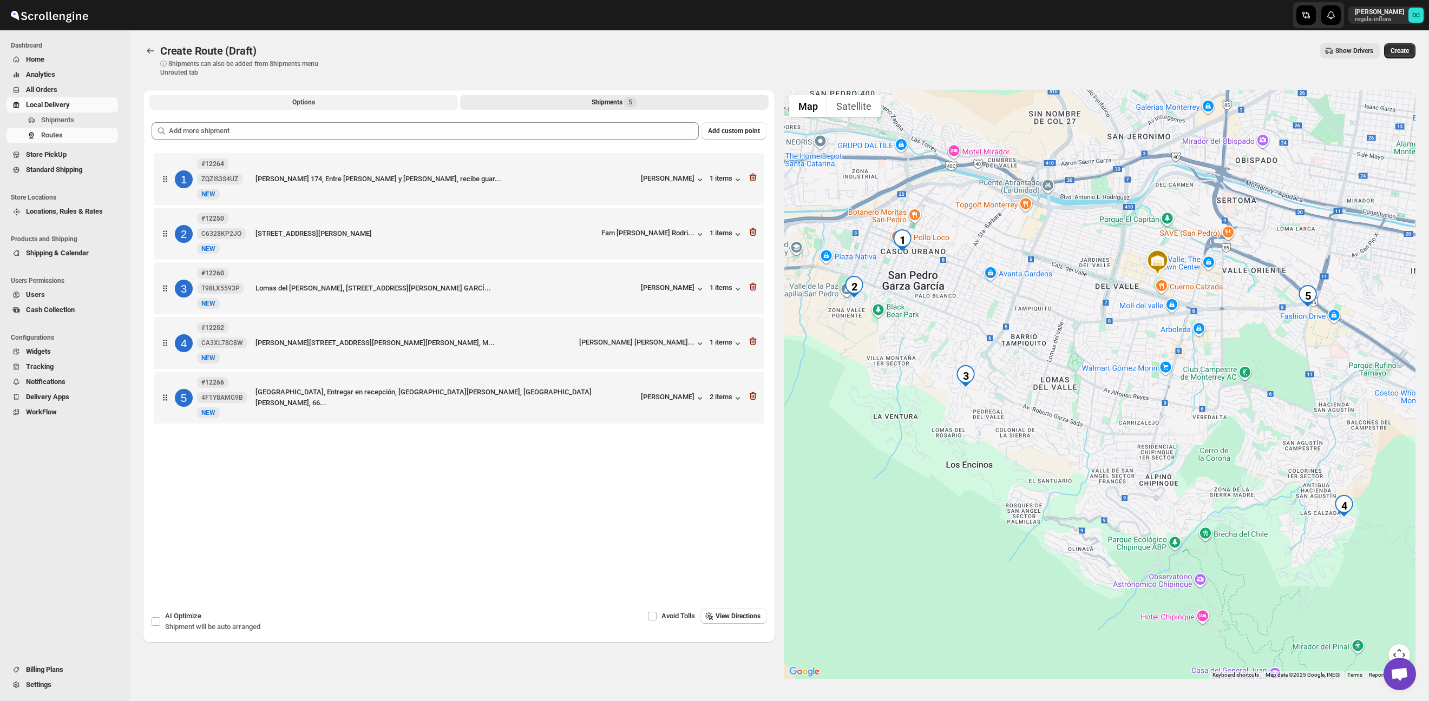
click at [307, 101] on span "Options" at bounding box center [303, 102] width 23 height 9
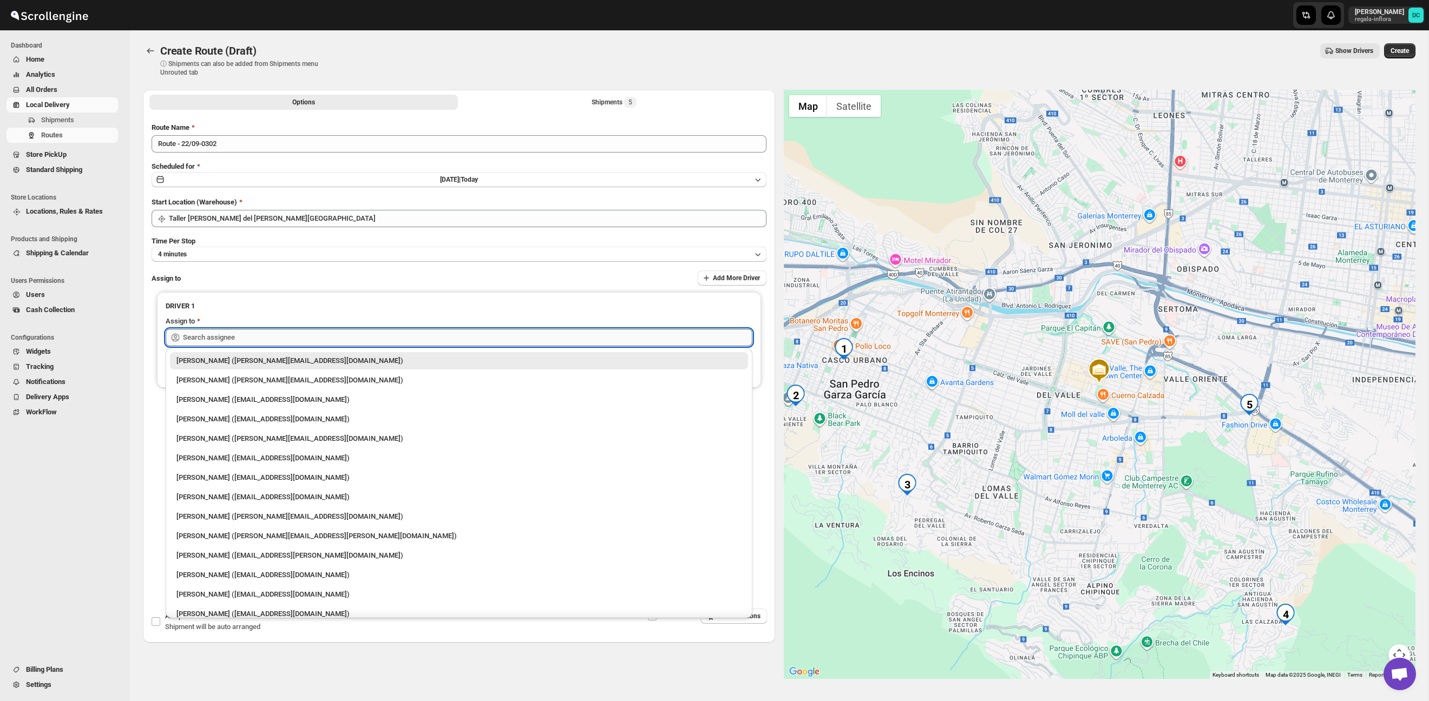
click at [341, 338] on input "text" at bounding box center [467, 337] width 569 height 17
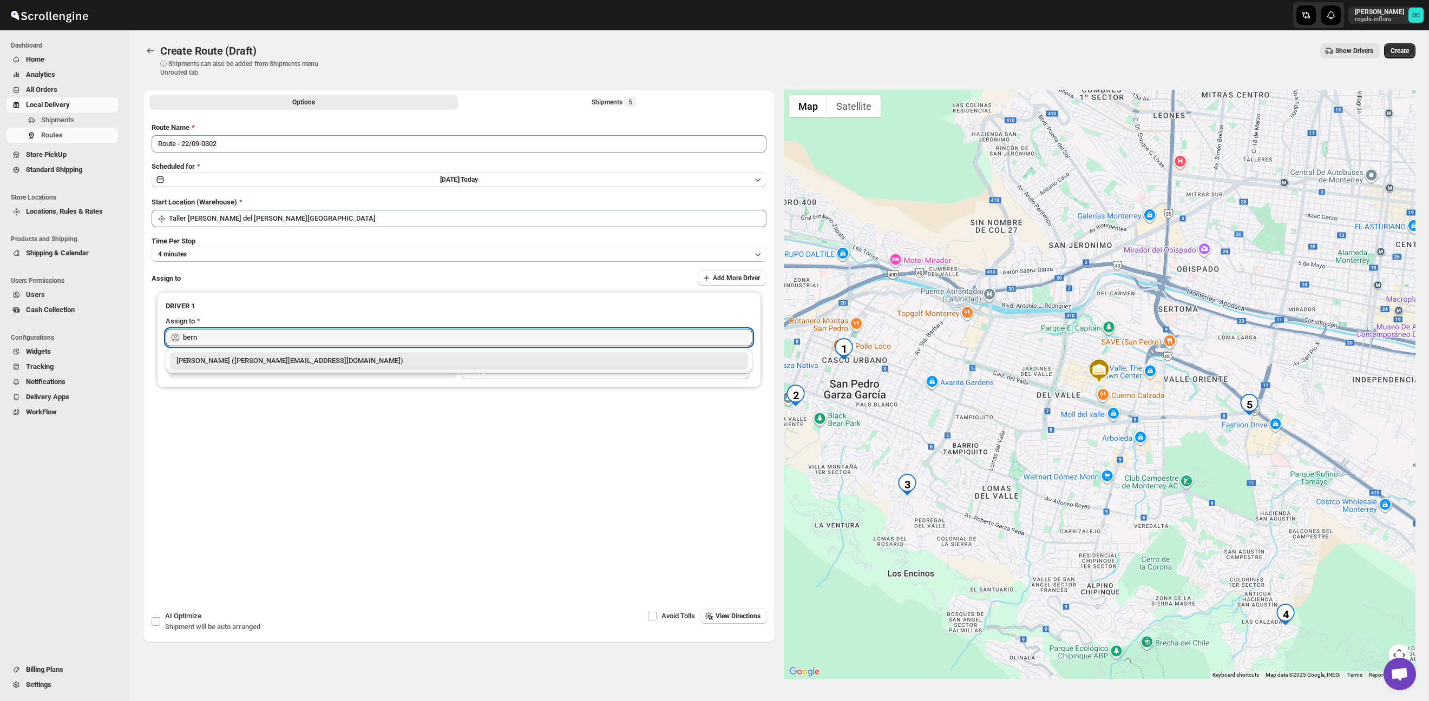
click at [359, 360] on div "[PERSON_NAME] ([PERSON_NAME][EMAIL_ADDRESS][DOMAIN_NAME])" at bounding box center [458, 361] width 565 height 11
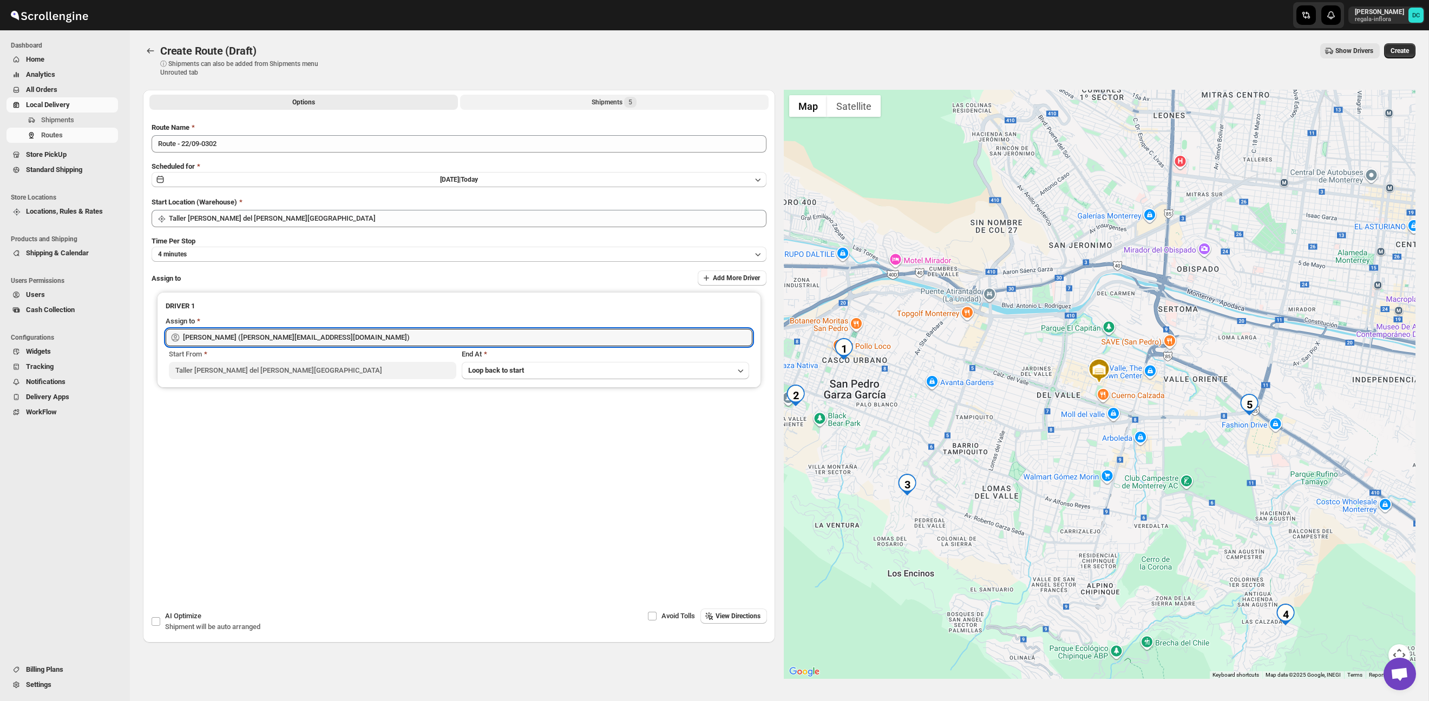
type input "[PERSON_NAME] ([PERSON_NAME][EMAIL_ADDRESS][DOMAIN_NAME])"
click at [637, 105] on span "5" at bounding box center [630, 102] width 12 height 11
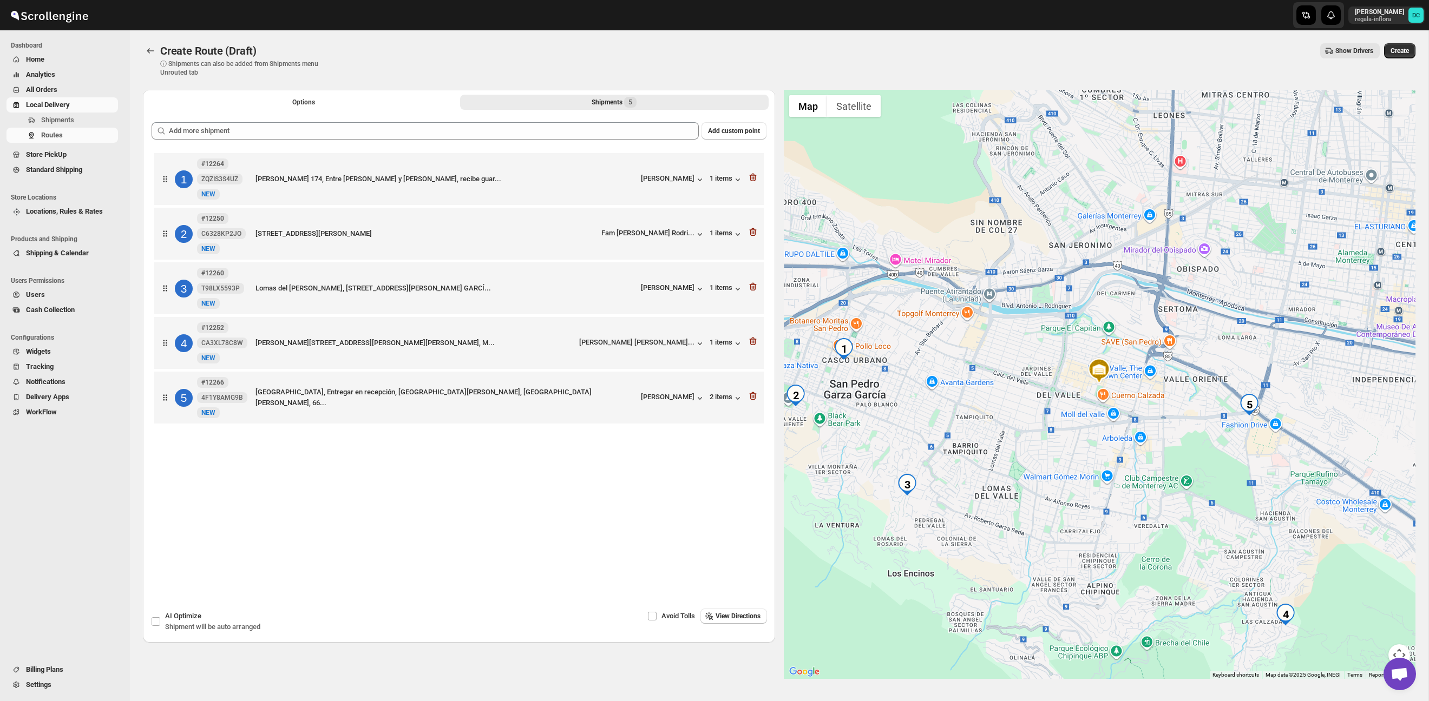
click at [1400, 50] on span "Create" at bounding box center [1399, 51] width 18 height 9
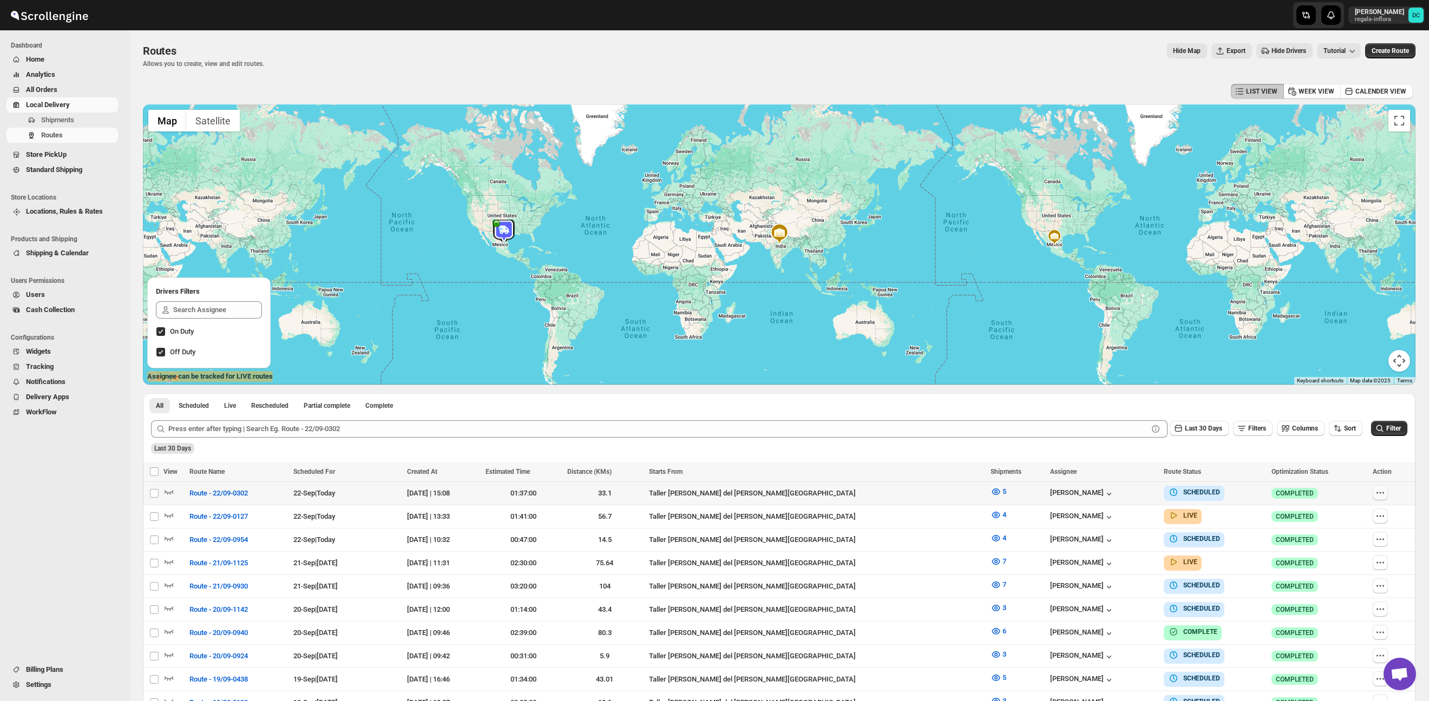
drag, startPoint x: 1375, startPoint y: 491, endPoint x: 1376, endPoint y: 498, distance: 7.7
click at [1375, 491] on icon "button" at bounding box center [1380, 493] width 11 height 11
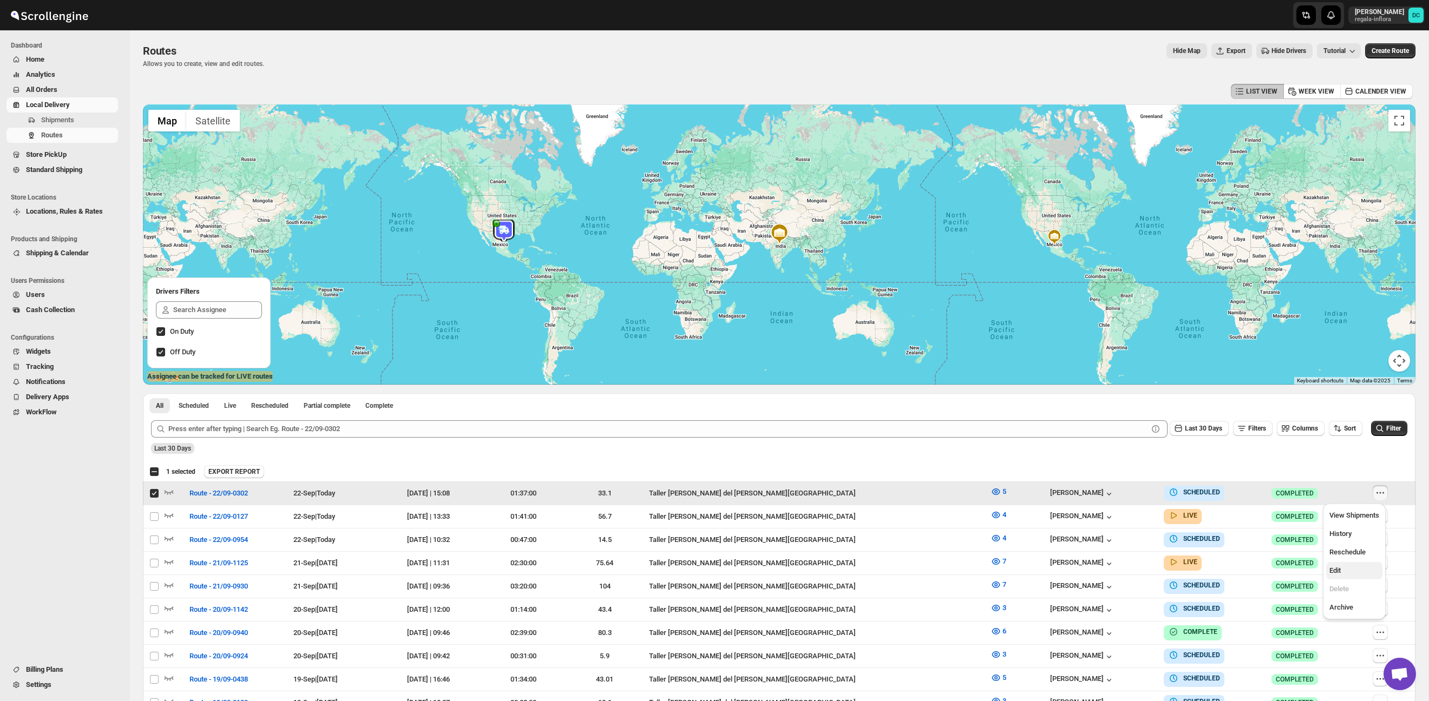
click at [1362, 569] on span "Edit" at bounding box center [1354, 571] width 50 height 11
checkbox input "false"
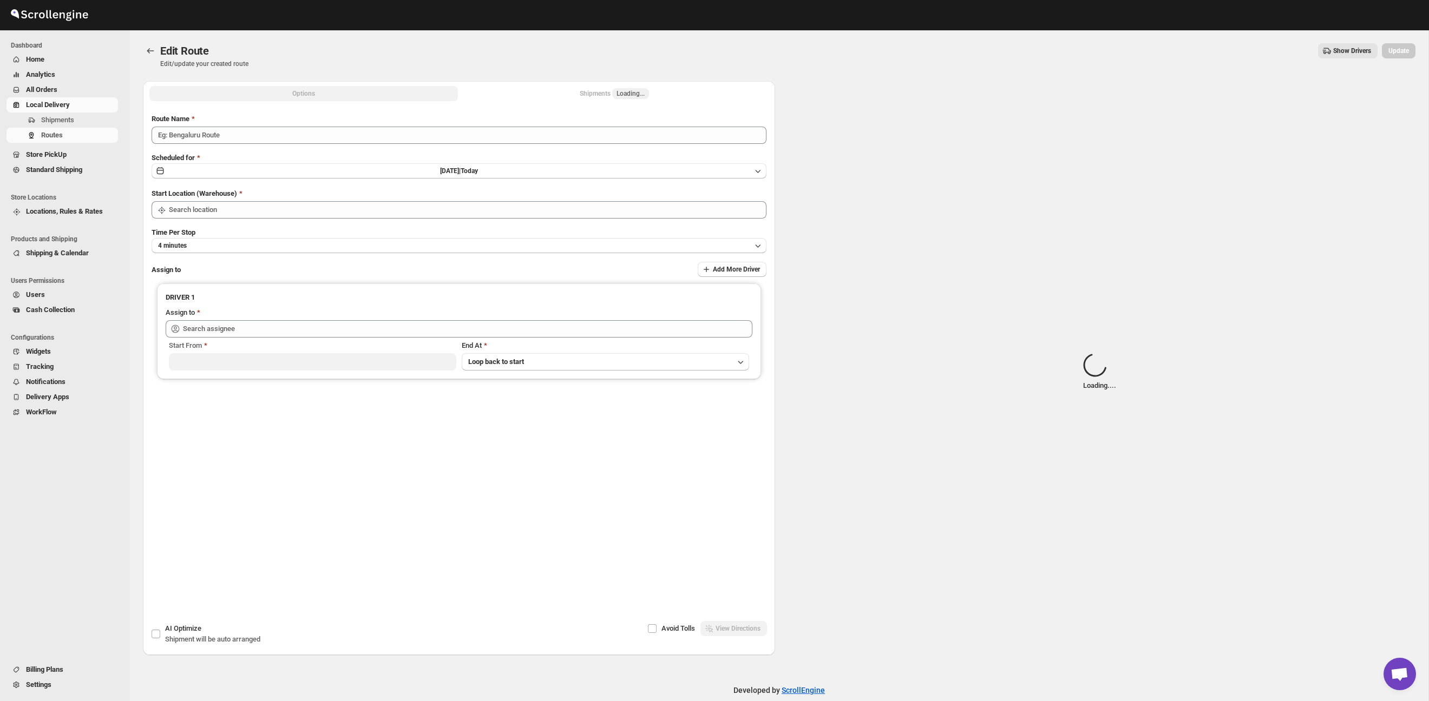
type input "Route - 22/09-0302"
type input "Taller [PERSON_NAME] del [PERSON_NAME][GEOGRAPHIC_DATA]"
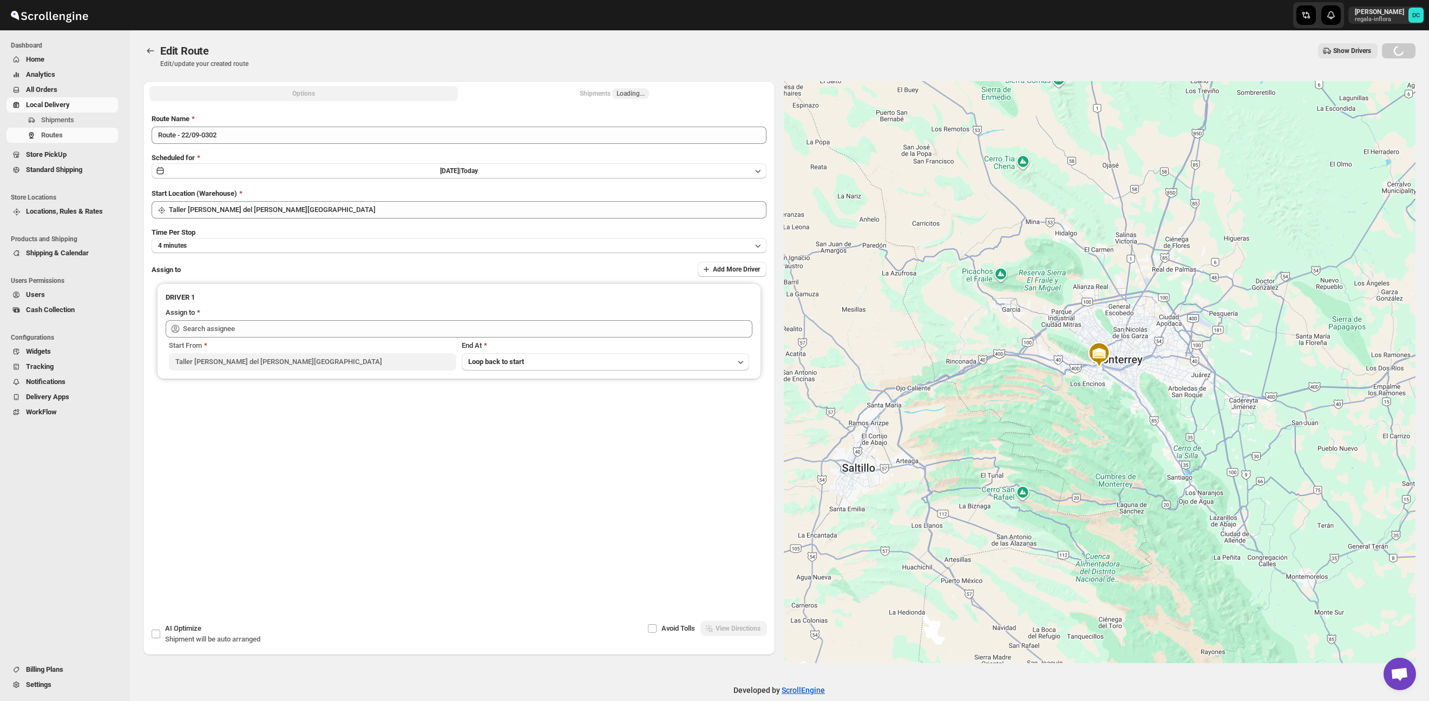
type input "[PERSON_NAME] ([PERSON_NAME][EMAIL_ADDRESS][DOMAIN_NAME])"
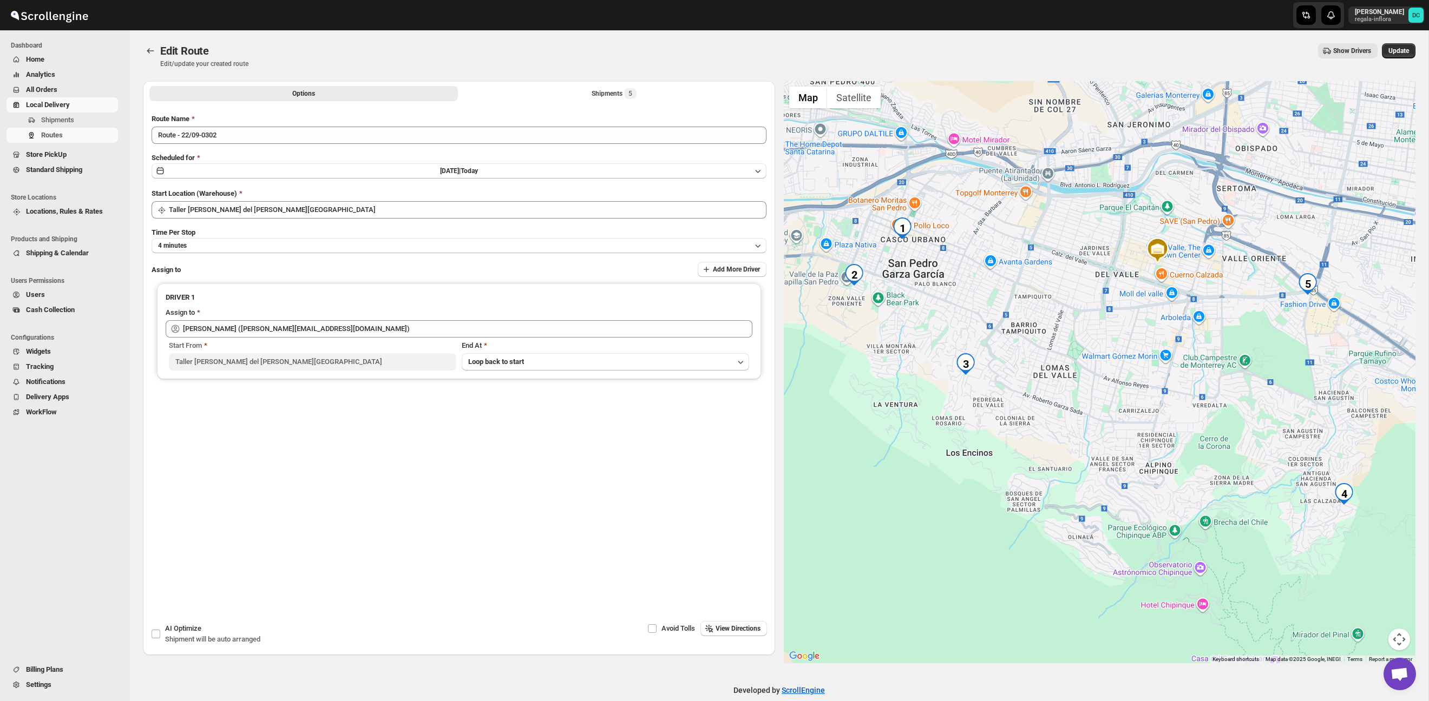
click at [646, 103] on div "Options Shipments 5 More views Options Shipments 5 More views" at bounding box center [459, 93] width 632 height 24
click at [649, 94] on button "Shipments 5" at bounding box center [614, 93] width 309 height 15
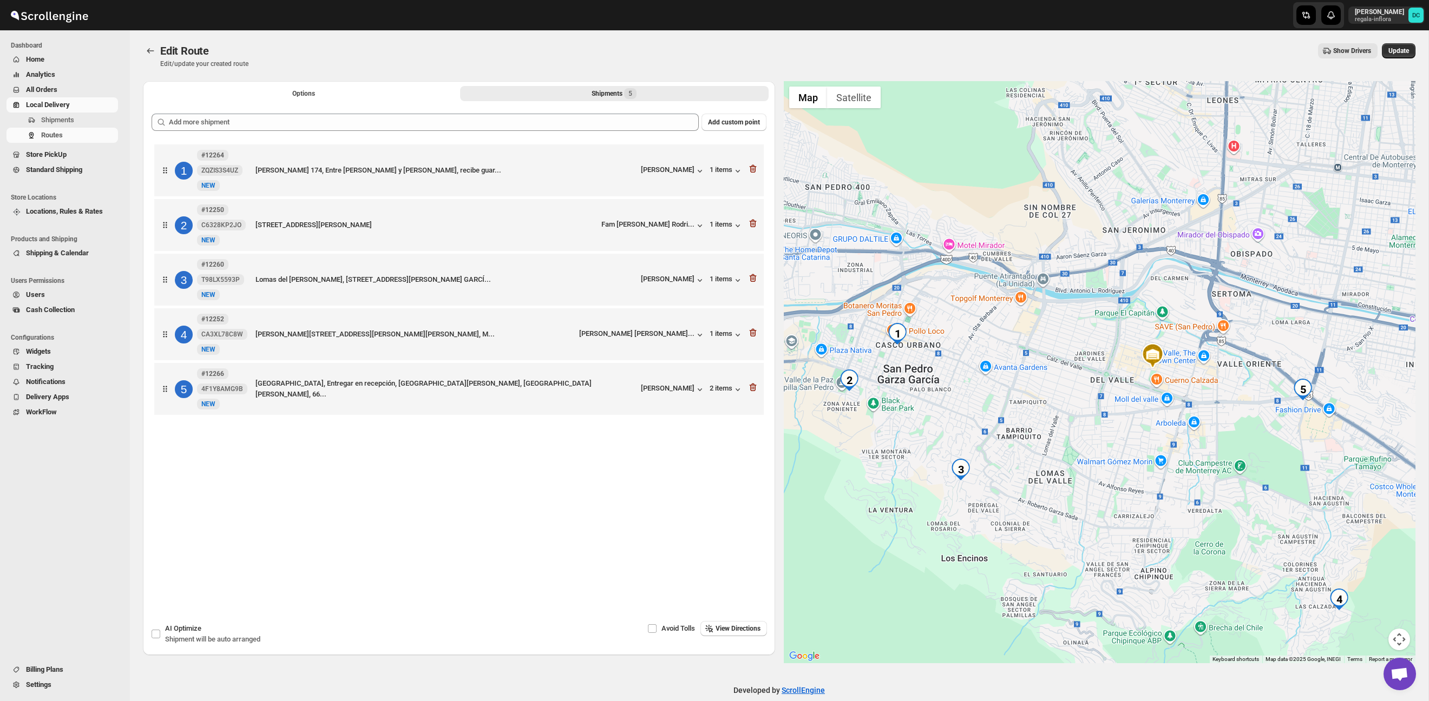
drag, startPoint x: 940, startPoint y: 398, endPoint x: 991, endPoint y: 396, distance: 50.9
click at [991, 396] on div at bounding box center [1100, 372] width 632 height 582
